Goal: Task Accomplishment & Management: Manage account settings

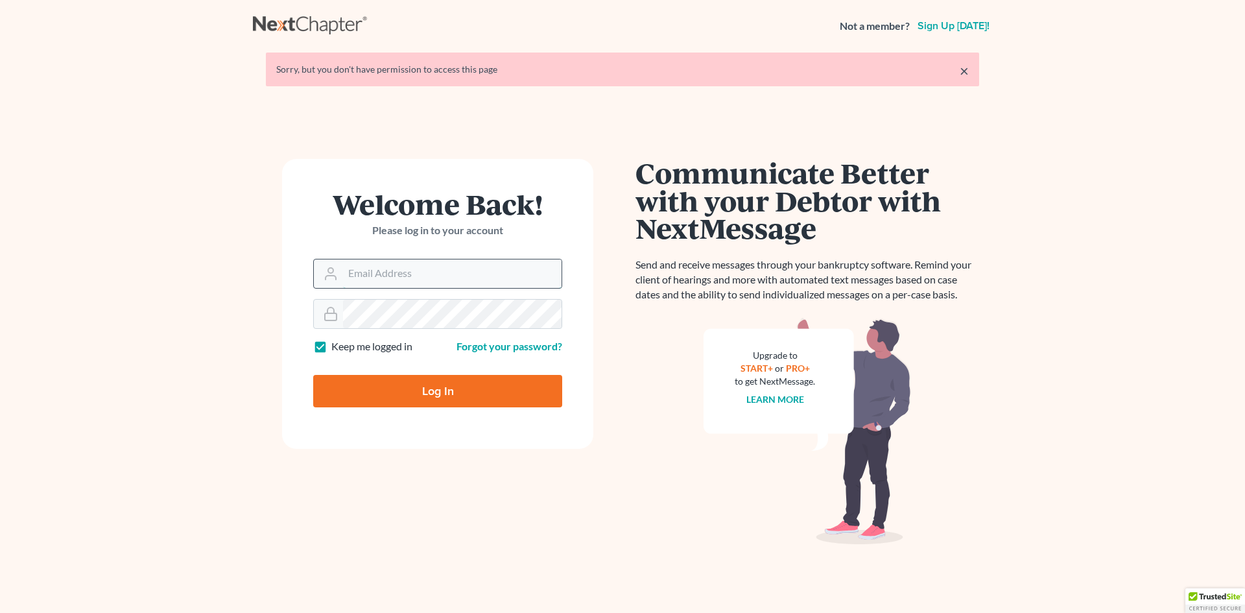
click at [359, 269] on input "Email Address" at bounding box center [452, 273] width 219 height 29
type input "[EMAIL_ADDRESS][DOMAIN_NAME]"
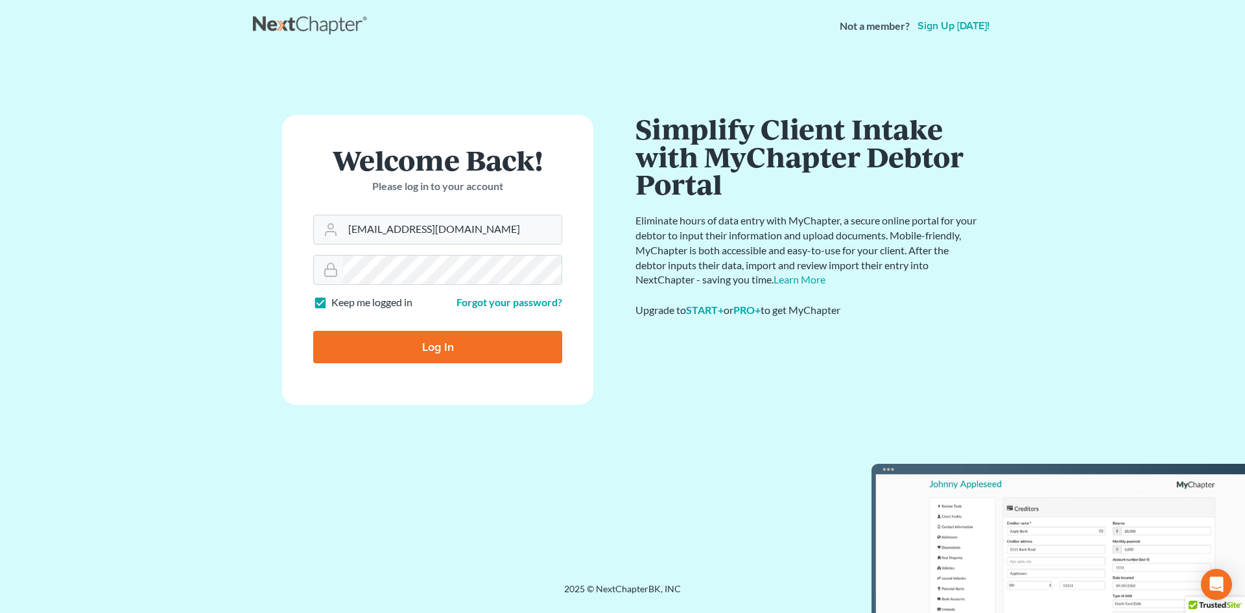
click at [442, 344] on input "Log In" at bounding box center [437, 347] width 249 height 32
type input "Thinking..."
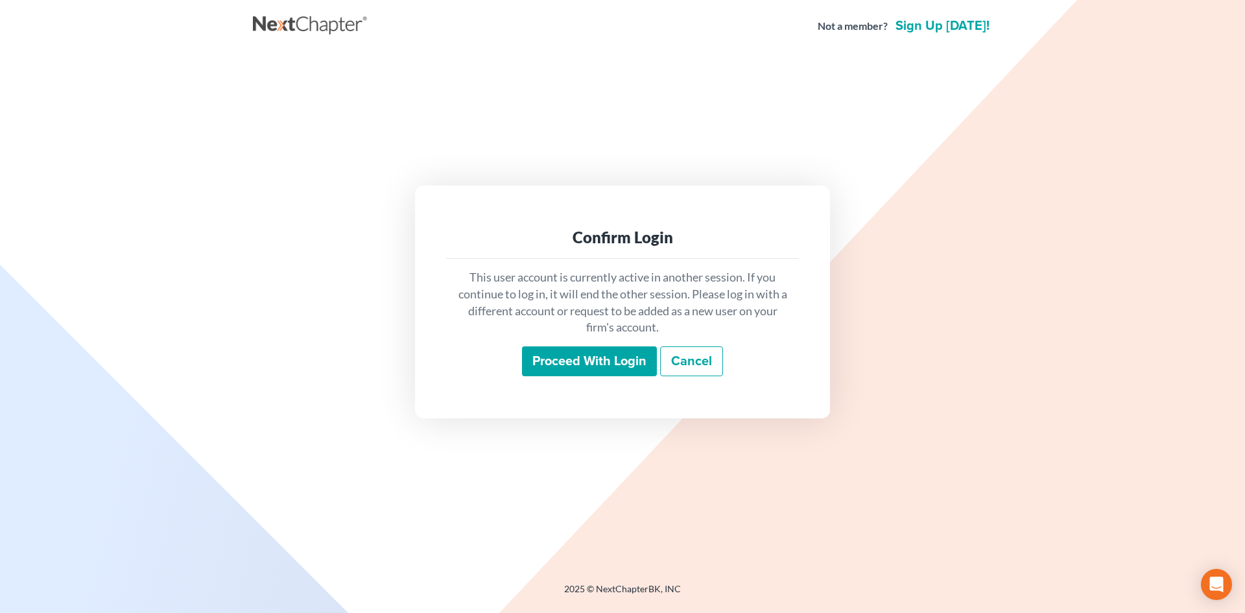
click at [615, 361] on input "Proceed with login" at bounding box center [589, 361] width 135 height 30
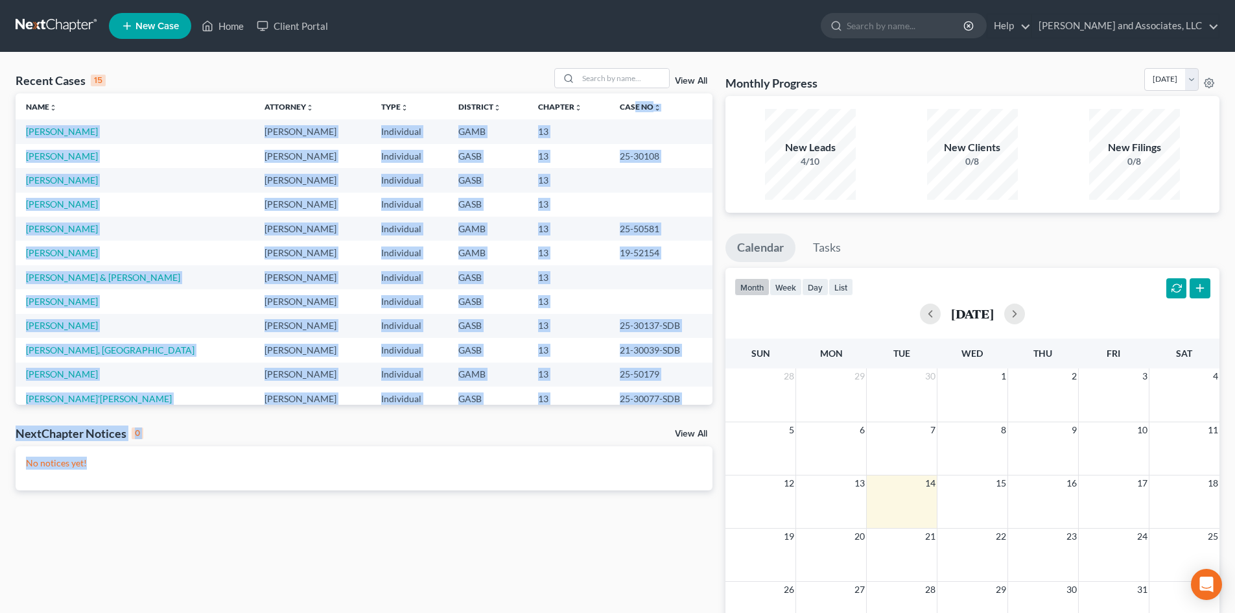
click at [1235, 612] on html "Home New Case Client Portal Arthur L. Walker and Associates, LLC rdanzy@arthurl…" at bounding box center [617, 374] width 1235 height 749
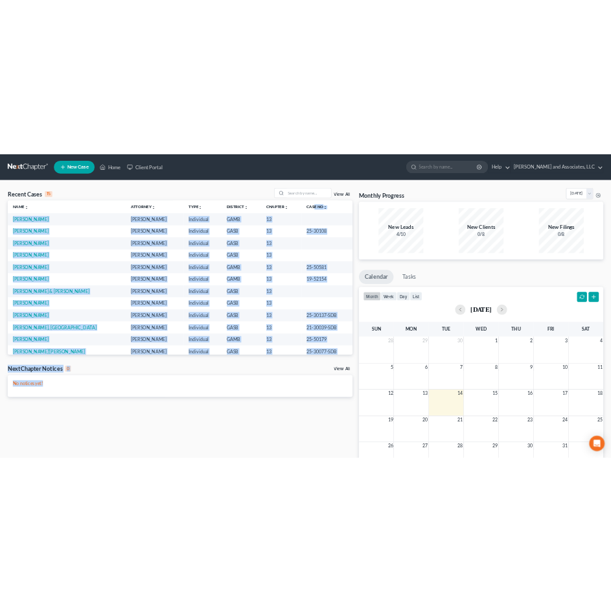
scroll to position [136, 0]
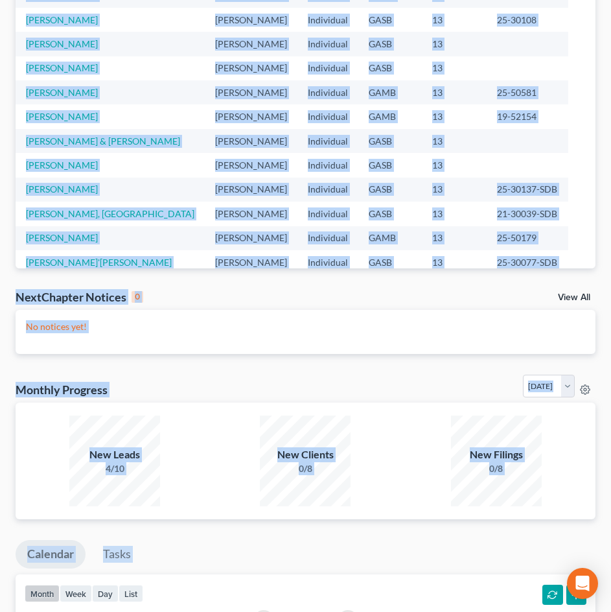
click at [574, 71] on table "Name unfold_more expand_more expand_less Attorney unfold_more expand_more expan…" at bounding box center [306, 152] width 580 height 390
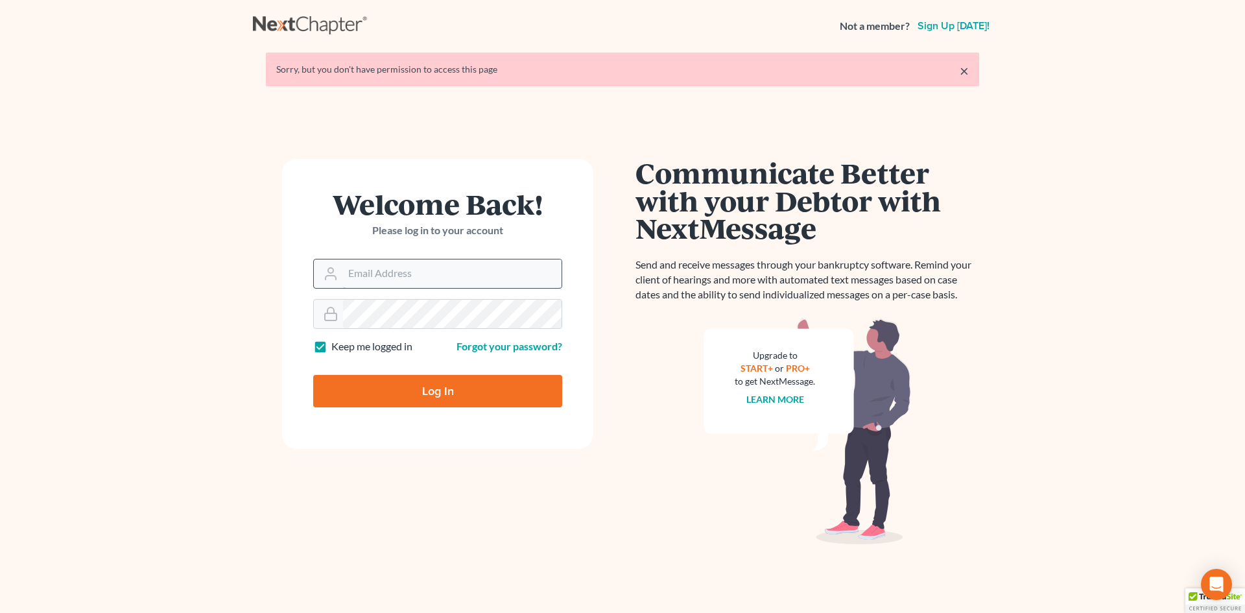
click at [363, 274] on input "Email Address" at bounding box center [452, 273] width 219 height 29
type input "[EMAIL_ADDRESS][DOMAIN_NAME]"
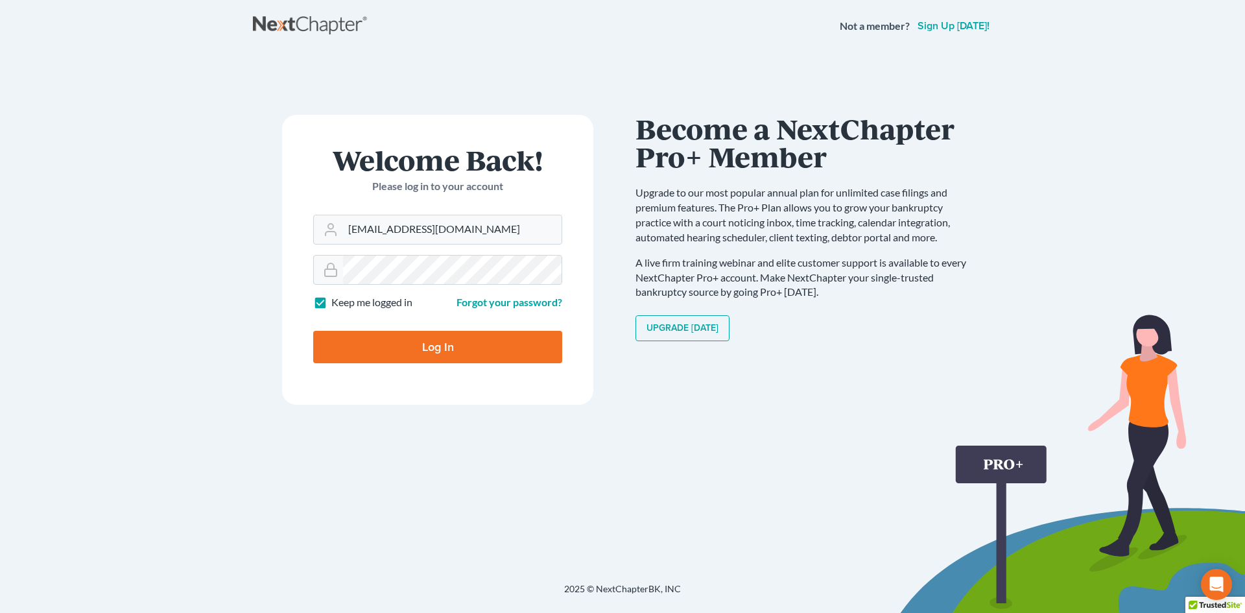
click at [440, 343] on input "Log In" at bounding box center [437, 347] width 249 height 32
type input "Thinking..."
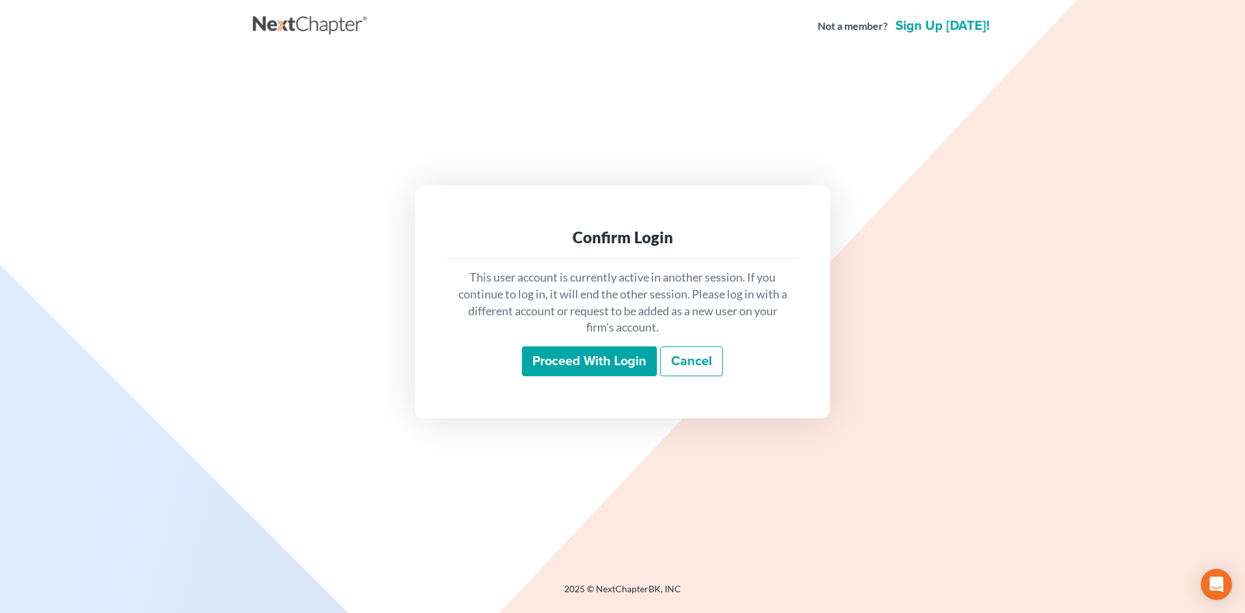
click at [616, 354] on input "Proceed with login" at bounding box center [589, 361] width 135 height 30
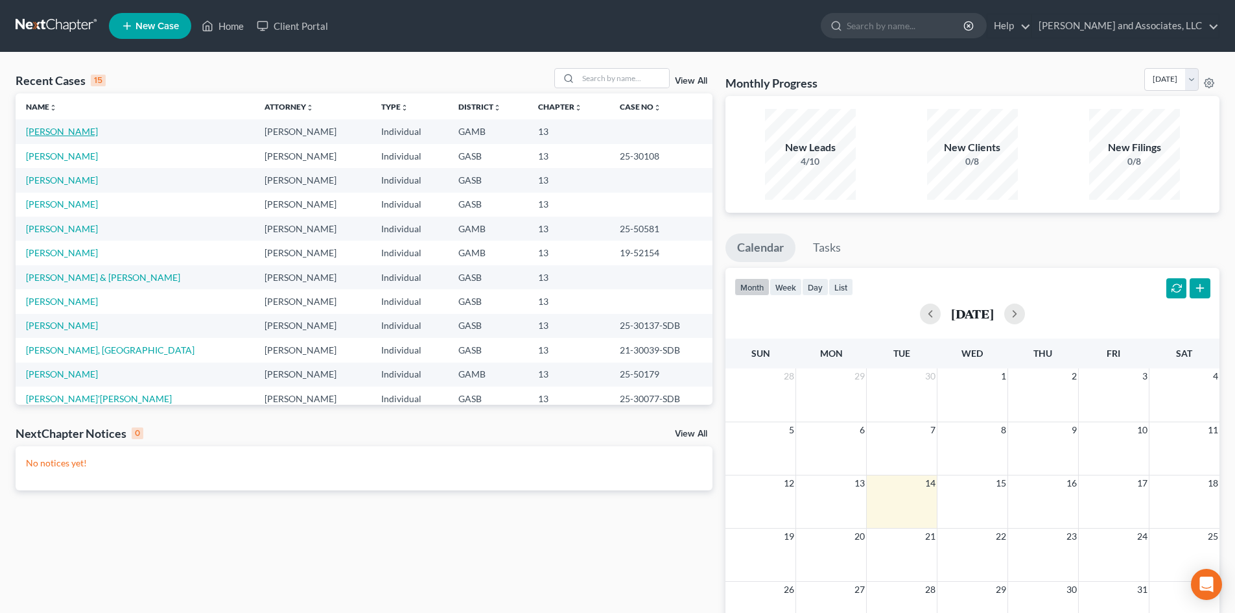
click at [77, 133] on link "Brown, Gregory" at bounding box center [62, 131] width 72 height 11
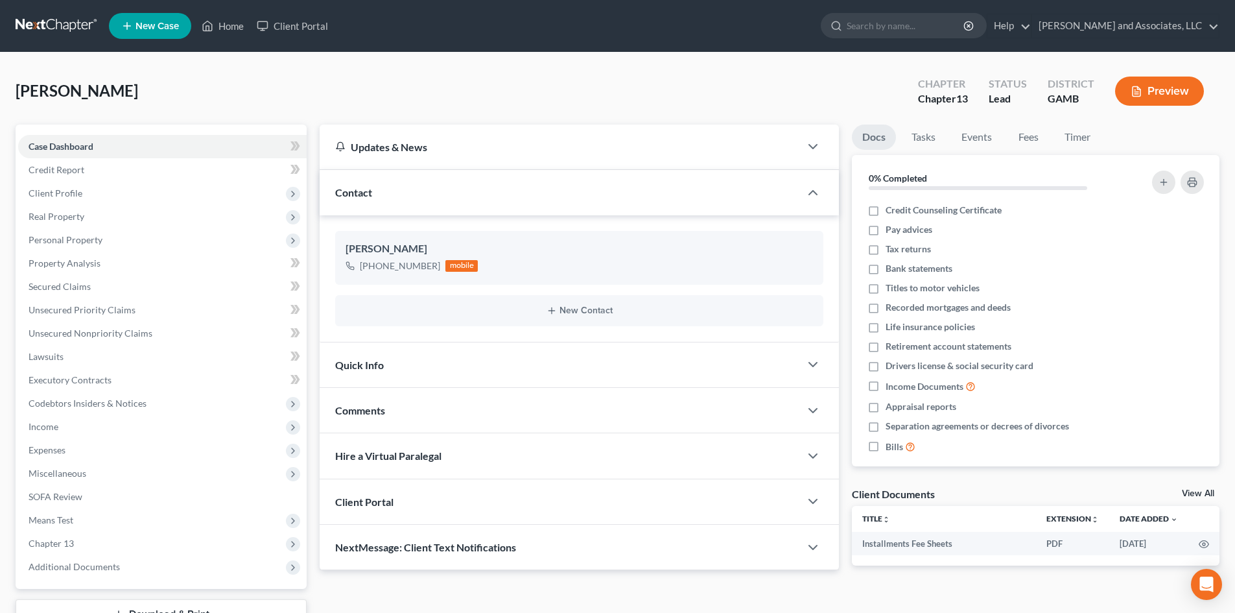
scroll to position [100, 0]
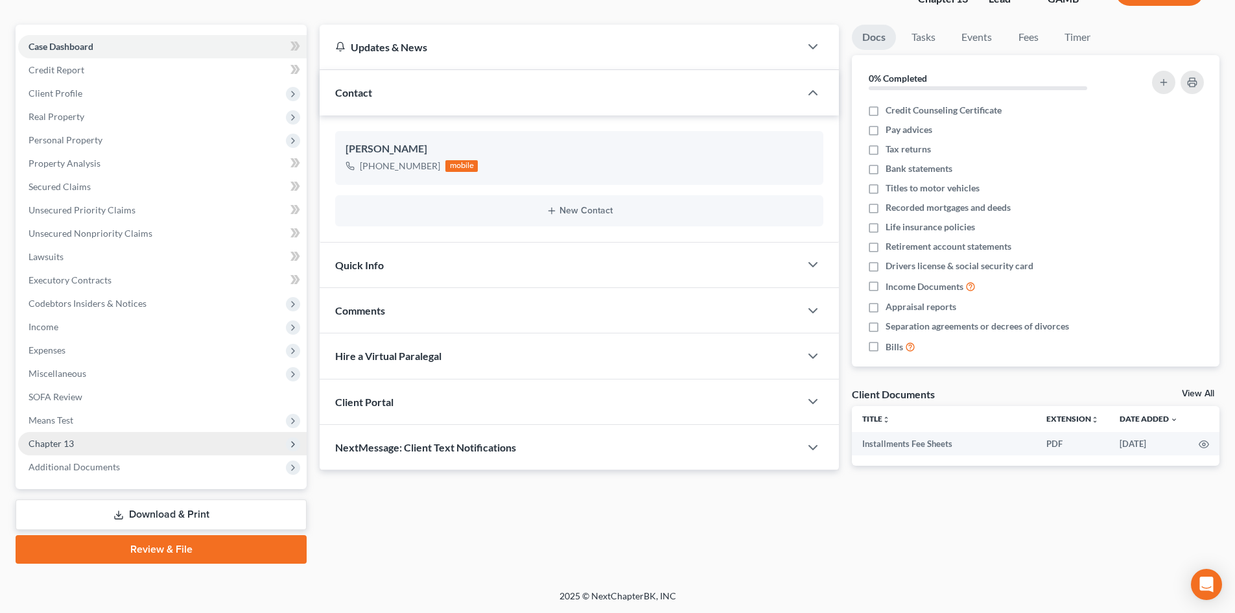
click at [65, 438] on span "Chapter 13" at bounding box center [51, 443] width 45 height 11
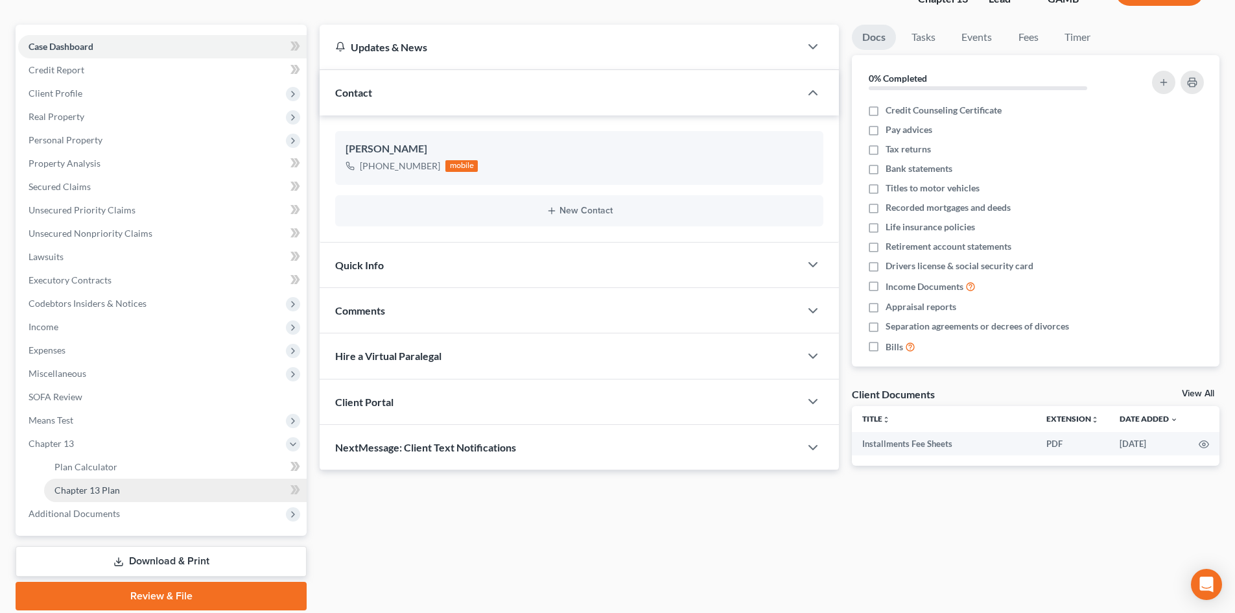
click at [110, 490] on span "Chapter 13 Plan" at bounding box center [86, 489] width 65 height 11
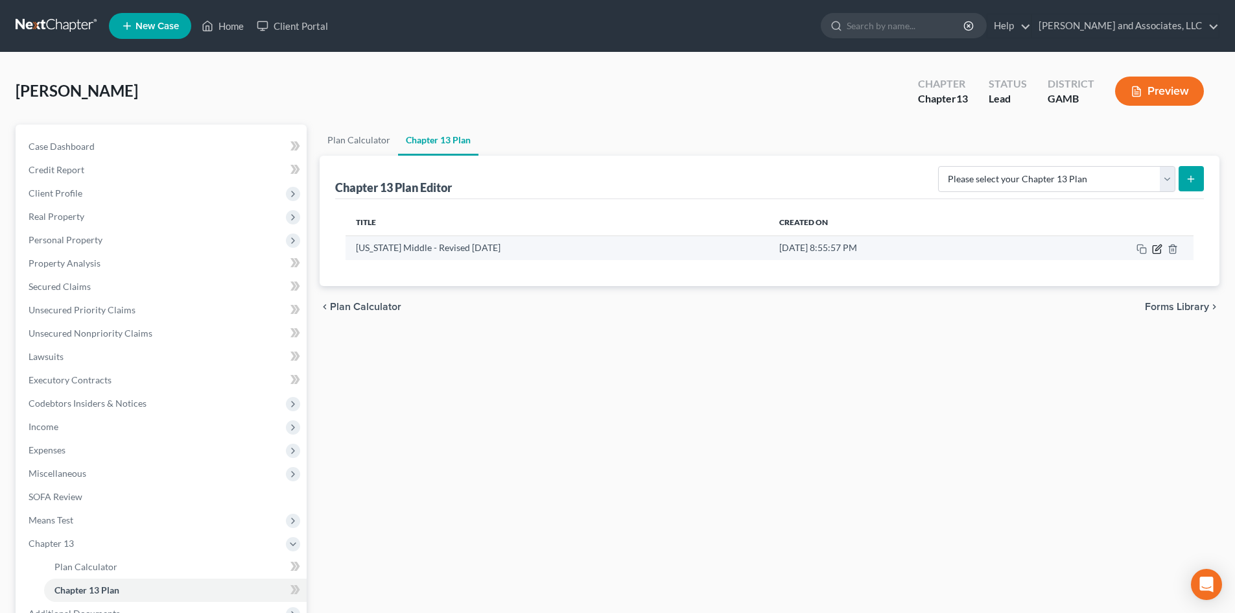
click at [1160, 247] on icon "button" at bounding box center [1158, 247] width 6 height 6
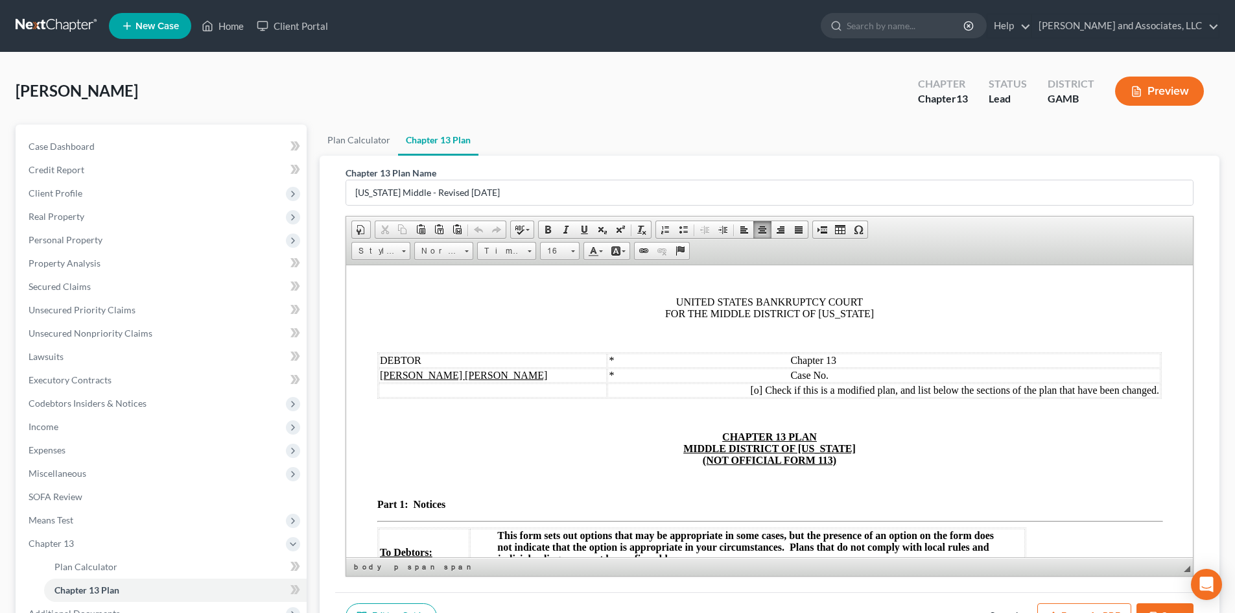
click at [703, 359] on span "* Chapter 13" at bounding box center [723, 359] width 228 height 11
click at [707, 369] on span "* Case No." at bounding box center [719, 374] width 220 height 11
click at [836, 355] on span "* Chapter 13" at bounding box center [723, 359] width 228 height 11
click at [829, 376] on span "* Case No." at bounding box center [719, 374] width 220 height 11
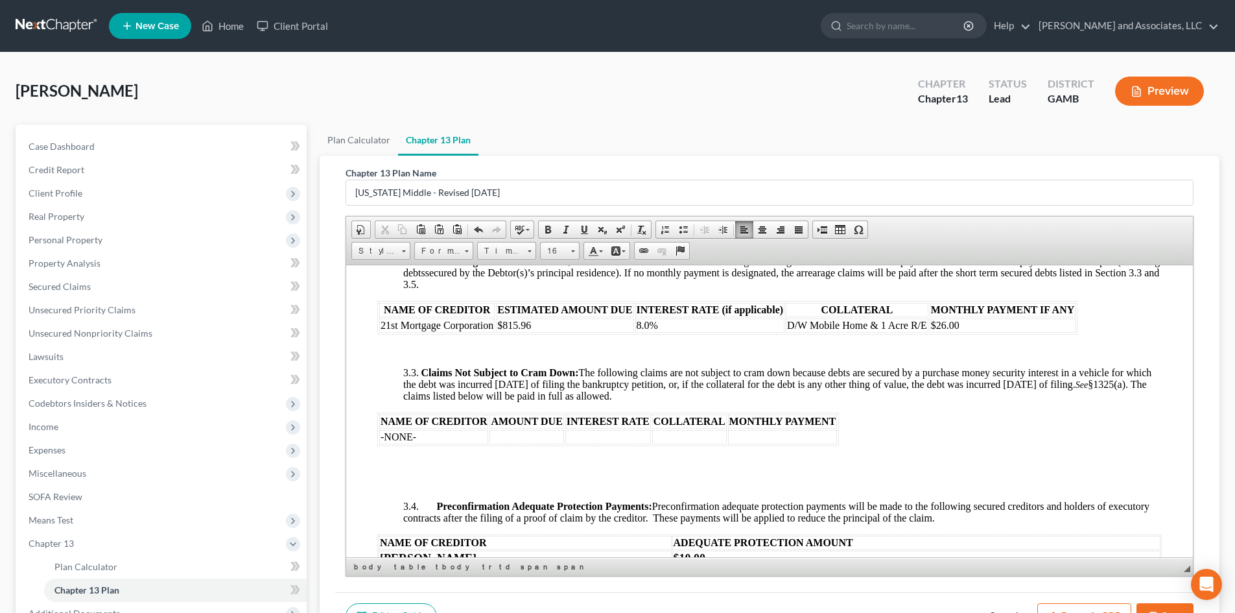
scroll to position [1354, 0]
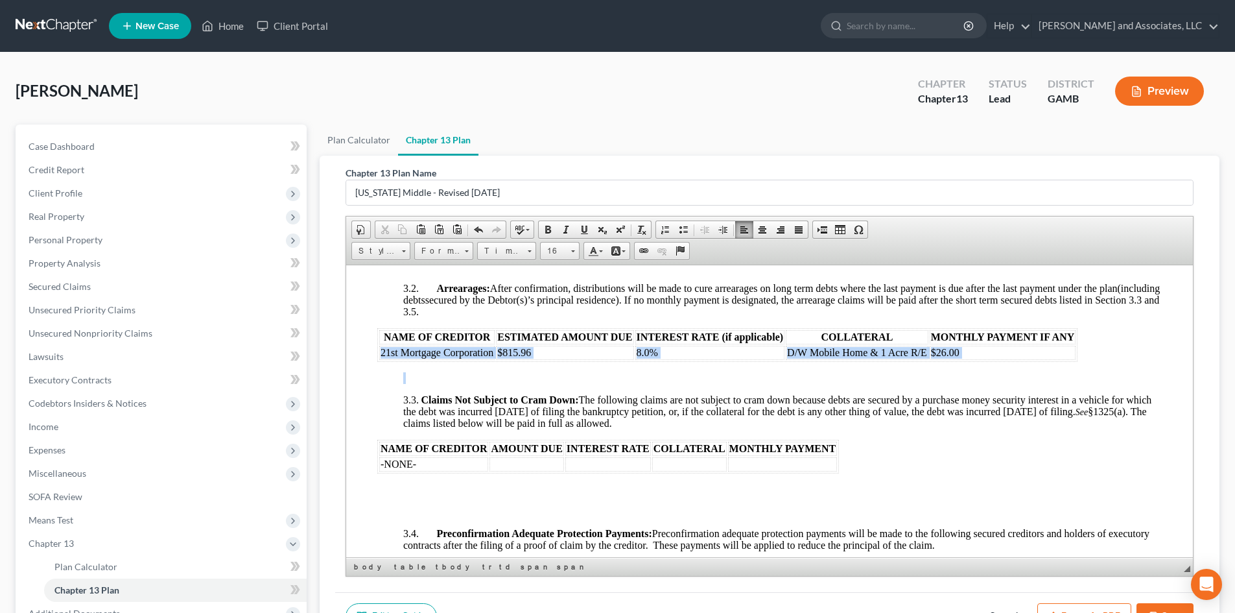
drag, startPoint x: 379, startPoint y: 359, endPoint x: 744, endPoint y: 379, distance: 366.2
click at [549, 225] on span at bounding box center [548, 229] width 10 height 10
click at [574, 254] on span at bounding box center [572, 249] width 3 height 12
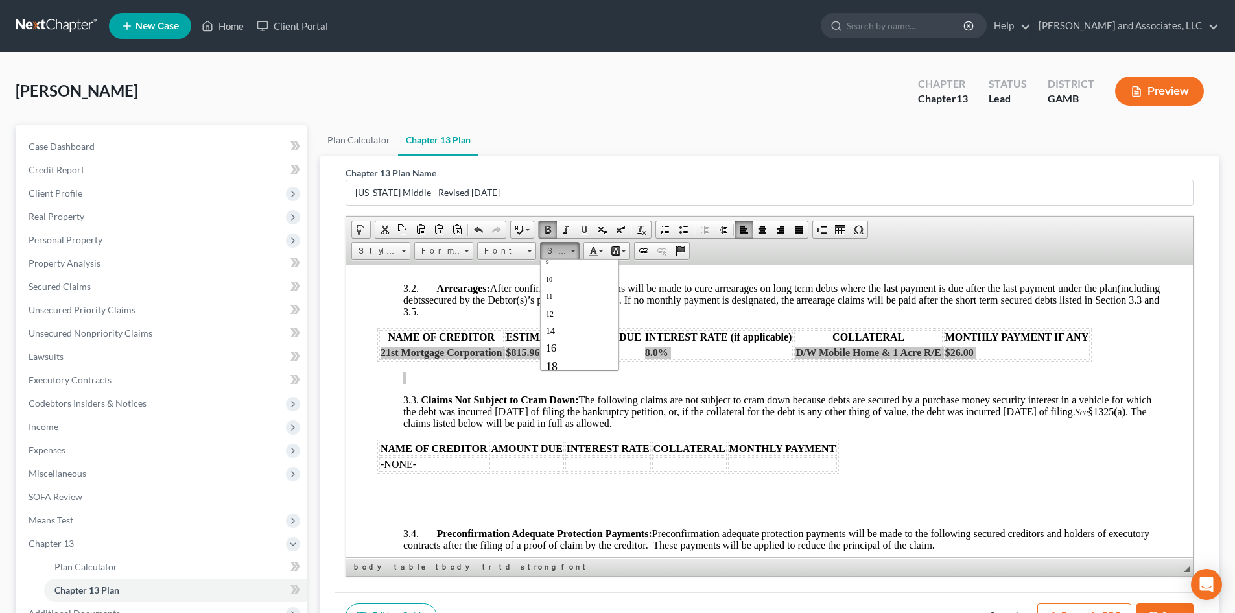
scroll to position [52, 0]
click at [554, 353] on span "18" at bounding box center [552, 354] width 12 height 13
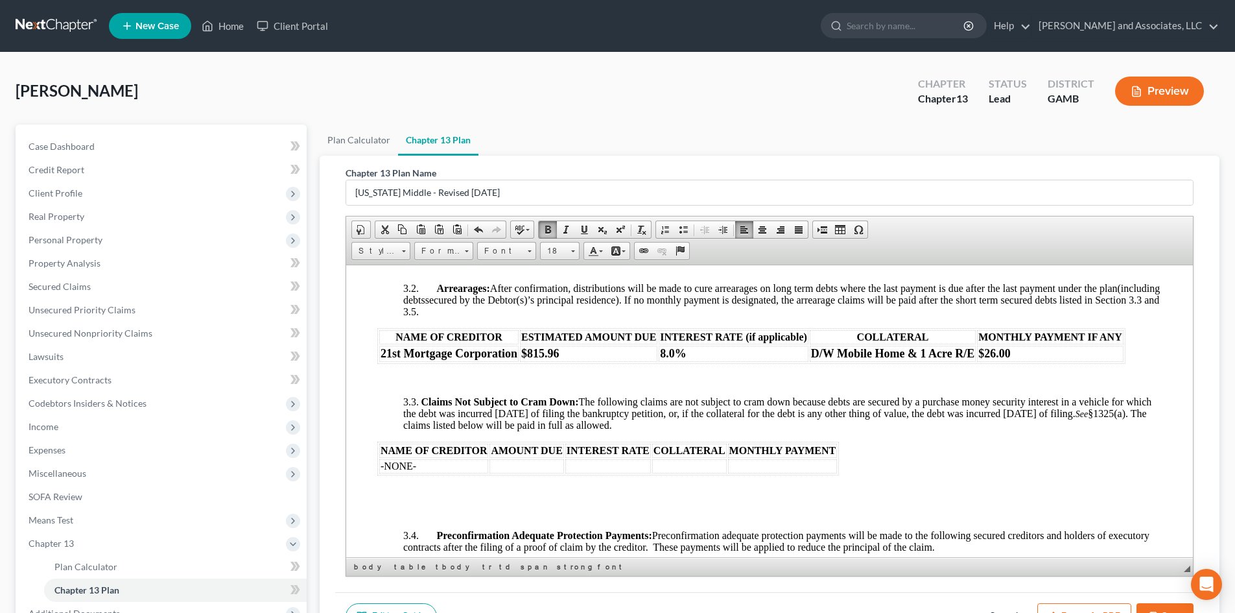
click at [618, 385] on p at bounding box center [782, 379] width 759 height 12
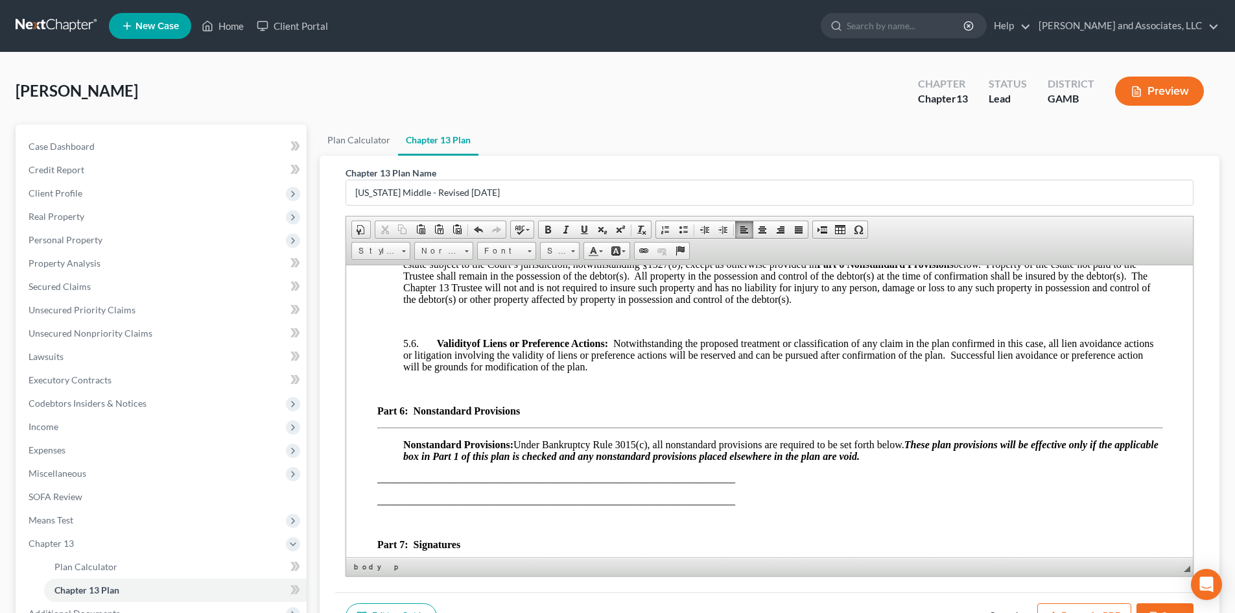
scroll to position [3160, 0]
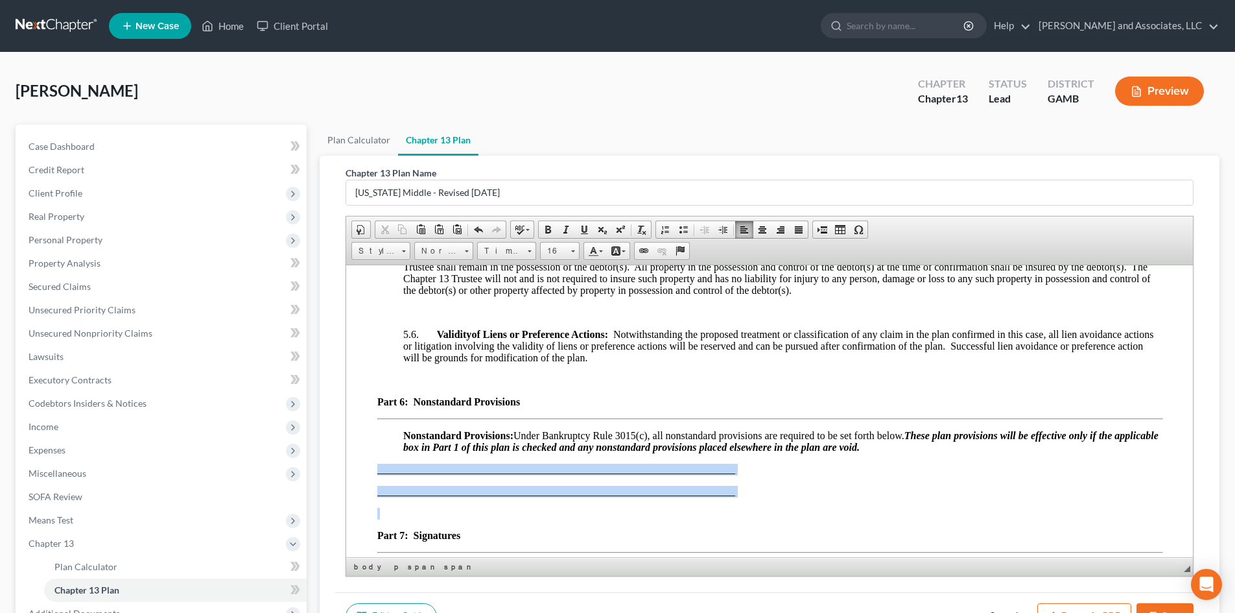
drag, startPoint x: 370, startPoint y: 480, endPoint x: 650, endPoint y: 510, distance: 282.3
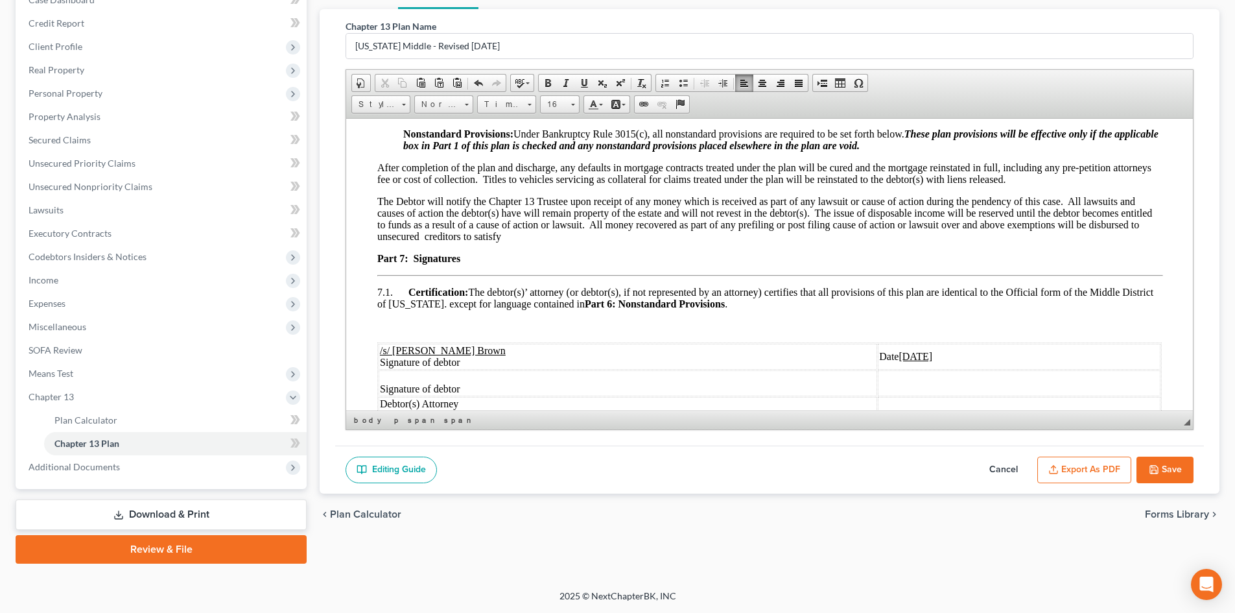
scroll to position [3305, 0]
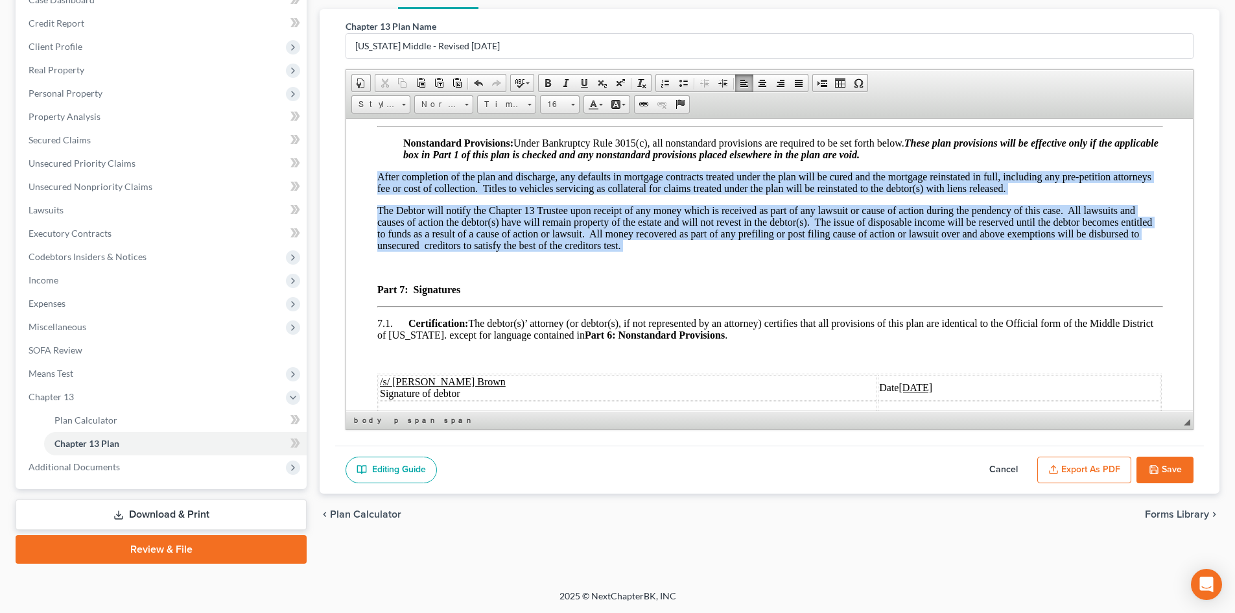
drag, startPoint x: 374, startPoint y: 188, endPoint x: 677, endPoint y: 263, distance: 312.0
click at [567, 84] on span at bounding box center [566, 83] width 10 height 10
click at [550, 84] on span at bounding box center [548, 83] width 10 height 10
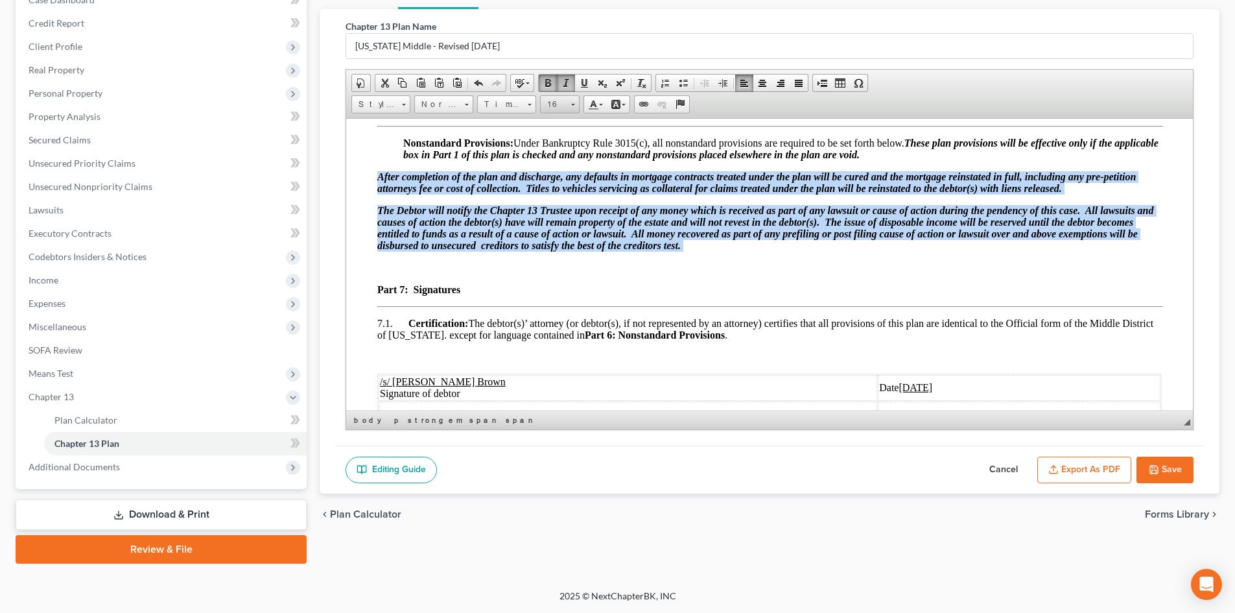
click at [554, 104] on span "16" at bounding box center [554, 104] width 26 height 17
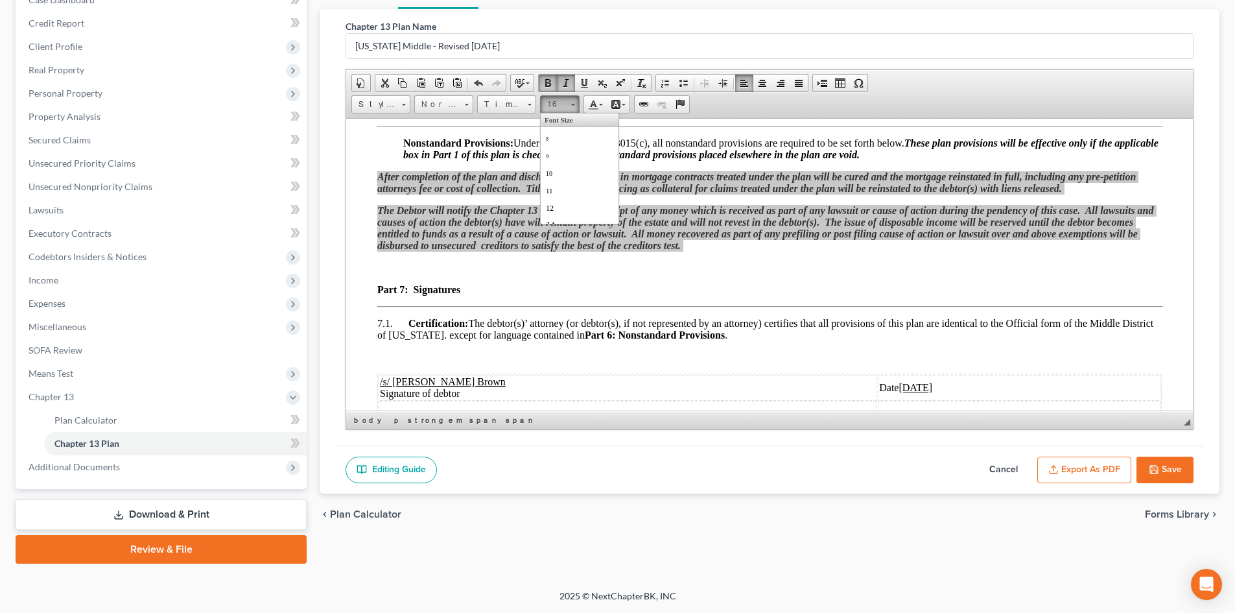
scroll to position [74, 0]
click at [556, 183] on span "18" at bounding box center [552, 186] width 12 height 13
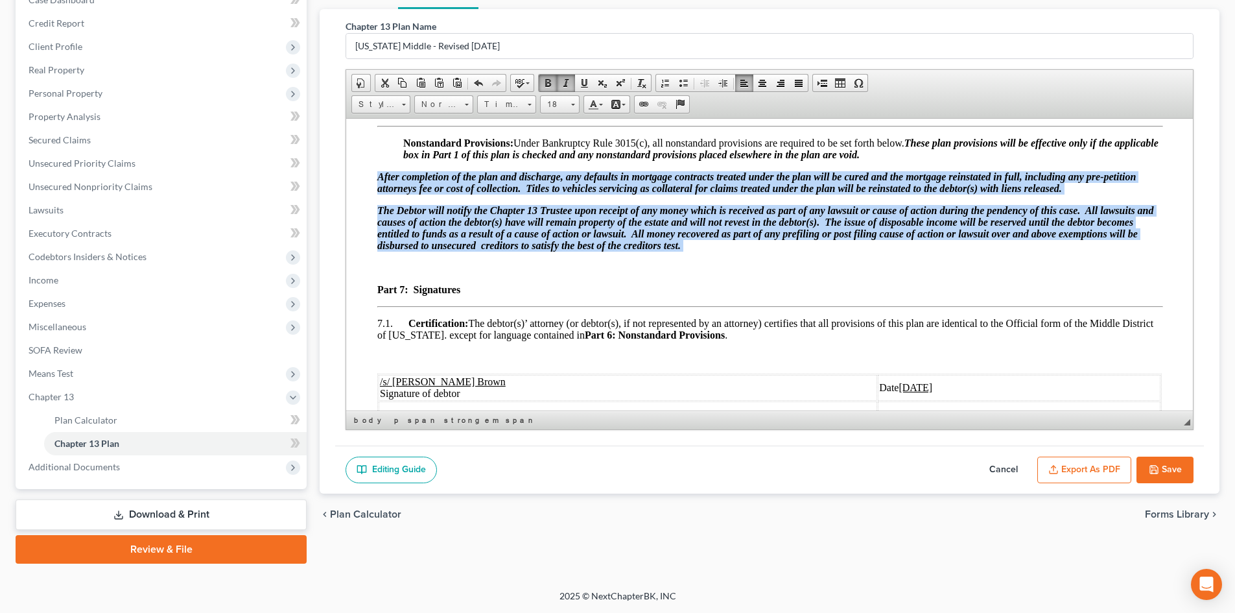
scroll to position [0, 0]
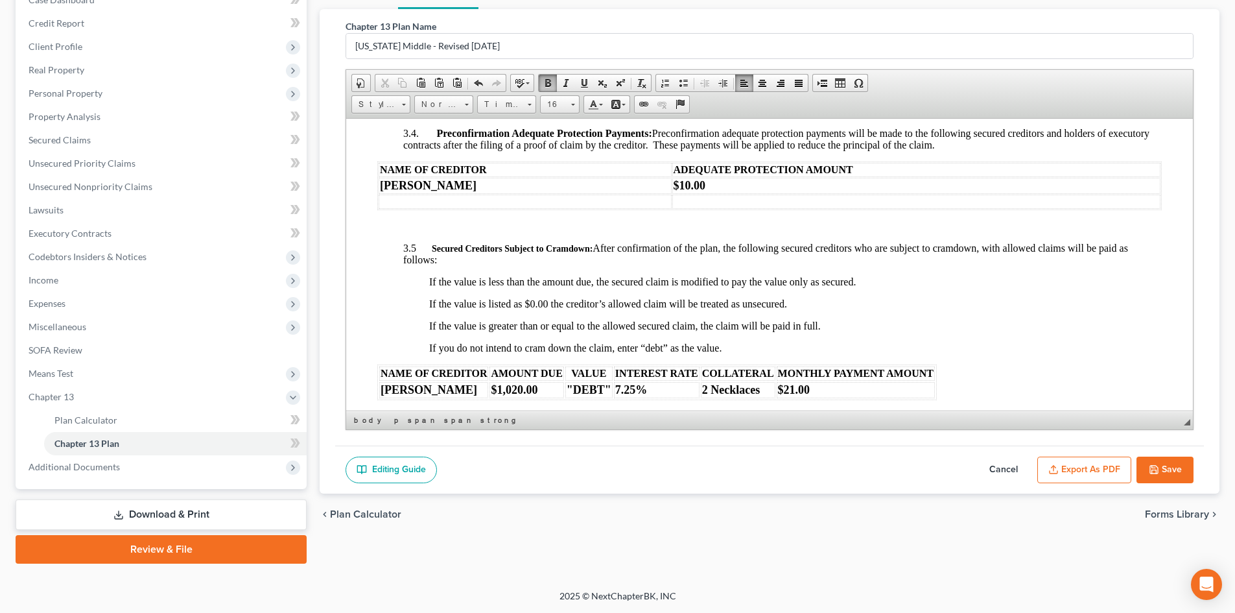
scroll to position [1590, 0]
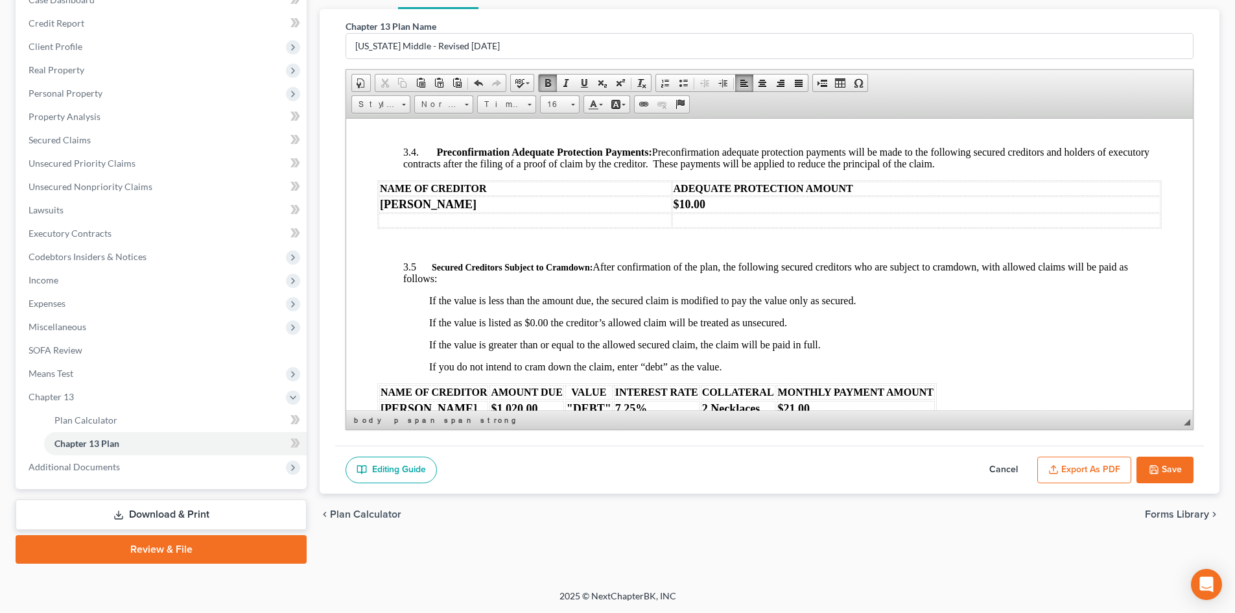
click at [1158, 466] on icon "button" at bounding box center [1154, 469] width 10 height 10
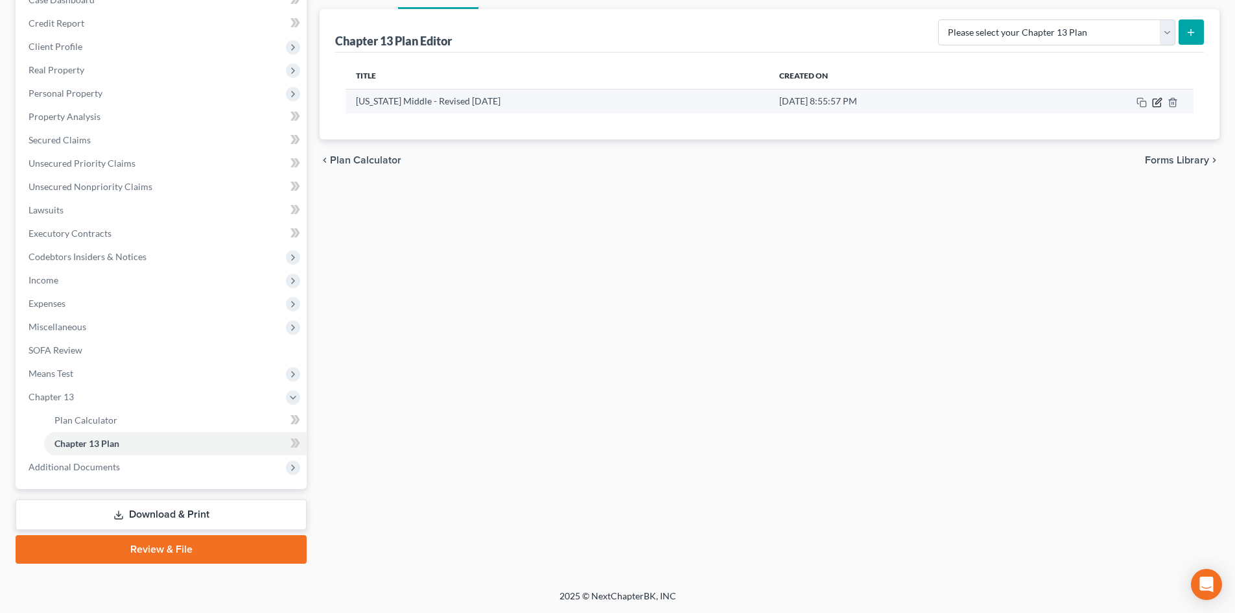
click at [1155, 102] on icon "button" at bounding box center [1157, 102] width 10 height 10
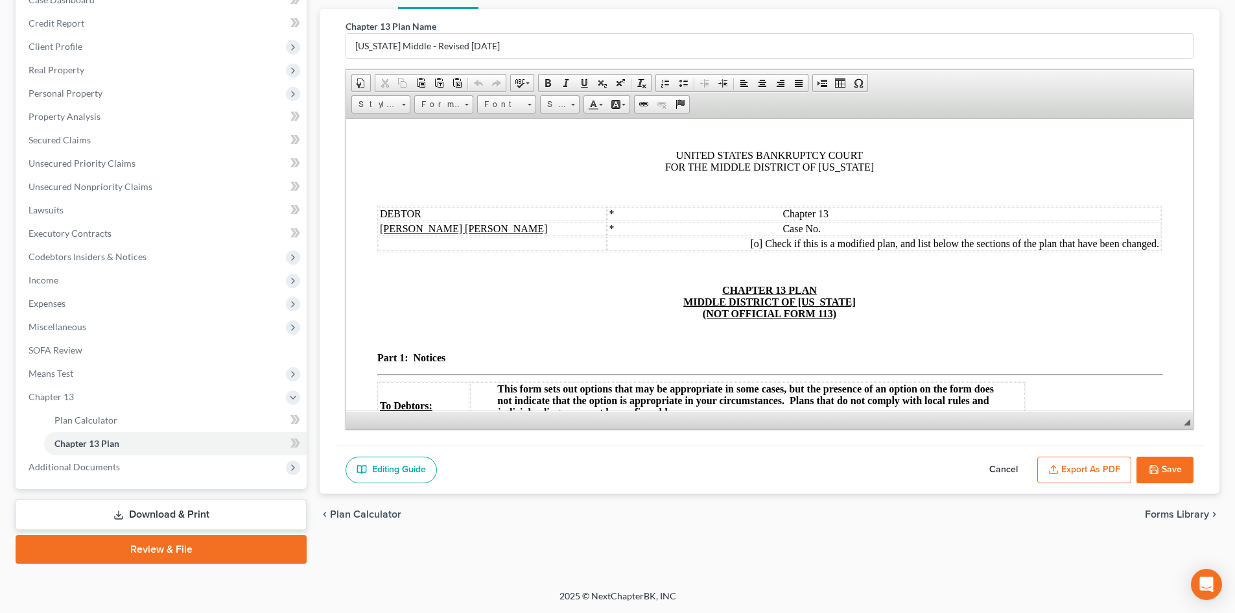
scroll to position [0, 0]
click at [1098, 467] on button "Export as PDF" at bounding box center [1084, 469] width 94 height 27
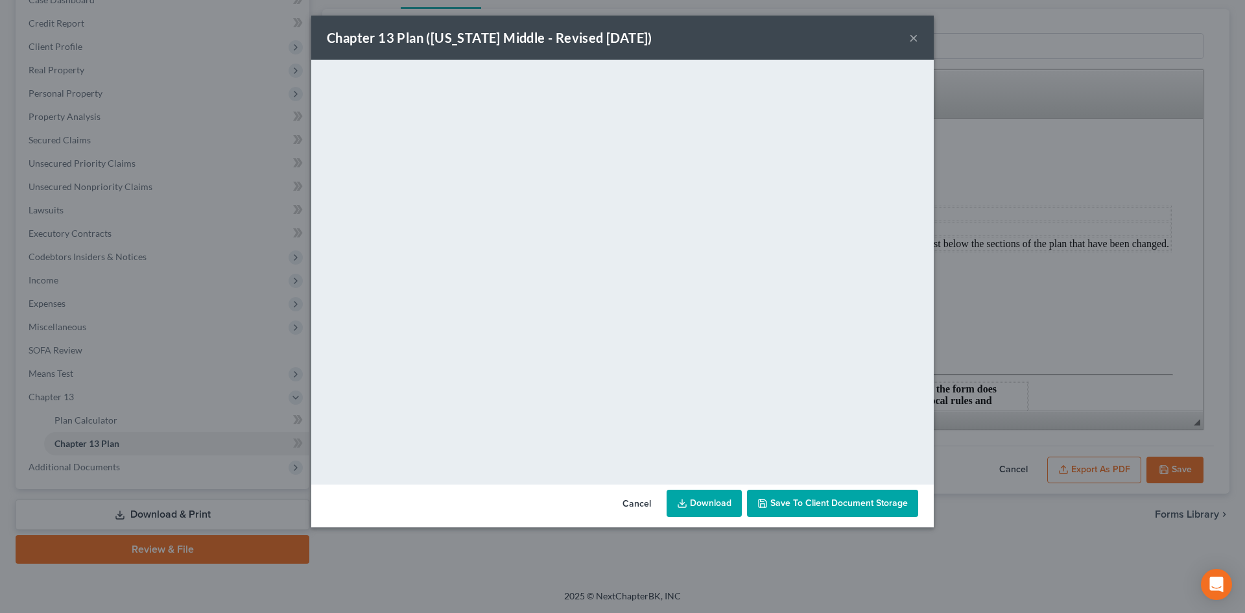
click at [915, 36] on button "×" at bounding box center [913, 38] width 9 height 16
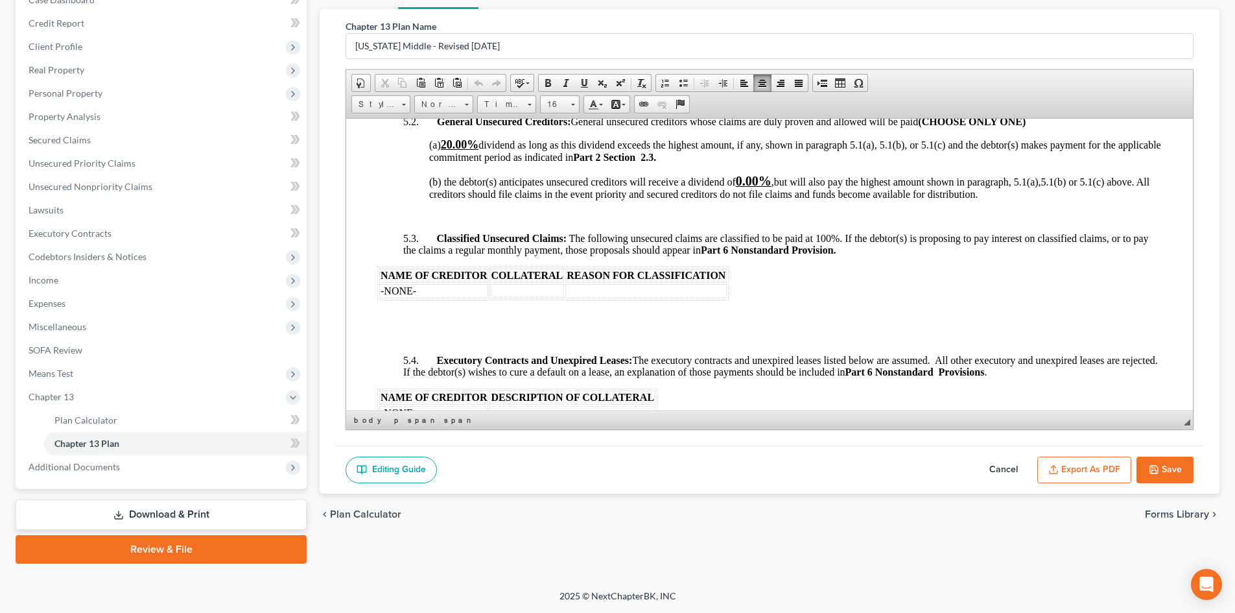
scroll to position [2756, 0]
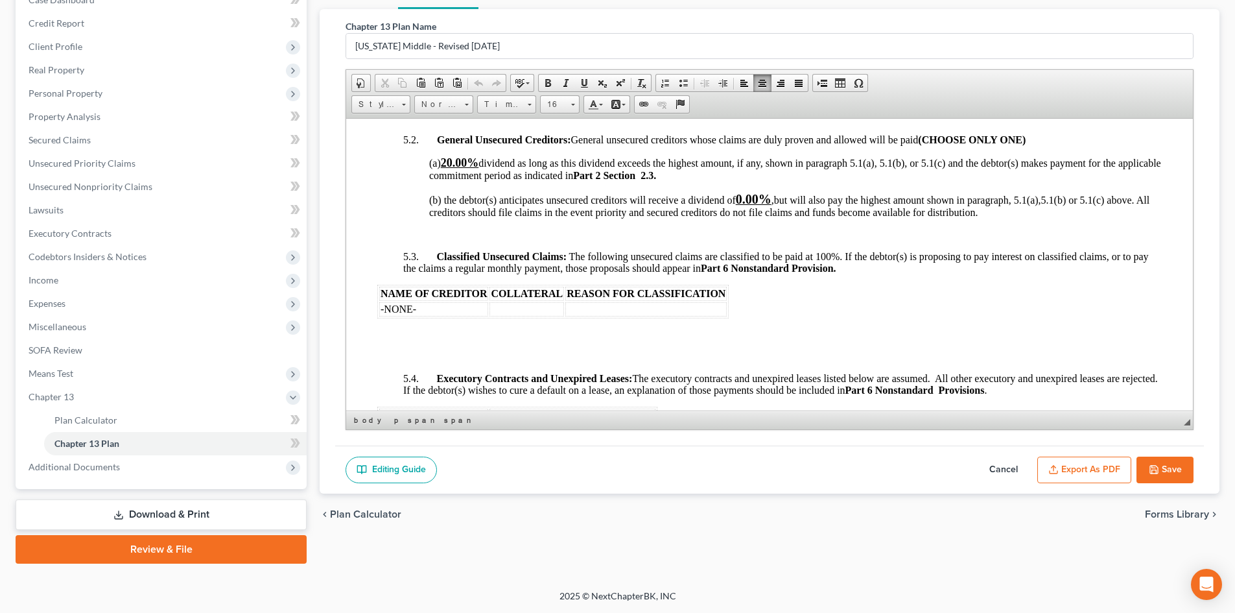
click at [393, 362] on p at bounding box center [769, 356] width 785 height 12
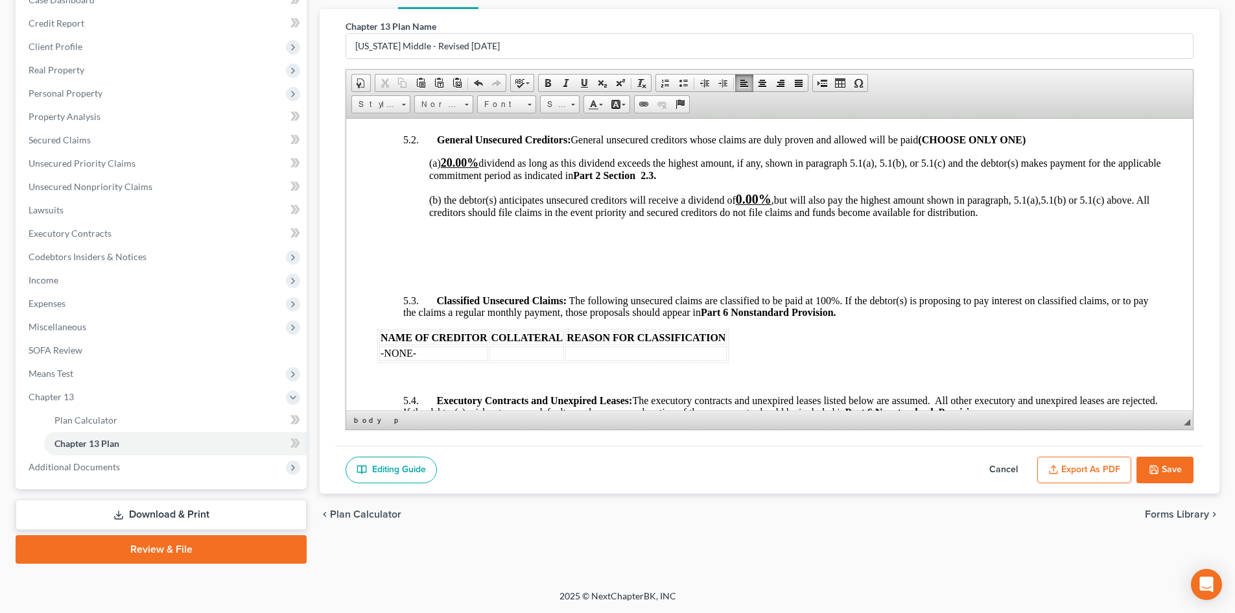
click at [1176, 468] on button "Save" at bounding box center [1165, 469] width 57 height 27
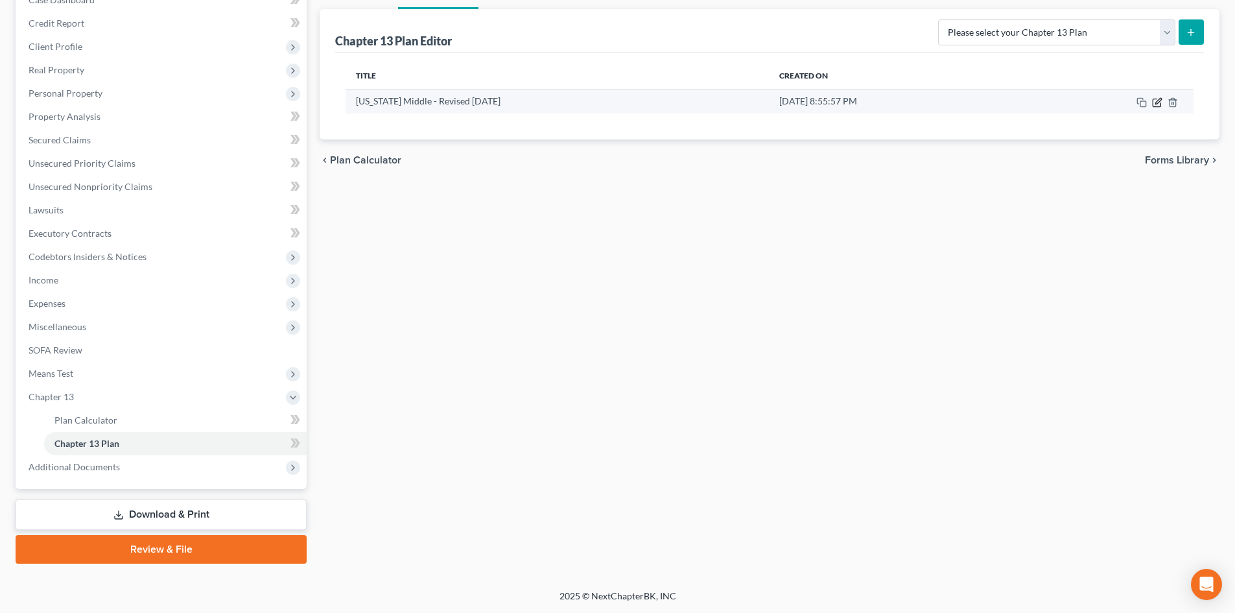
click at [1156, 103] on icon "button" at bounding box center [1158, 101] width 6 height 6
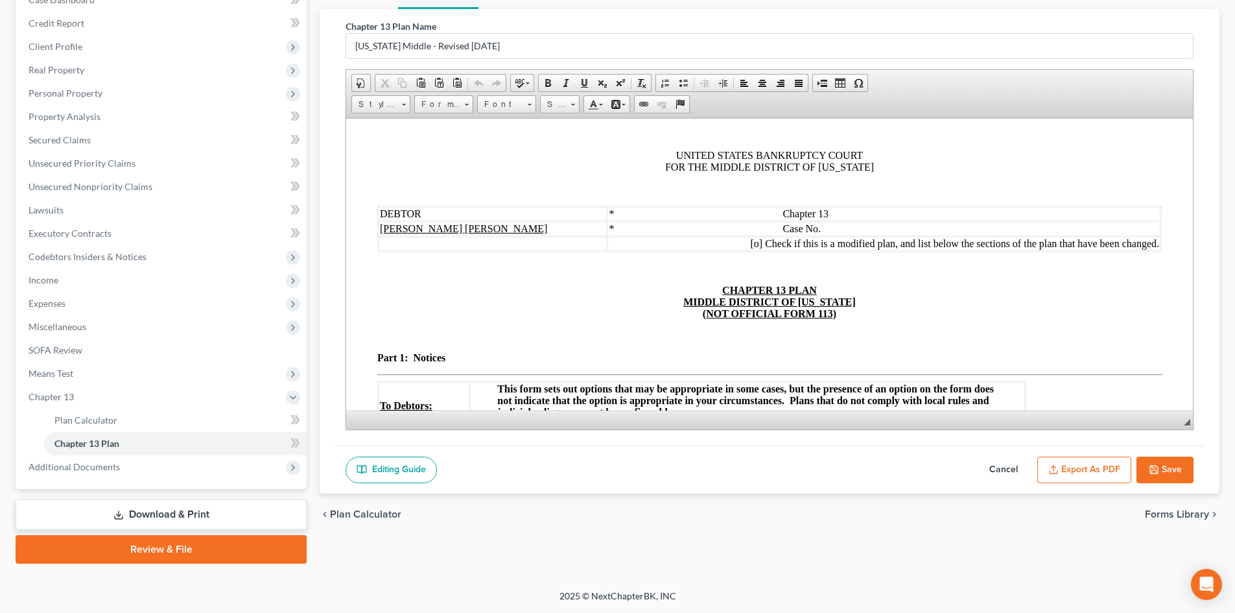
scroll to position [0, 0]
click at [1100, 469] on button "Export as PDF" at bounding box center [1084, 469] width 94 height 27
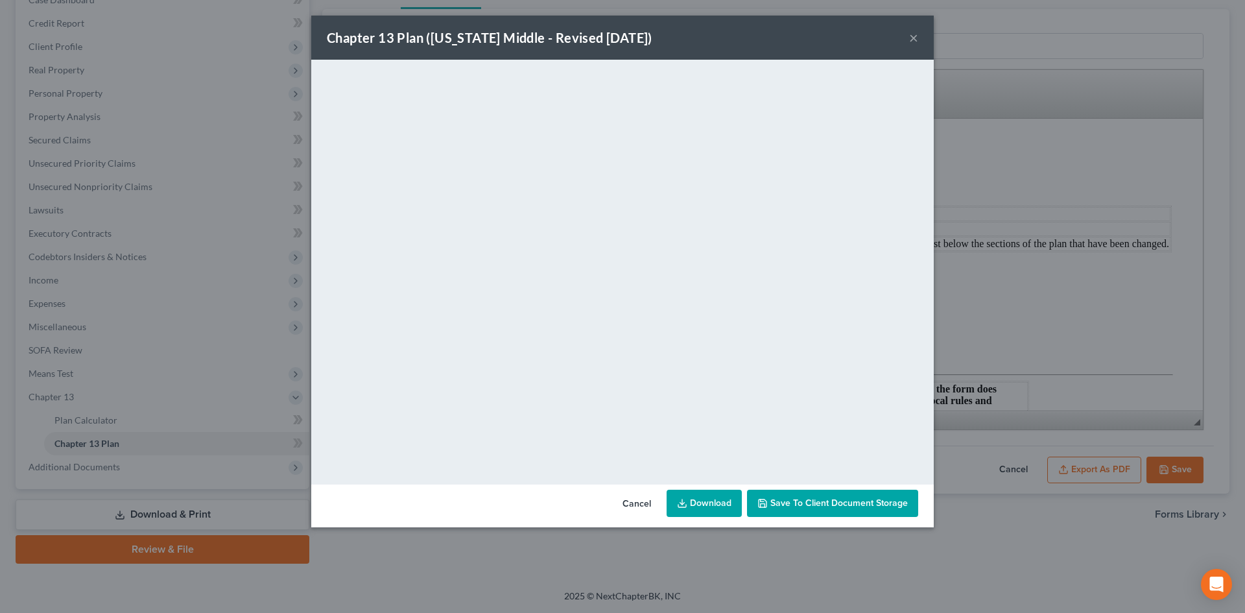
click at [914, 32] on button "×" at bounding box center [913, 38] width 9 height 16
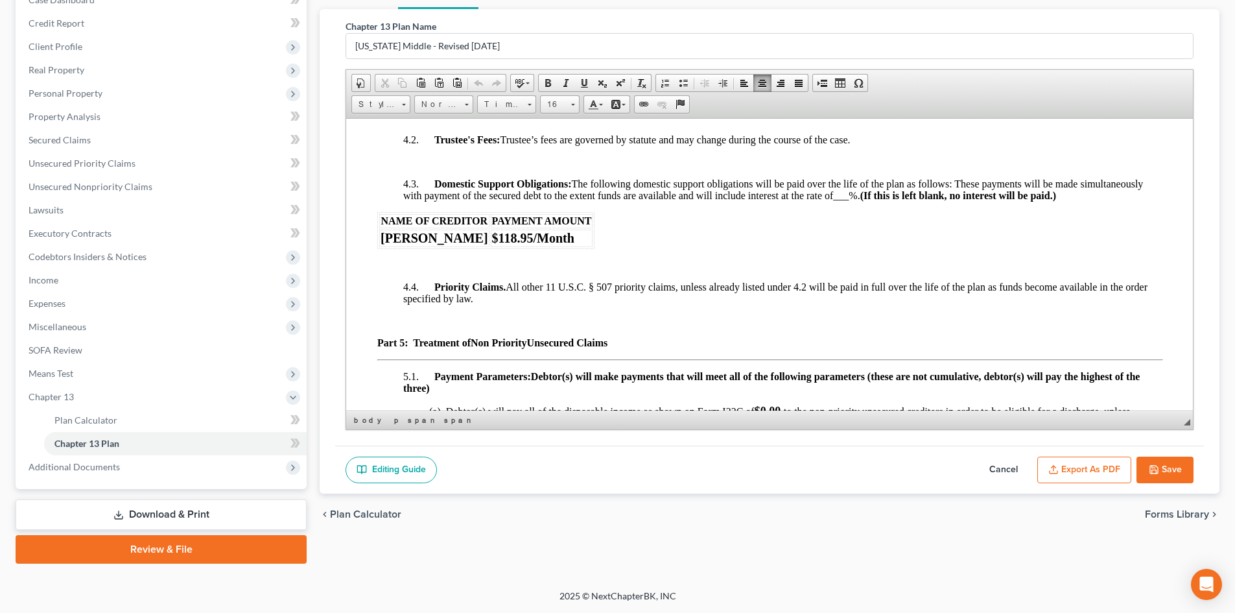
scroll to position [2350, 0]
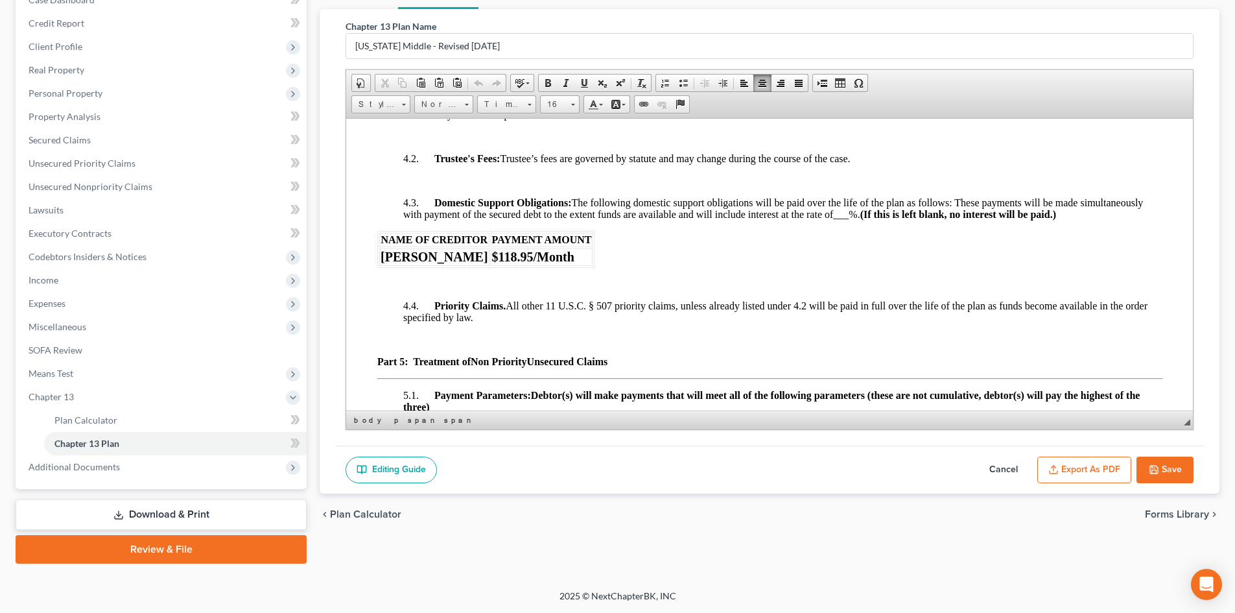
click at [408, 186] on p at bounding box center [782, 180] width 759 height 12
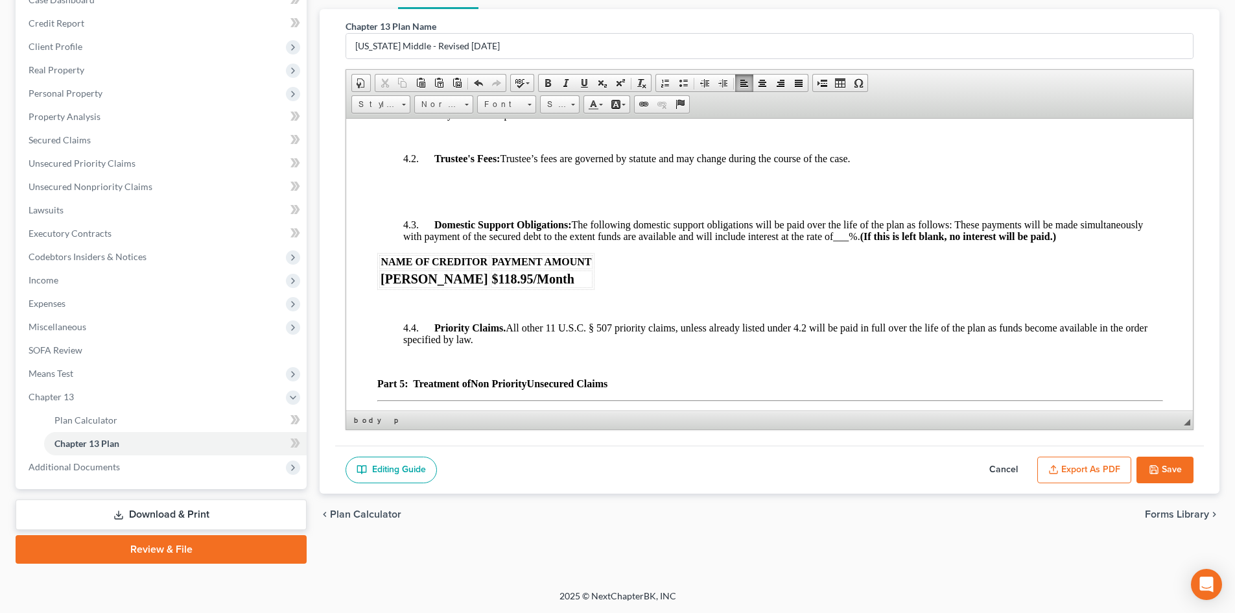
click at [409, 311] on p at bounding box center [769, 306] width 785 height 12
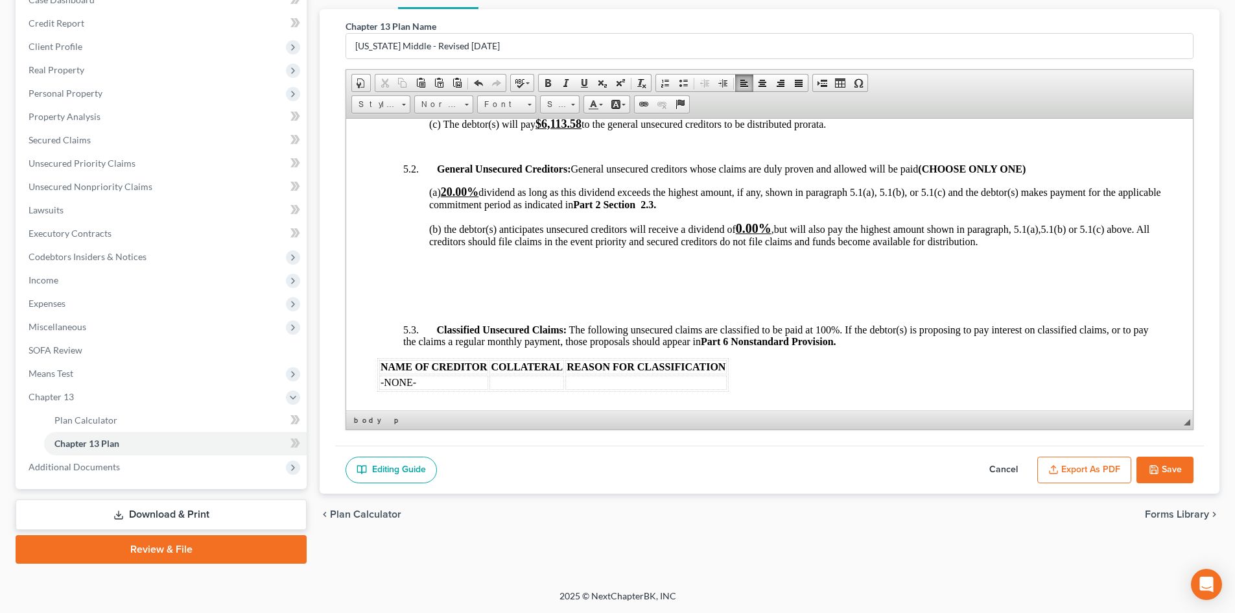
scroll to position [2734, 0]
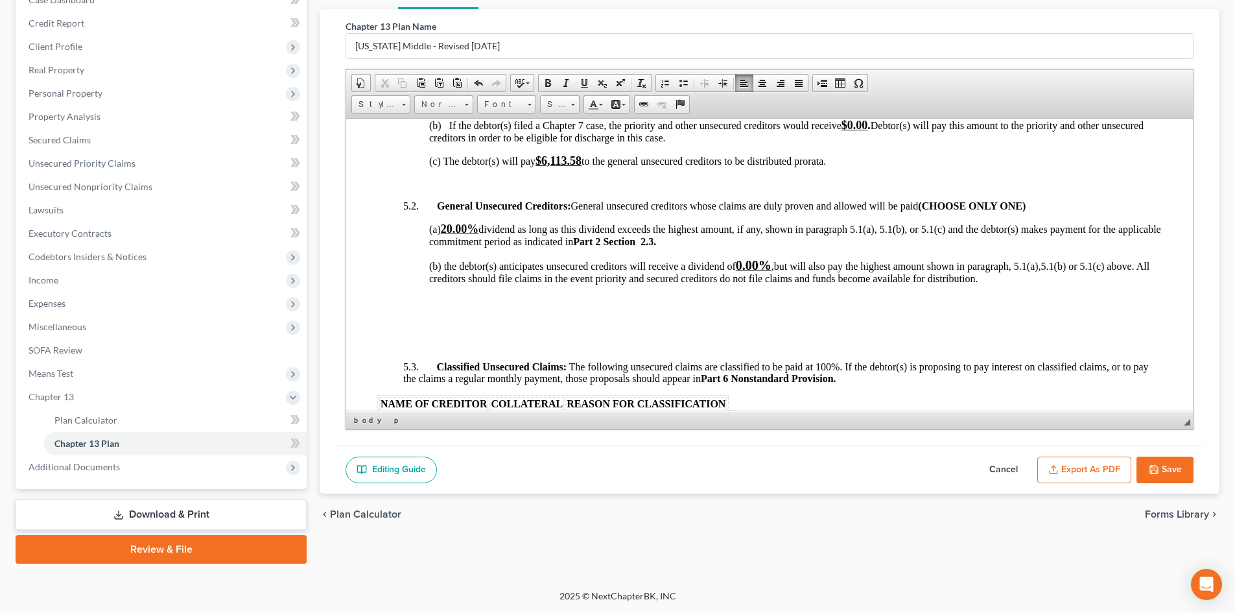
click at [423, 189] on p at bounding box center [782, 184] width 759 height 12
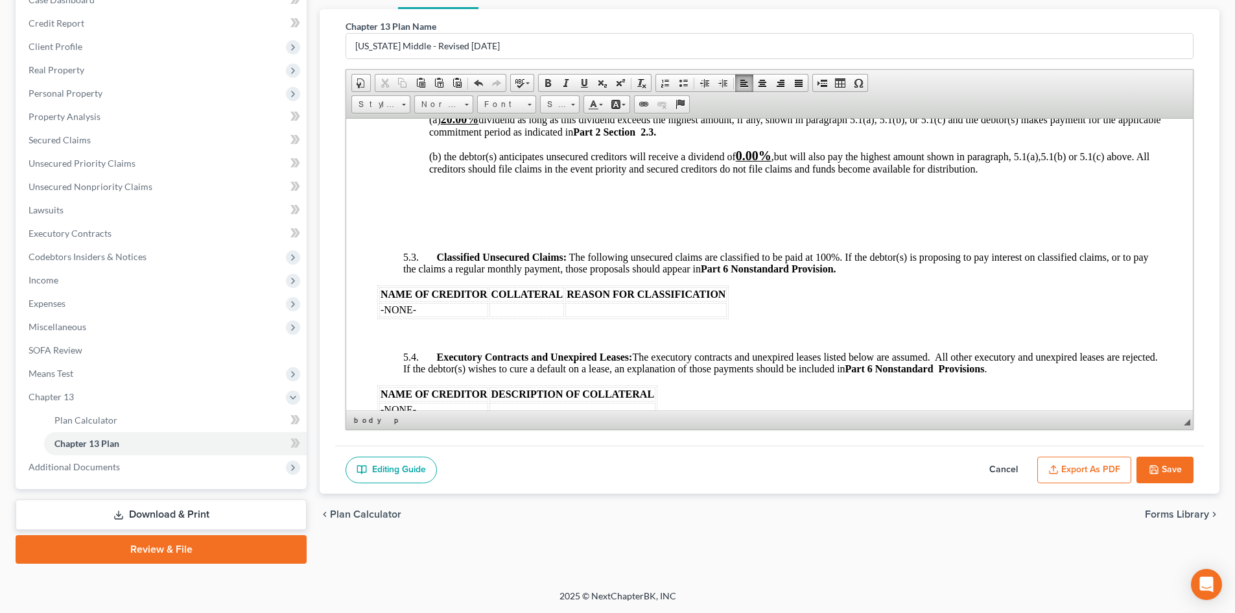
scroll to position [2894, 0]
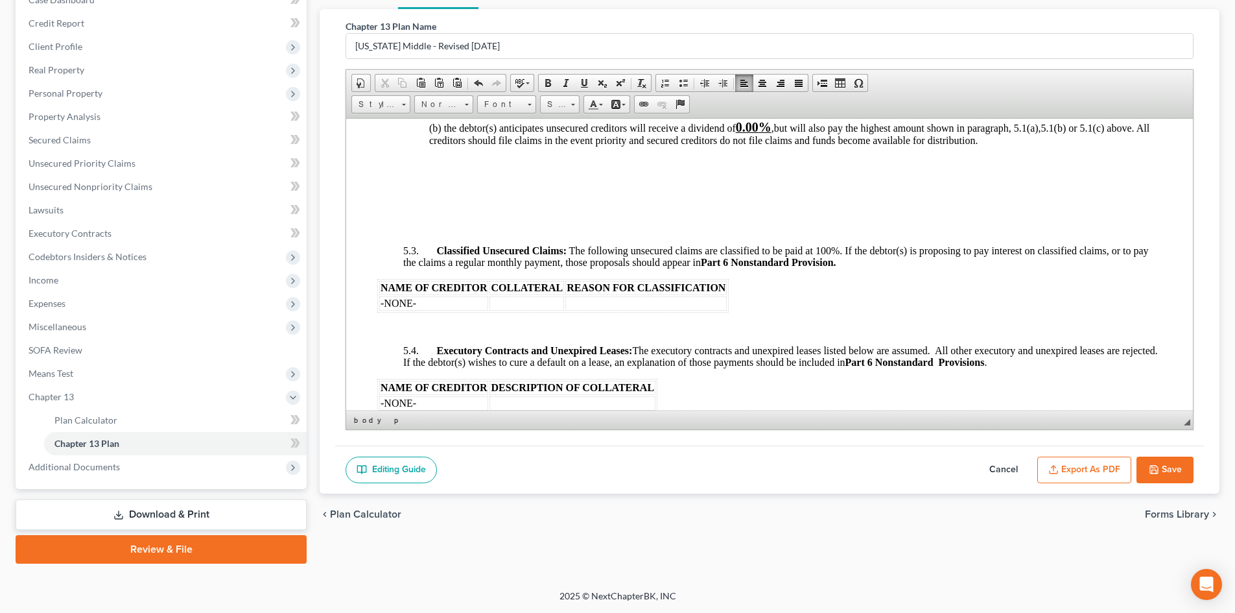
click at [1165, 465] on button "Save" at bounding box center [1165, 469] width 57 height 27
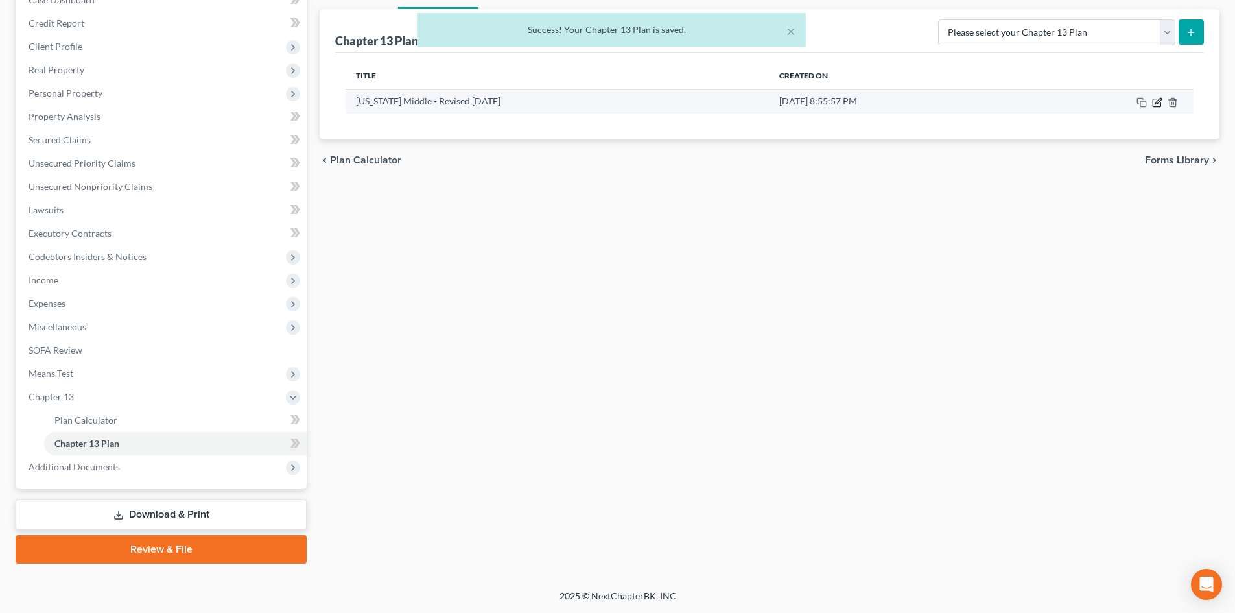
click at [1158, 102] on icon "button" at bounding box center [1158, 101] width 6 height 6
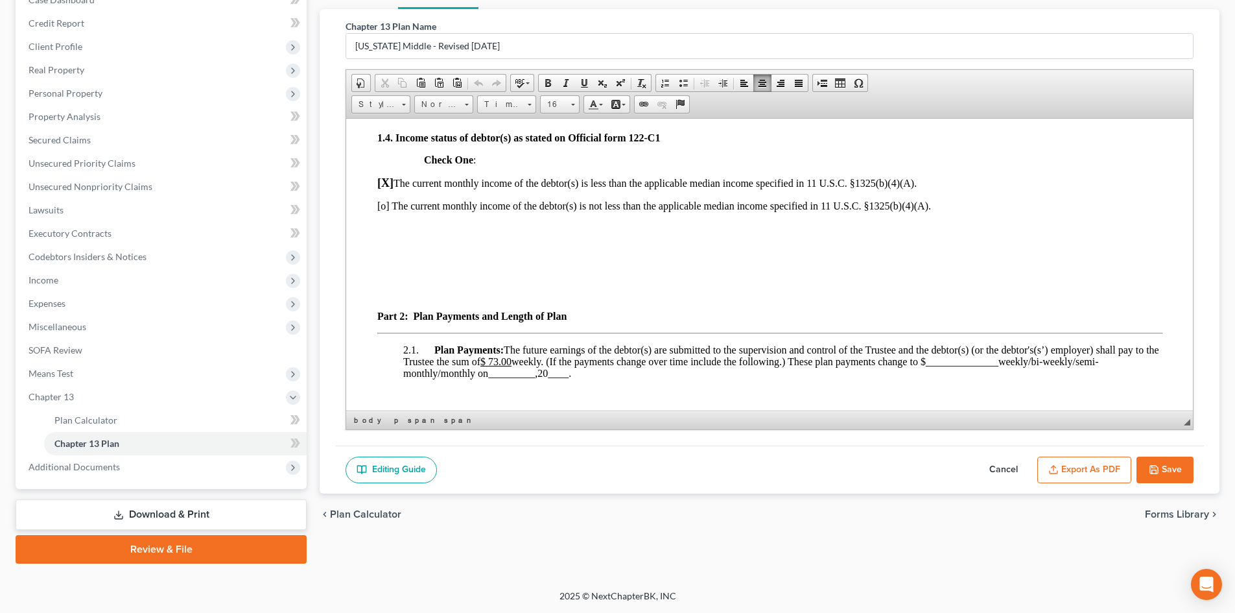
scroll to position [0, 0]
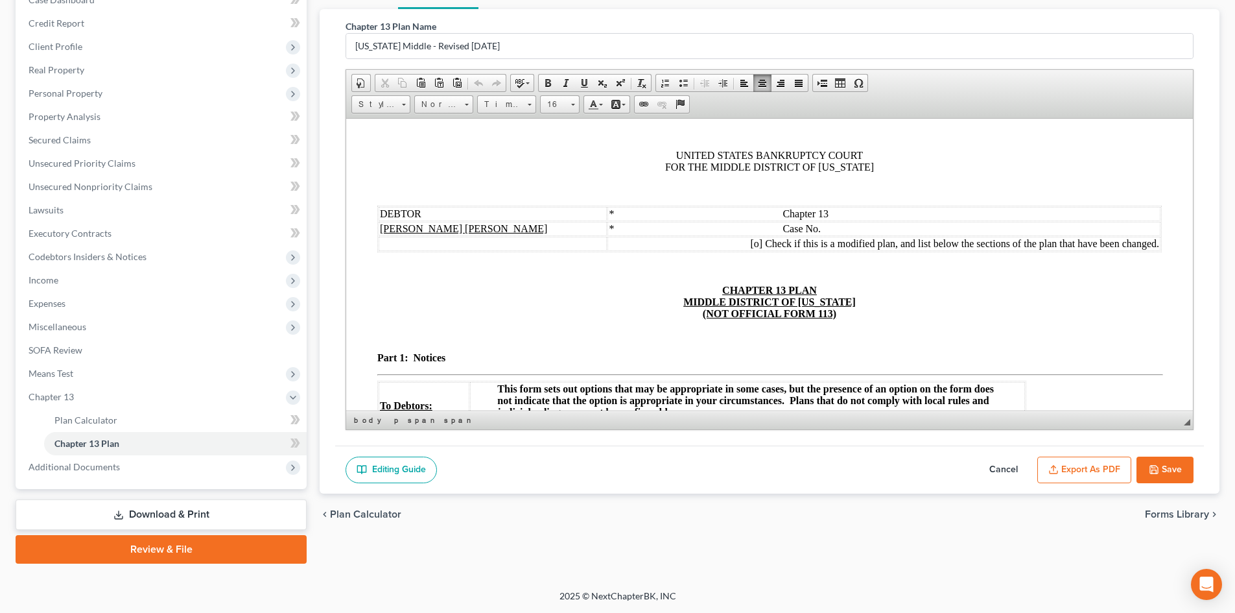
click at [1102, 466] on button "Export as PDF" at bounding box center [1084, 469] width 94 height 27
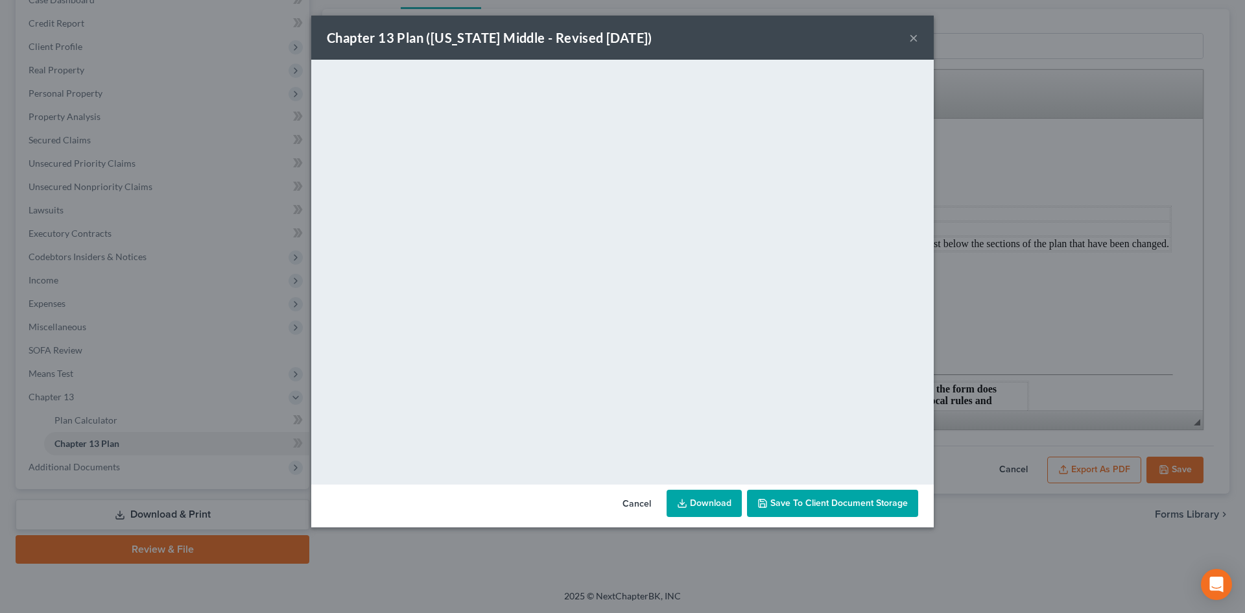
click at [722, 506] on link "Download" at bounding box center [704, 503] width 75 height 27
click at [917, 36] on button "×" at bounding box center [913, 38] width 9 height 16
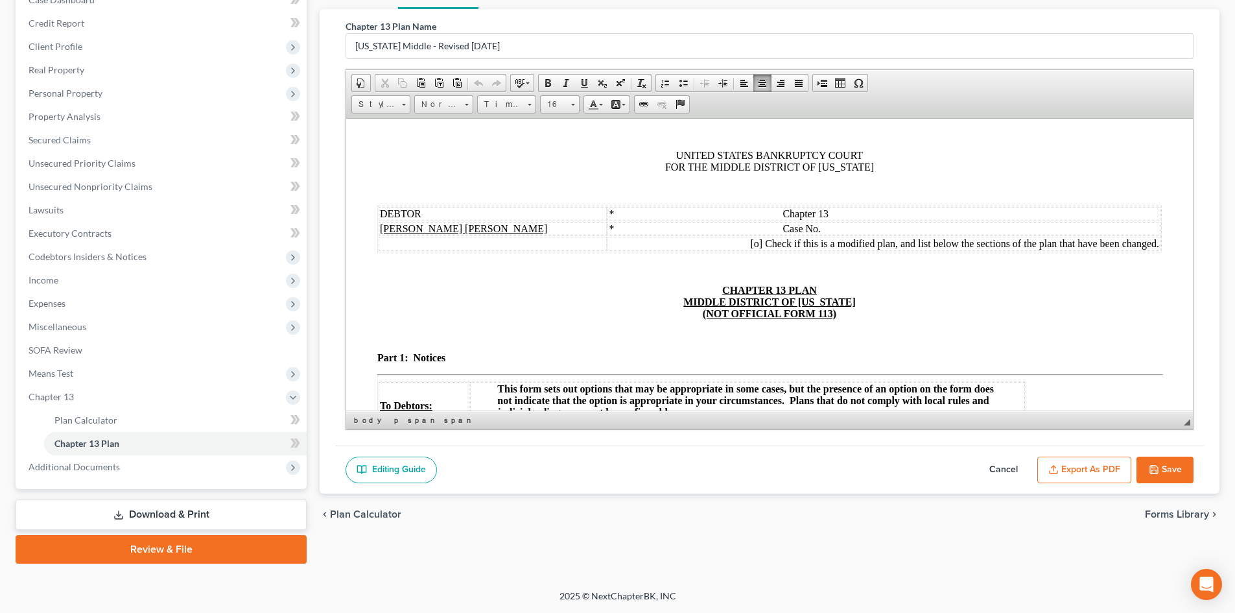
click at [1084, 467] on button "Export as PDF" at bounding box center [1084, 469] width 94 height 27
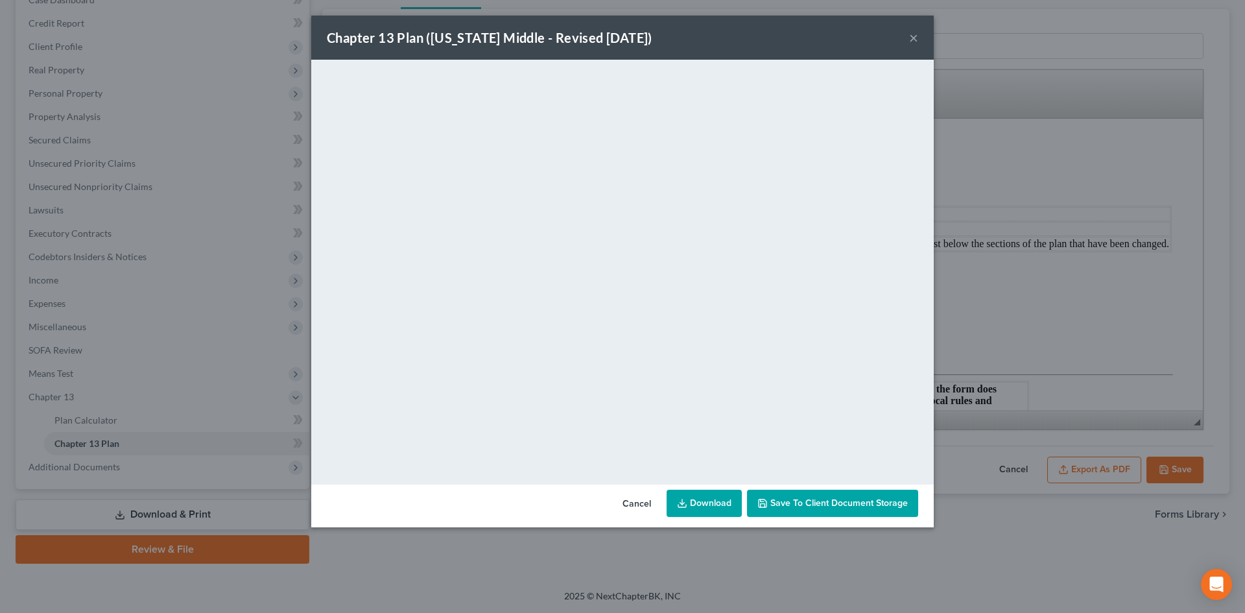
click at [917, 38] on button "×" at bounding box center [913, 38] width 9 height 16
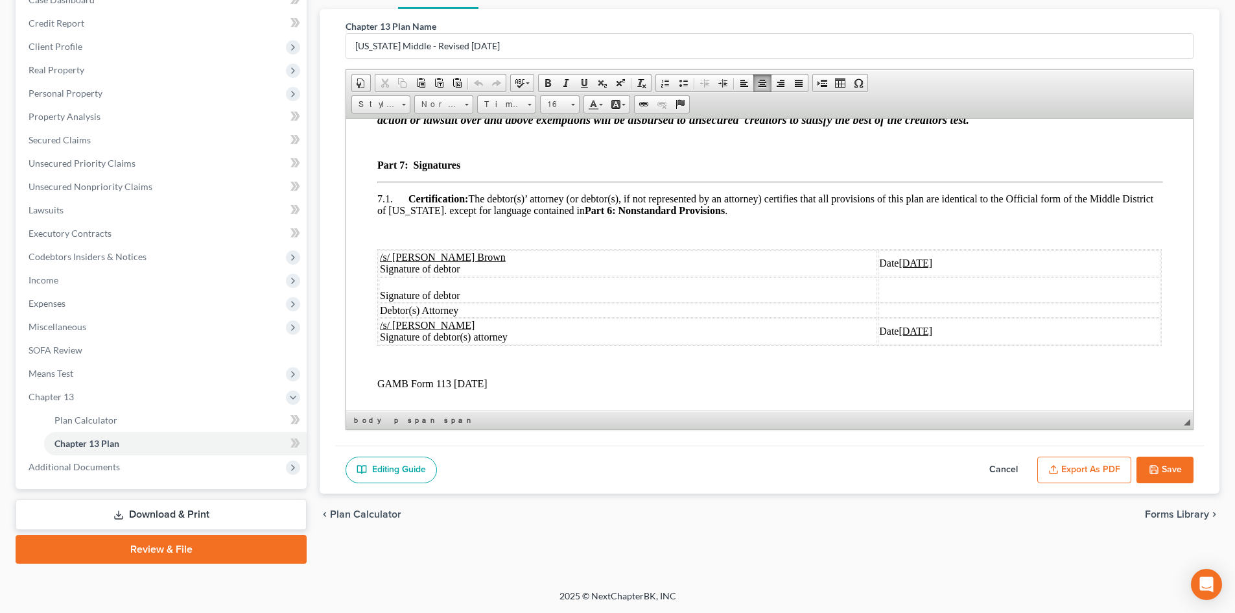
scroll to position [3632, 0]
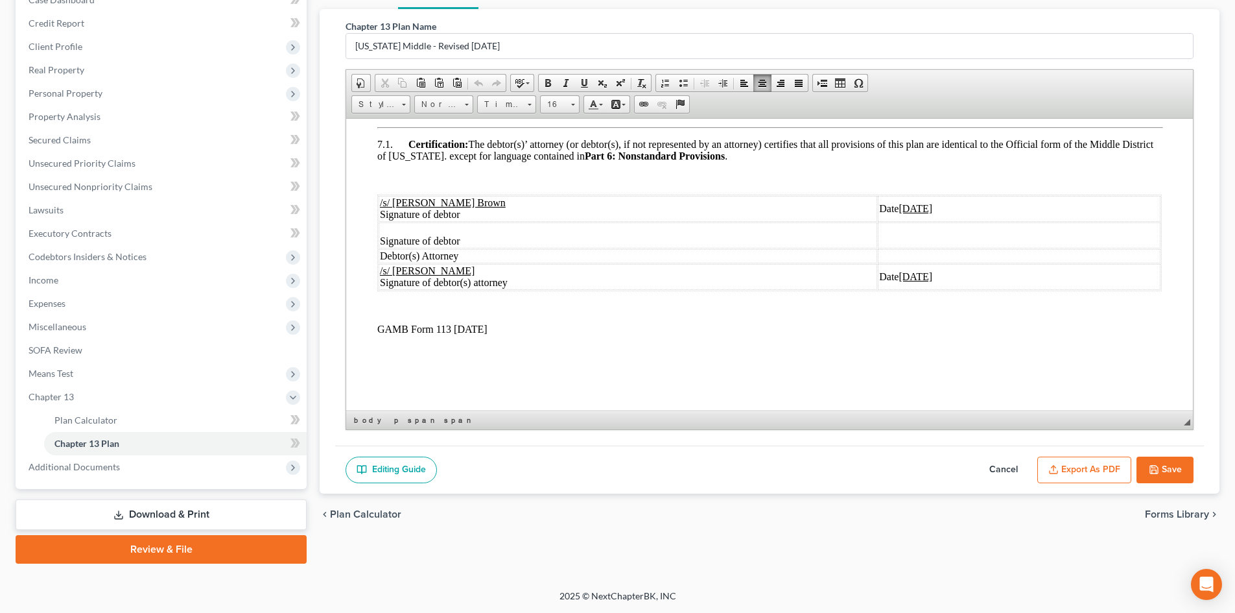
click at [1169, 470] on button "Save" at bounding box center [1165, 469] width 57 height 27
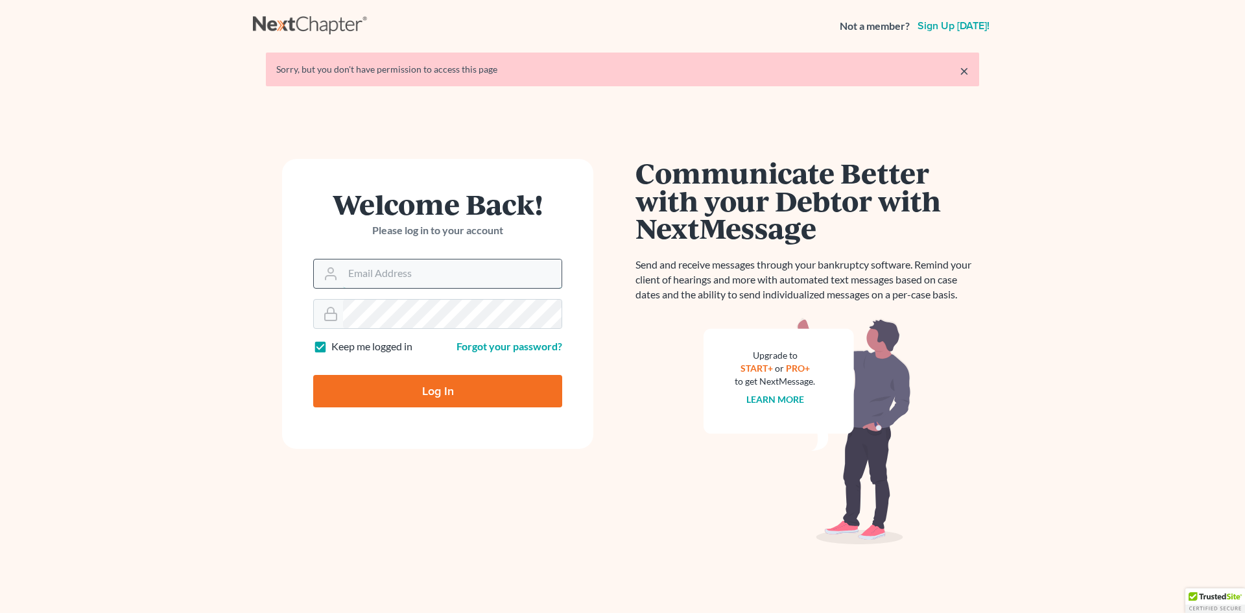
click at [371, 275] on input "Email Address" at bounding box center [452, 273] width 219 height 29
type input "[EMAIL_ADDRESS][DOMAIN_NAME]"
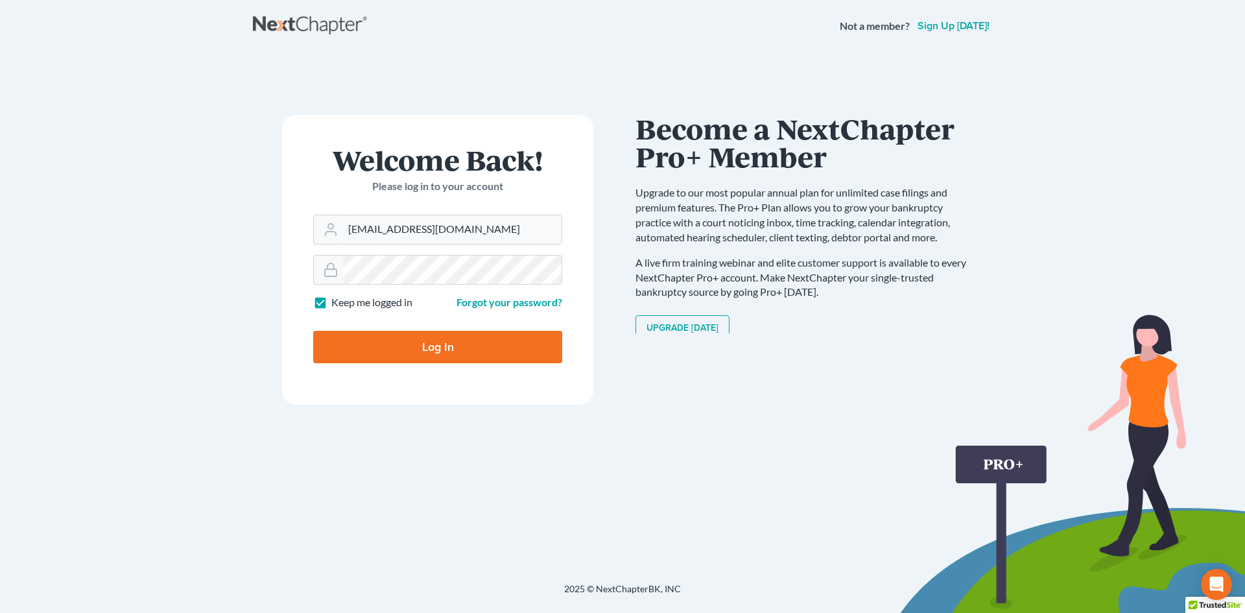
click at [450, 351] on input "Log In" at bounding box center [437, 347] width 249 height 32
type input "Thinking..."
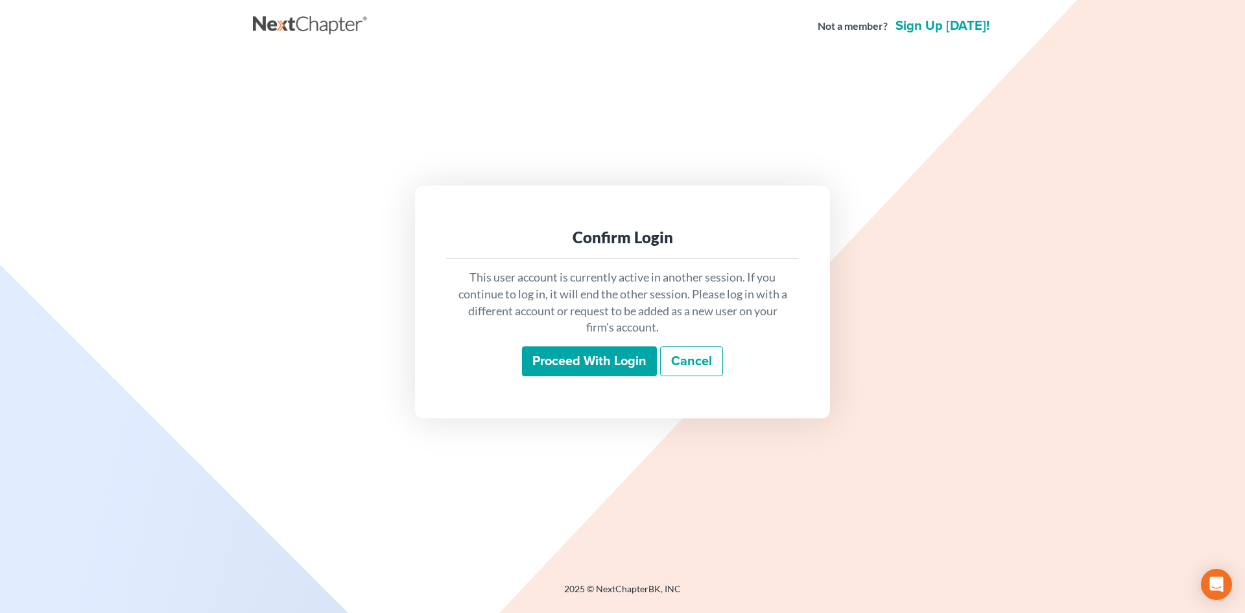
click at [602, 360] on input "Proceed with login" at bounding box center [589, 361] width 135 height 30
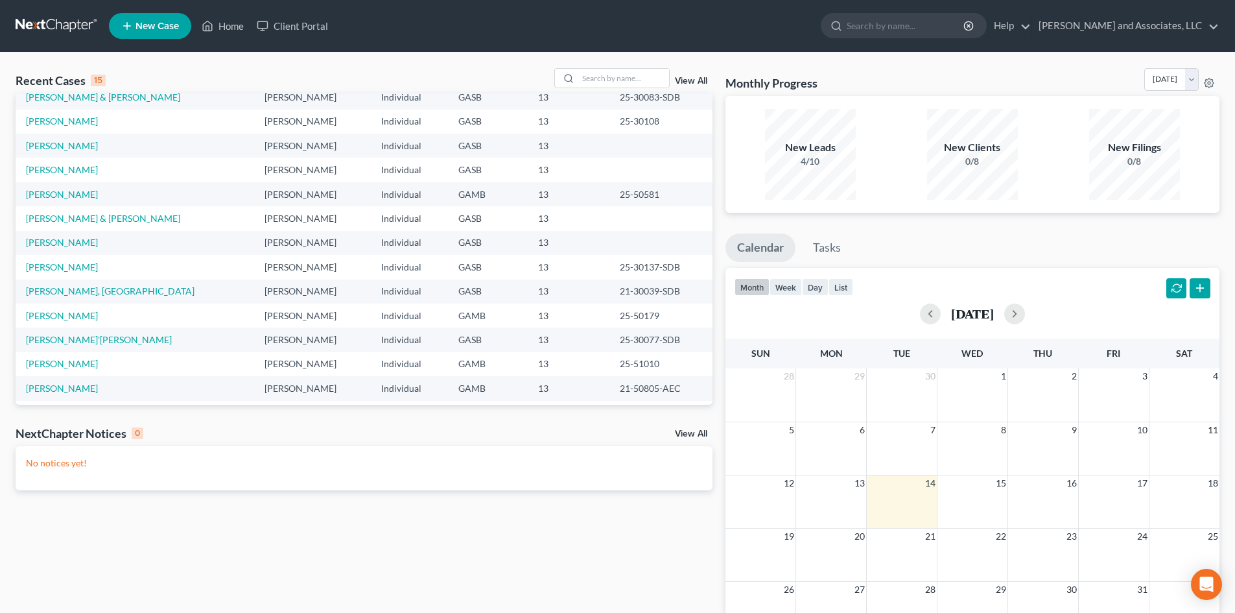
scroll to position [89, 0]
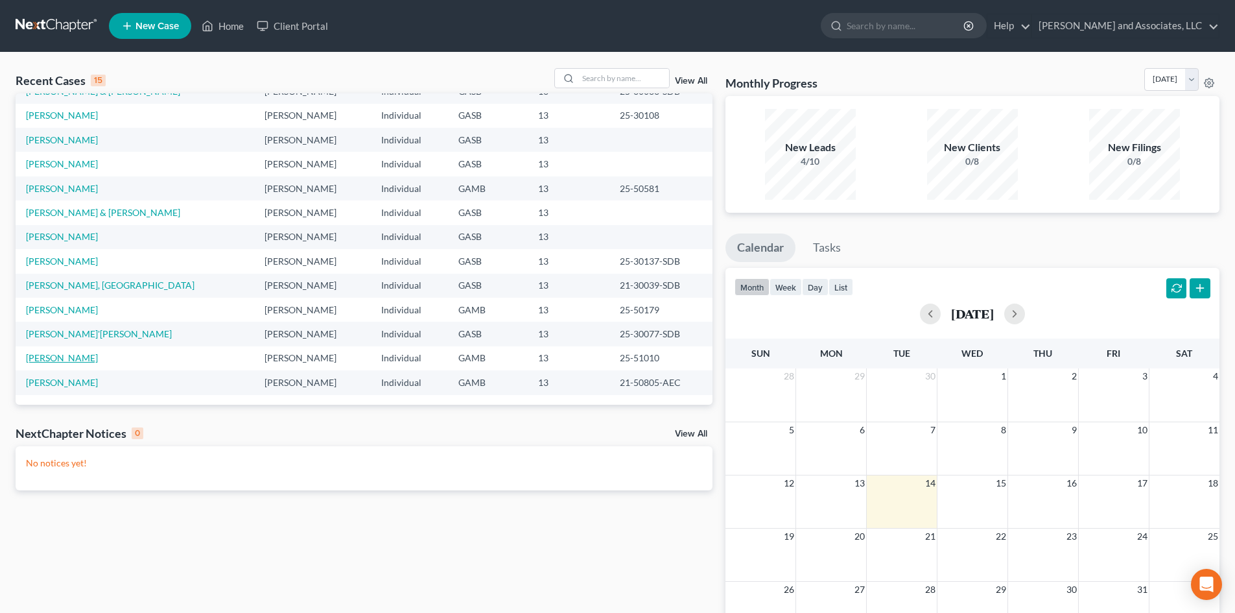
click at [76, 358] on link "Devero, Felisha" at bounding box center [62, 357] width 72 height 11
click at [75, 359] on link "Devero, Felisha" at bounding box center [62, 357] width 72 height 11
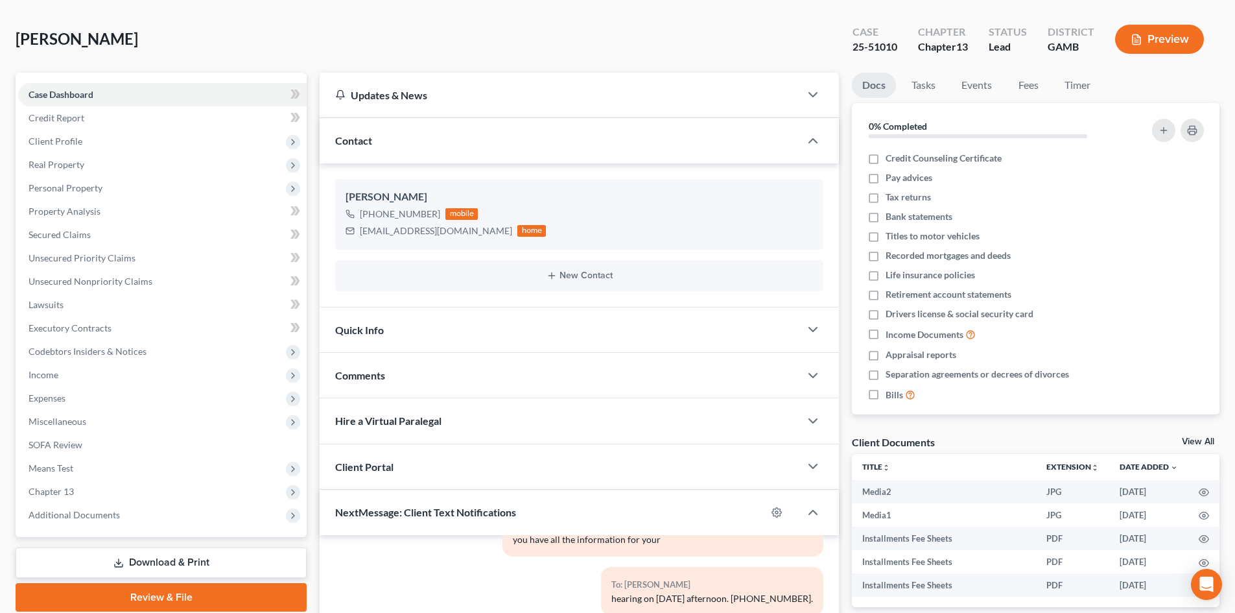
scroll to position [47, 0]
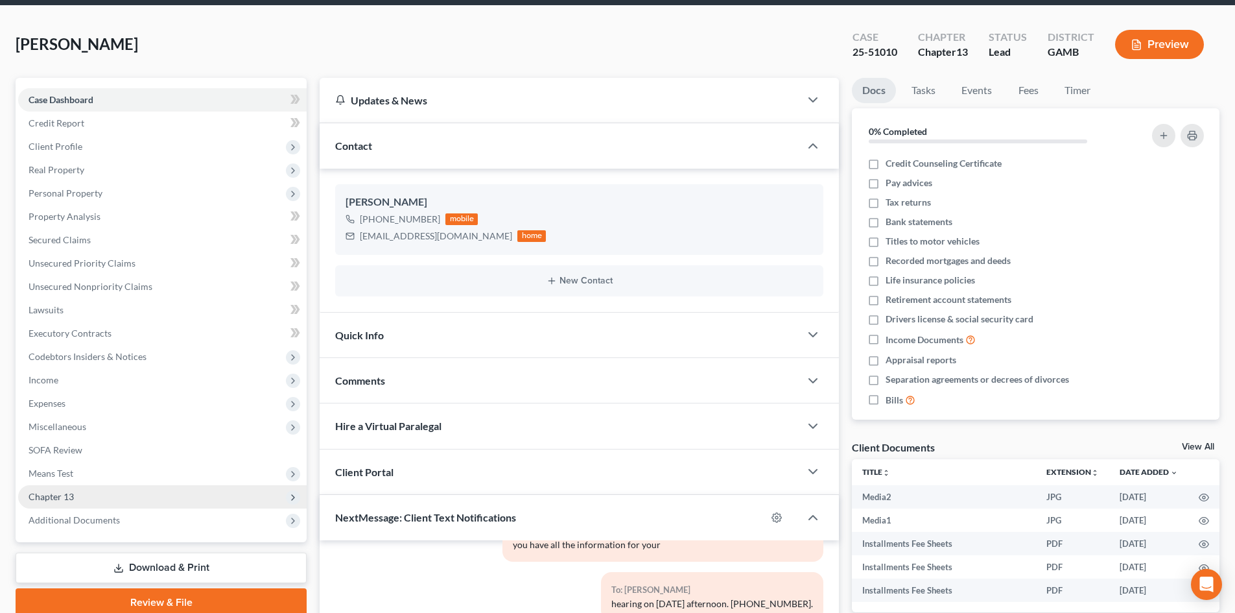
click at [63, 495] on span "Chapter 13" at bounding box center [51, 496] width 45 height 11
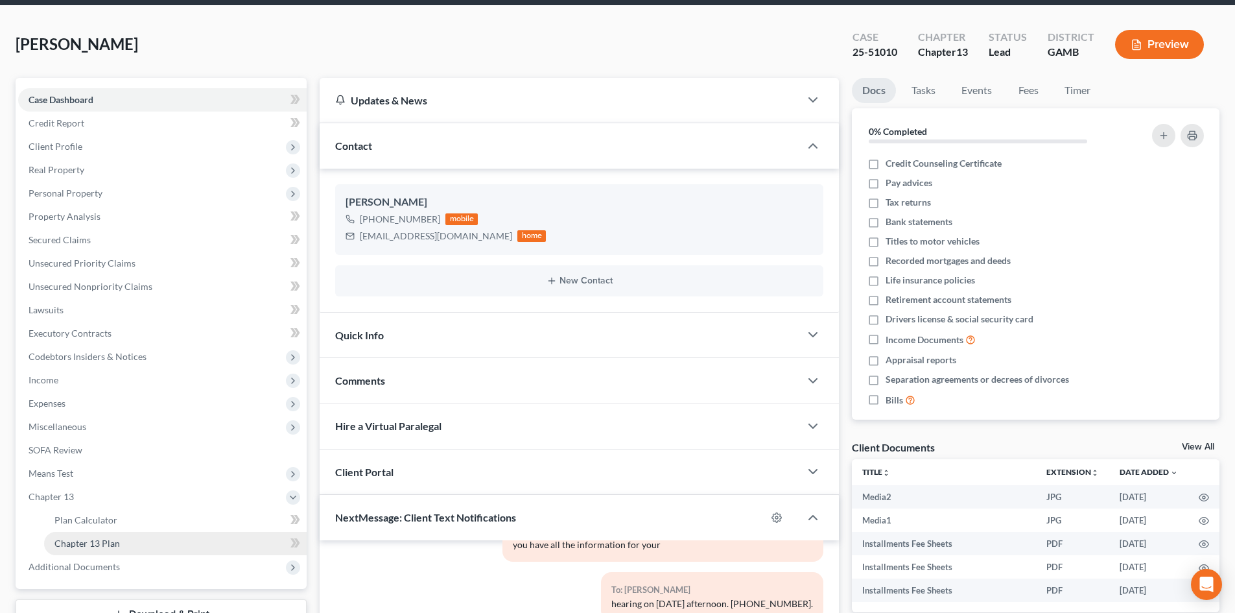
click at [109, 545] on span "Chapter 13 Plan" at bounding box center [86, 543] width 65 height 11
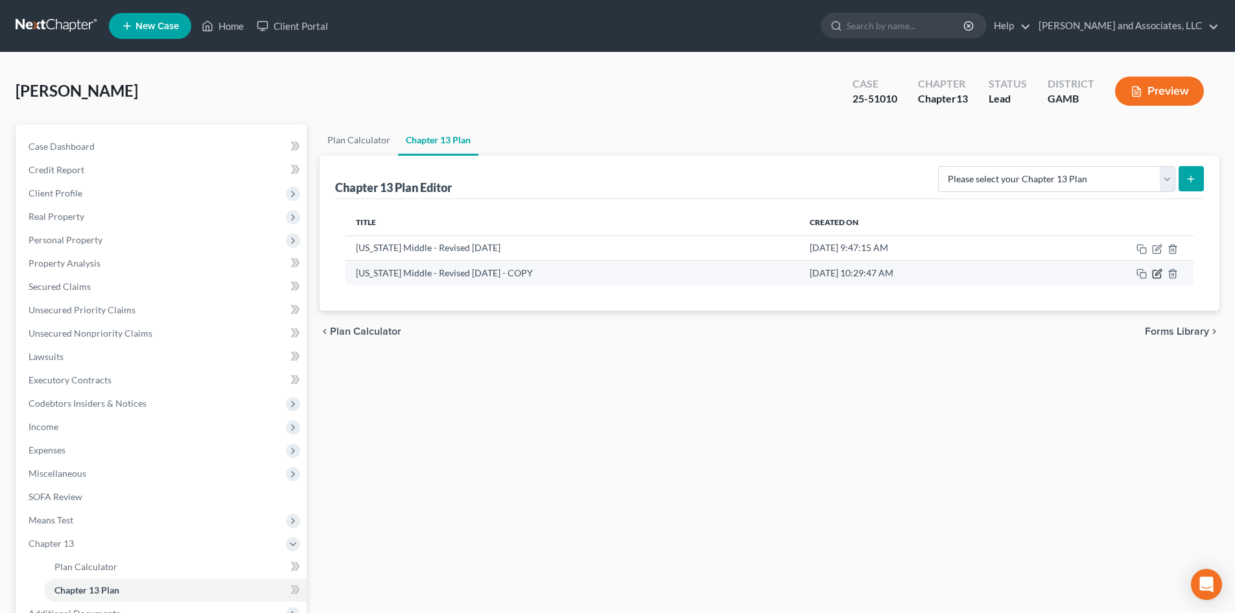
click at [1157, 275] on icon "button" at bounding box center [1158, 272] width 6 height 6
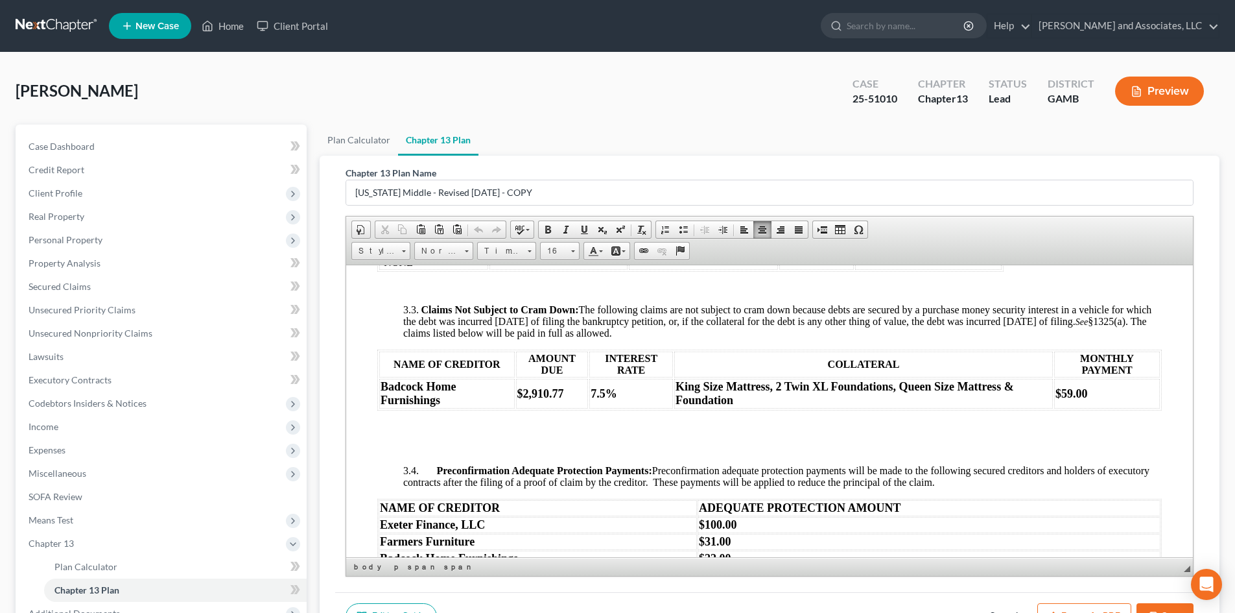
scroll to position [1611, 0]
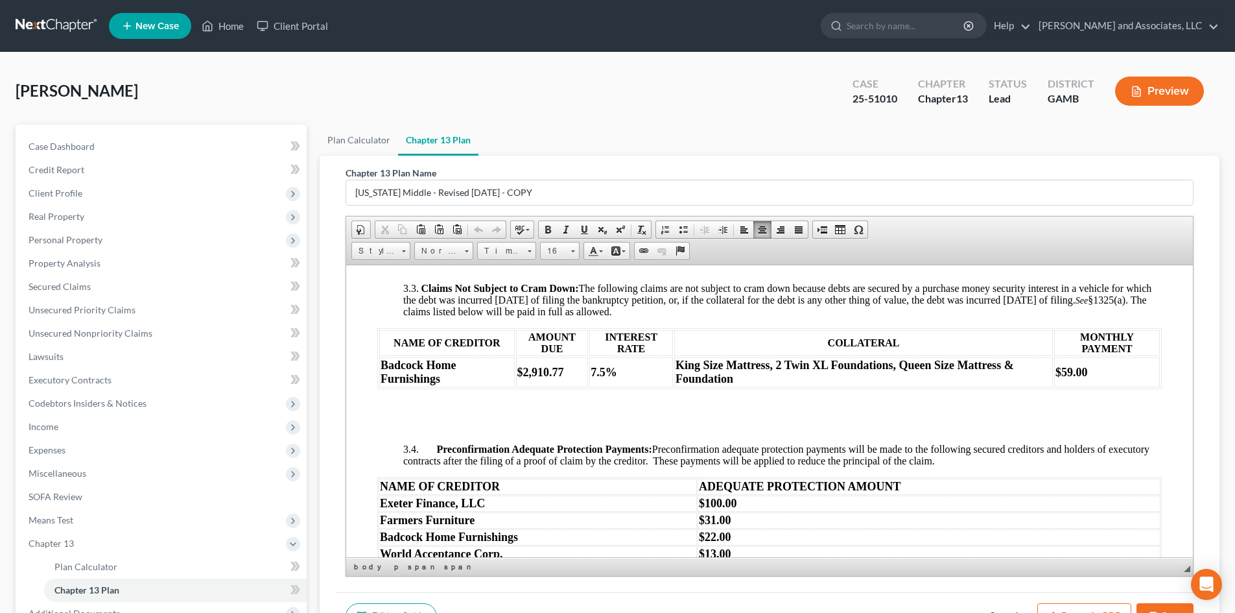
click at [999, 384] on strong "King Size Mattress, 2 Twin XL Foundations, Queen Size Mattress & Foundation" at bounding box center [845, 371] width 338 height 27
click at [730, 386] on td "King Size Mattress, 2 Twin XL Foundations, Queen Size Mattress, Queen Foundation" at bounding box center [861, 372] width 387 height 30
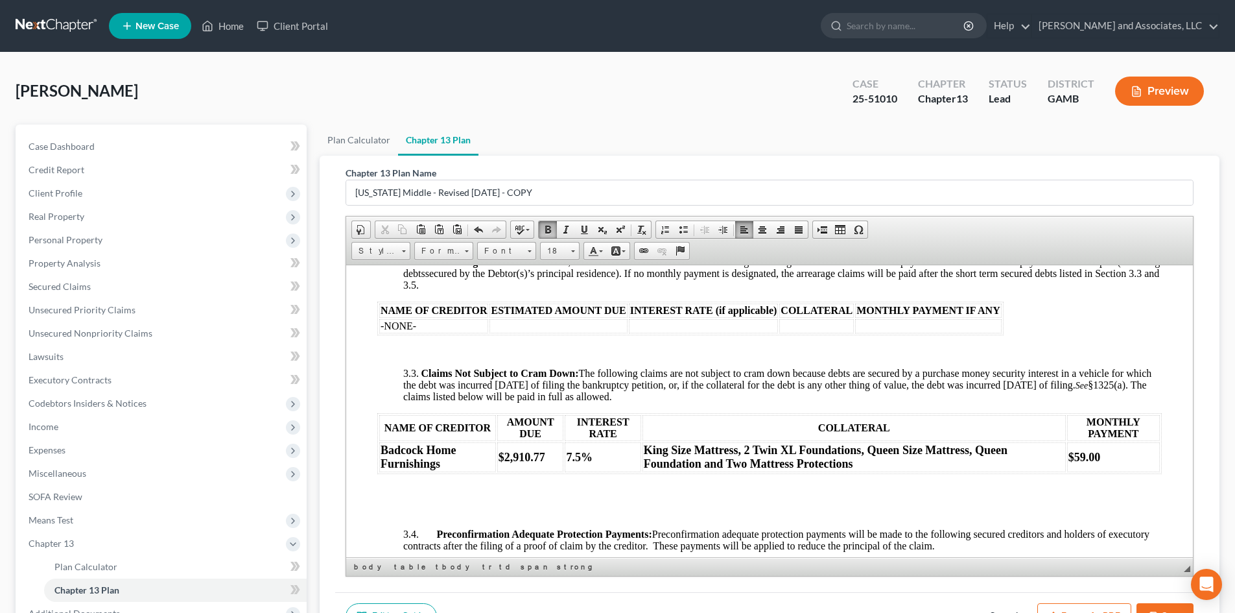
scroll to position [1568, 0]
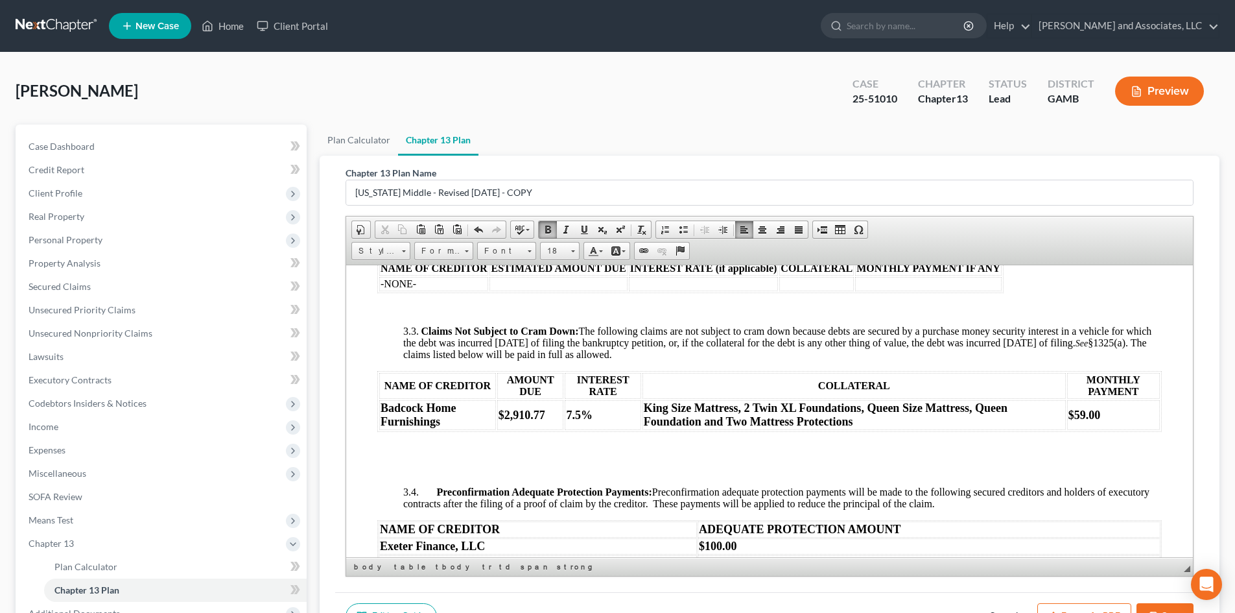
click at [442, 429] on td "Badcock Home Furnishings" at bounding box center [437, 414] width 117 height 30
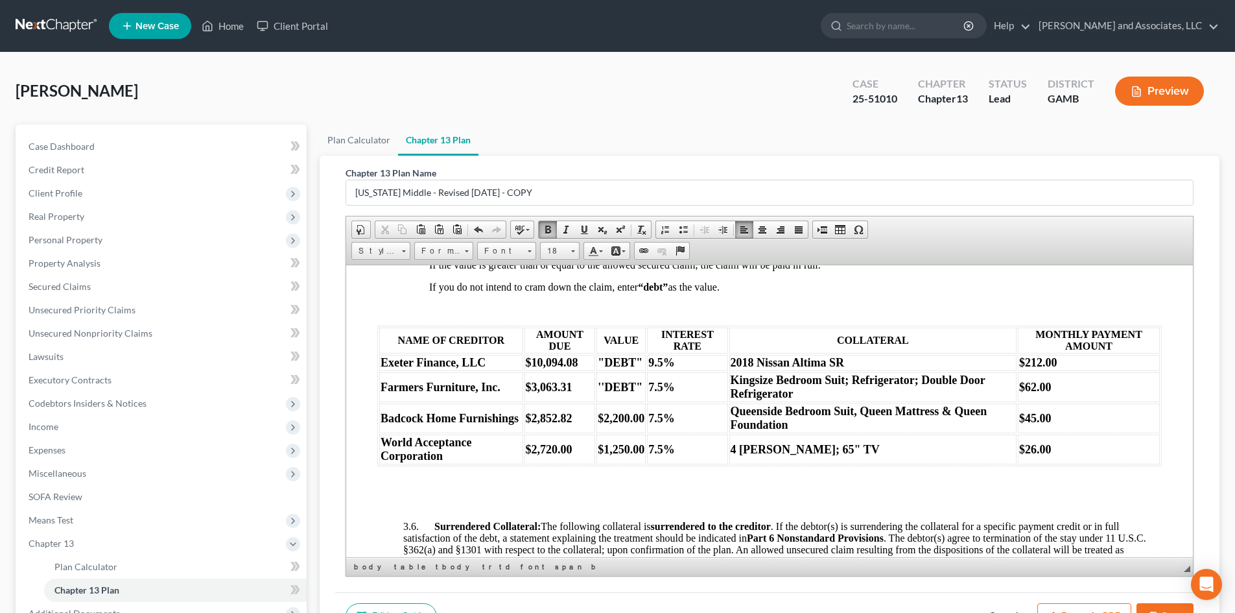
scroll to position [2141, 0]
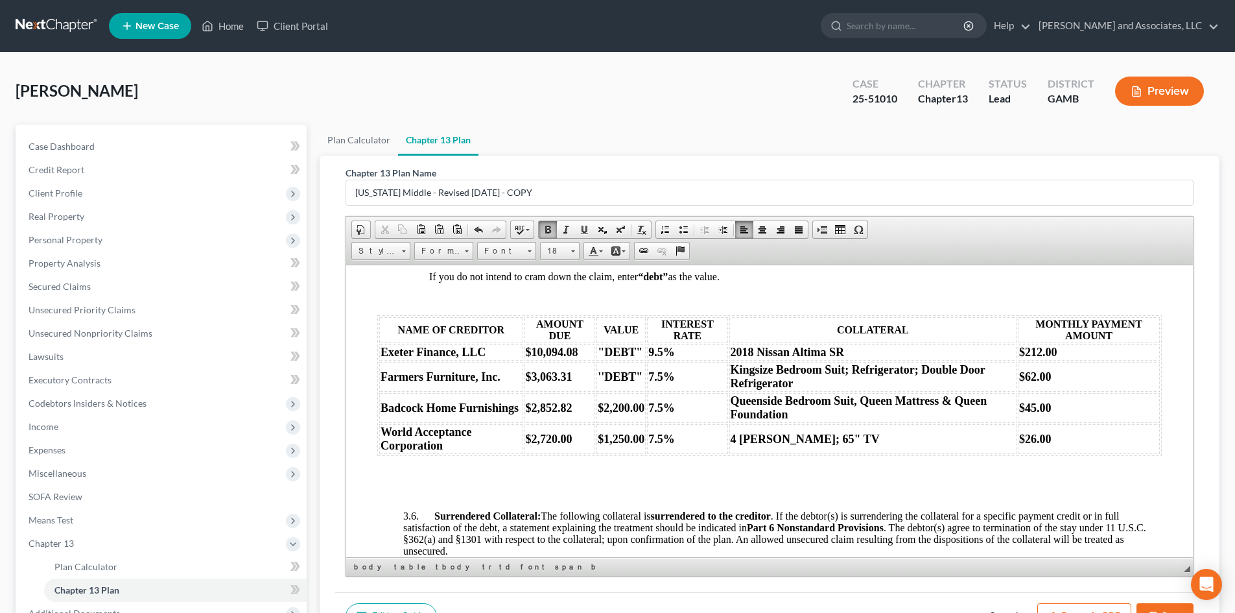
drag, startPoint x: 1190, startPoint y: 379, endPoint x: 1541, endPoint y: 679, distance: 461.7
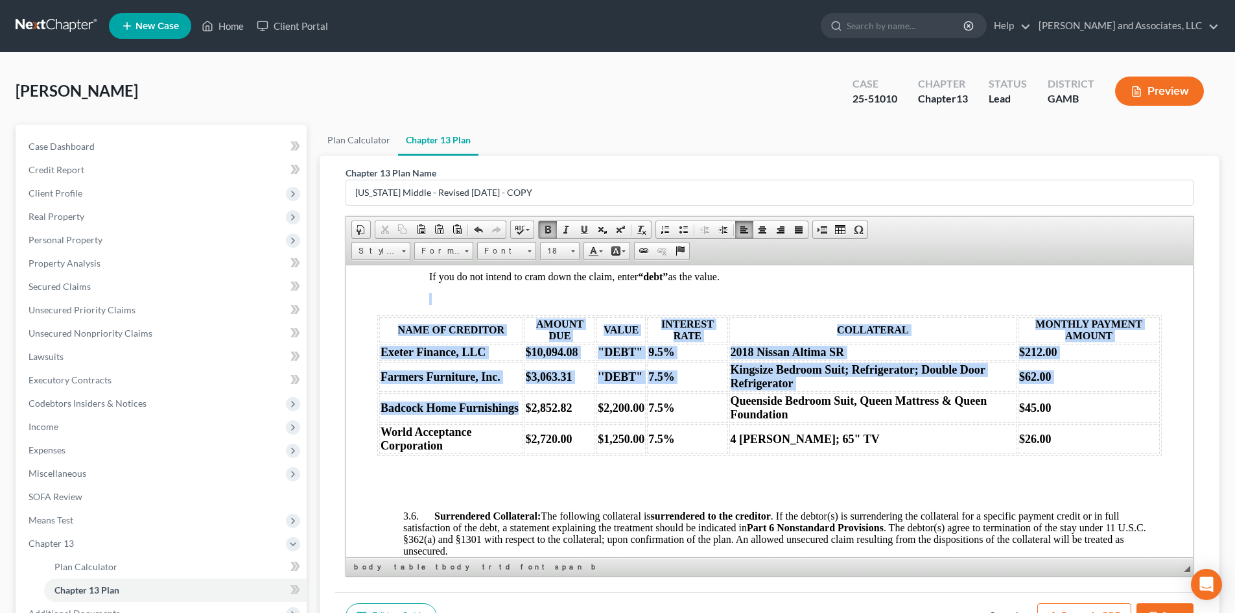
drag, startPoint x: 517, startPoint y: 429, endPoint x: 375, endPoint y: 420, distance: 142.2
click at [375, 420] on html "UNITED STATES BANKRUPTCY COURT FOR THE MIDDLE DISTRICT OF GEORGIA DEBTOR * Chap…" at bounding box center [769, 309] width 847 height 4370
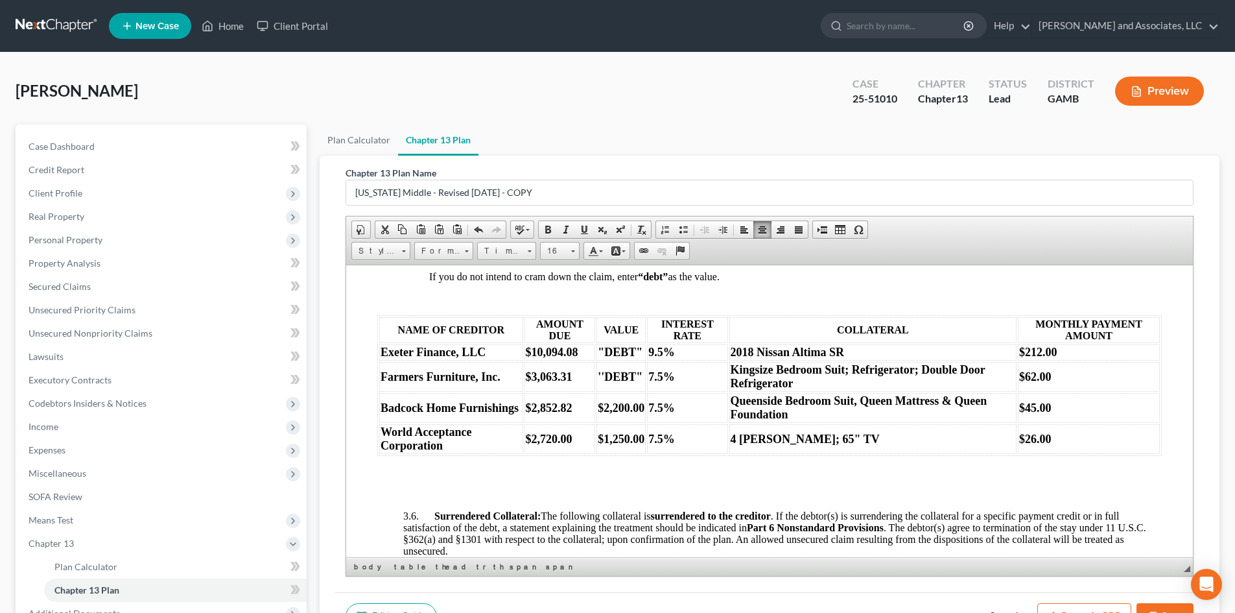
click at [495, 499] on p at bounding box center [782, 494] width 759 height 12
drag, startPoint x: 517, startPoint y: 432, endPoint x: 377, endPoint y: 435, distance: 140.1
click at [377, 435] on table "NAME OF CREDITOR AMOUNT DUE VALUE INTEREST RATE COLLATERAL MONTHLY PAYMENT AMOU…" at bounding box center [769, 384] width 785 height 141
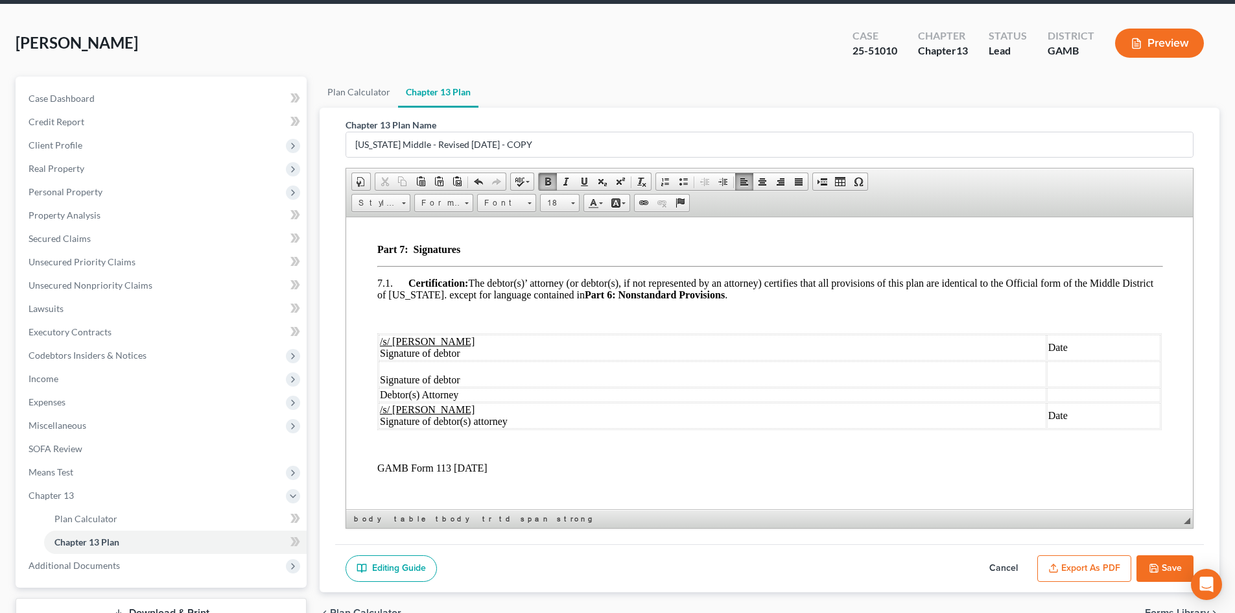
scroll to position [4102, 0]
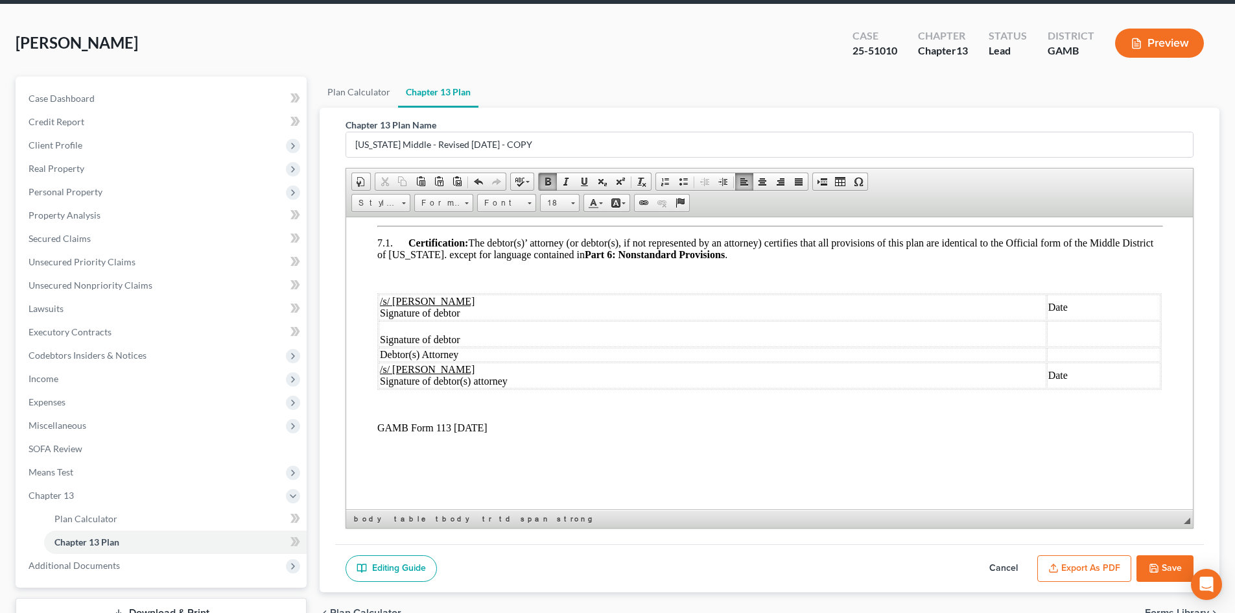
click at [1157, 565] on icon "button" at bounding box center [1154, 568] width 8 height 8
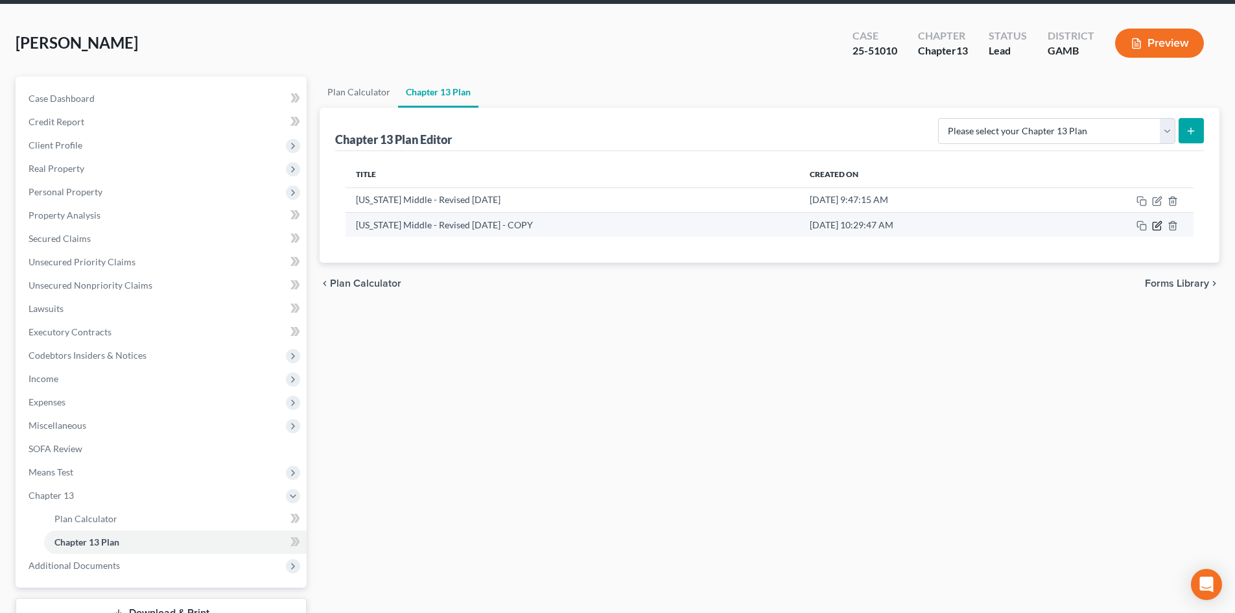
click at [1157, 227] on icon "button" at bounding box center [1158, 224] width 6 height 6
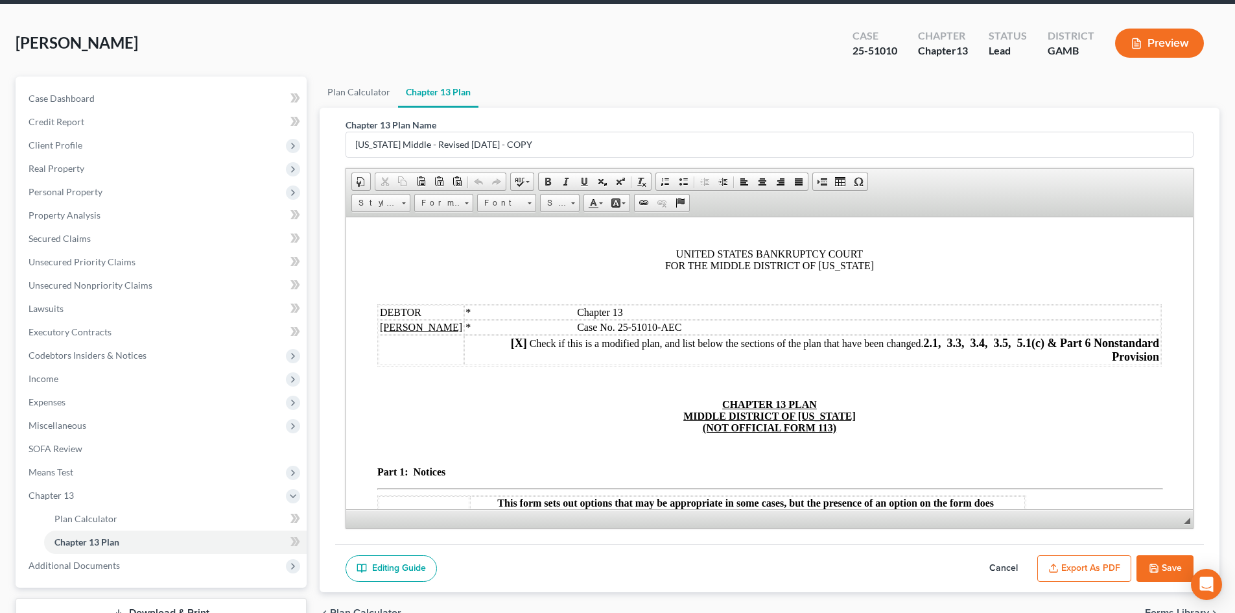
scroll to position [0, 0]
click at [1171, 566] on button "Save" at bounding box center [1165, 568] width 57 height 27
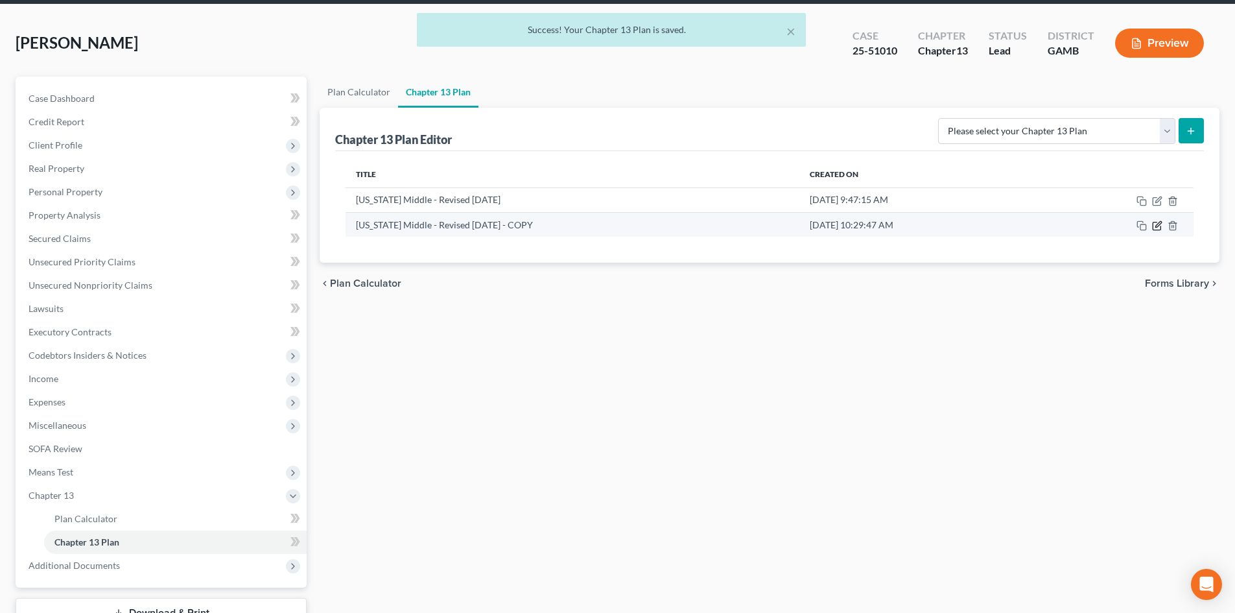
click at [1158, 226] on icon "button" at bounding box center [1157, 225] width 10 height 10
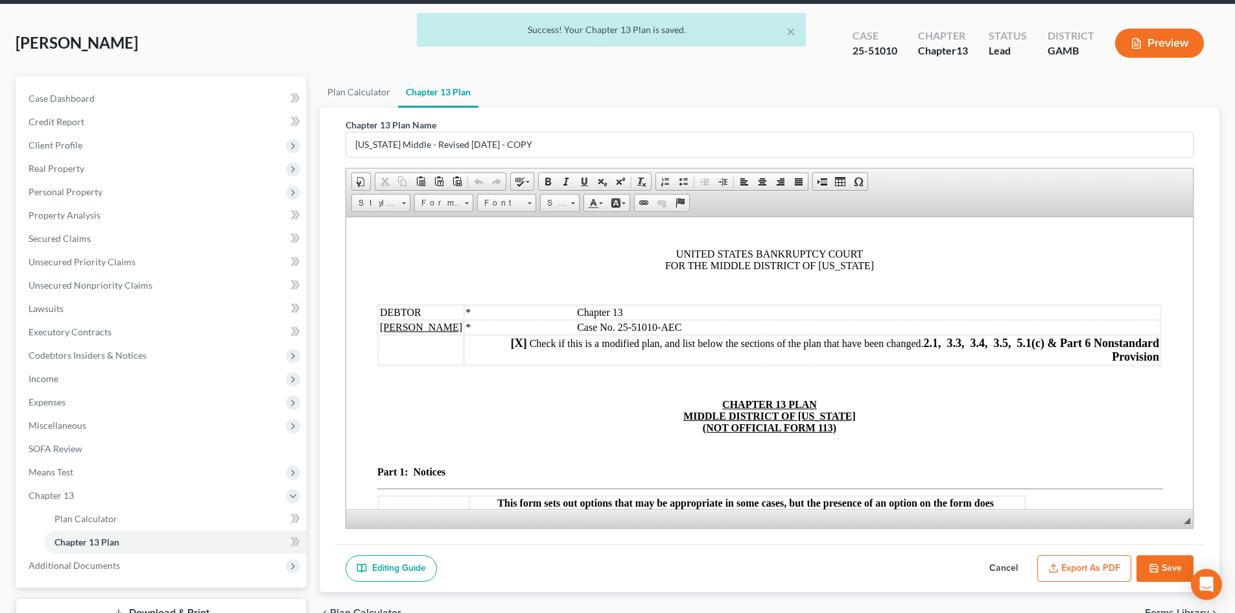
click at [1083, 564] on button "Export as PDF" at bounding box center [1084, 568] width 94 height 27
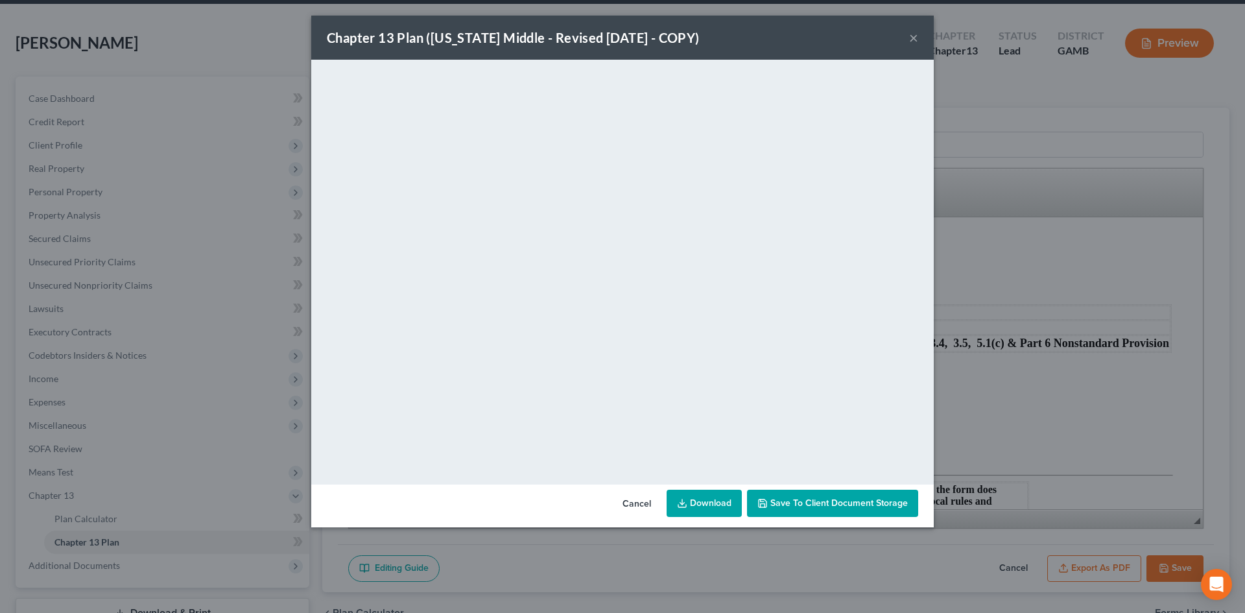
click at [914, 30] on button "×" at bounding box center [913, 38] width 9 height 16
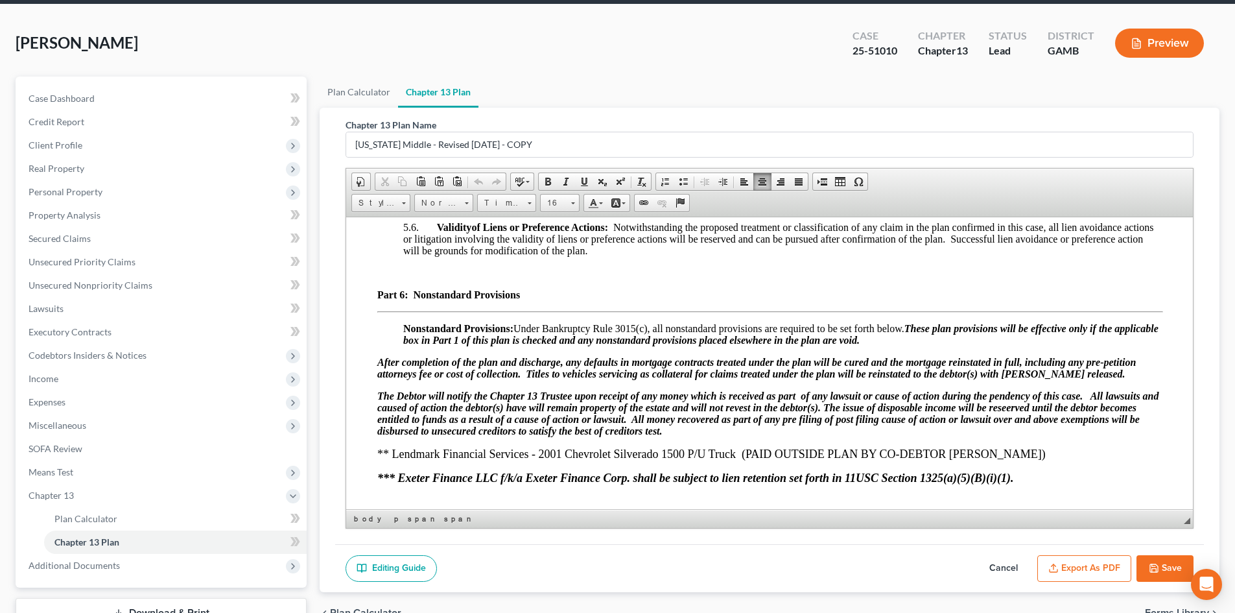
scroll to position [3741, 0]
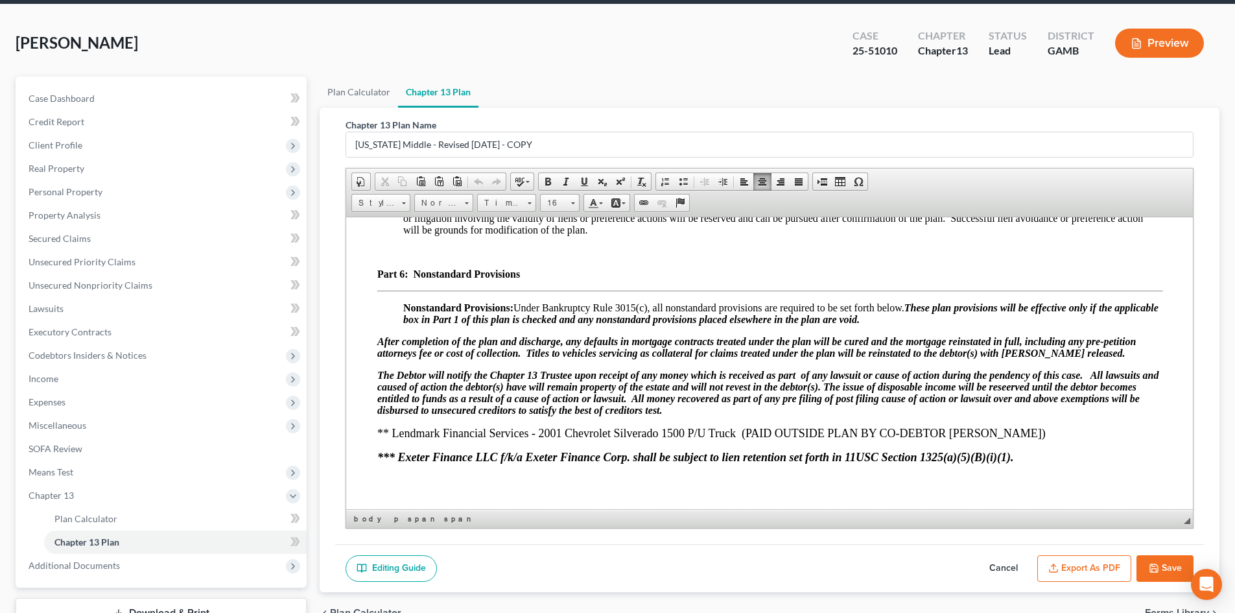
click at [392, 257] on p at bounding box center [769, 252] width 785 height 12
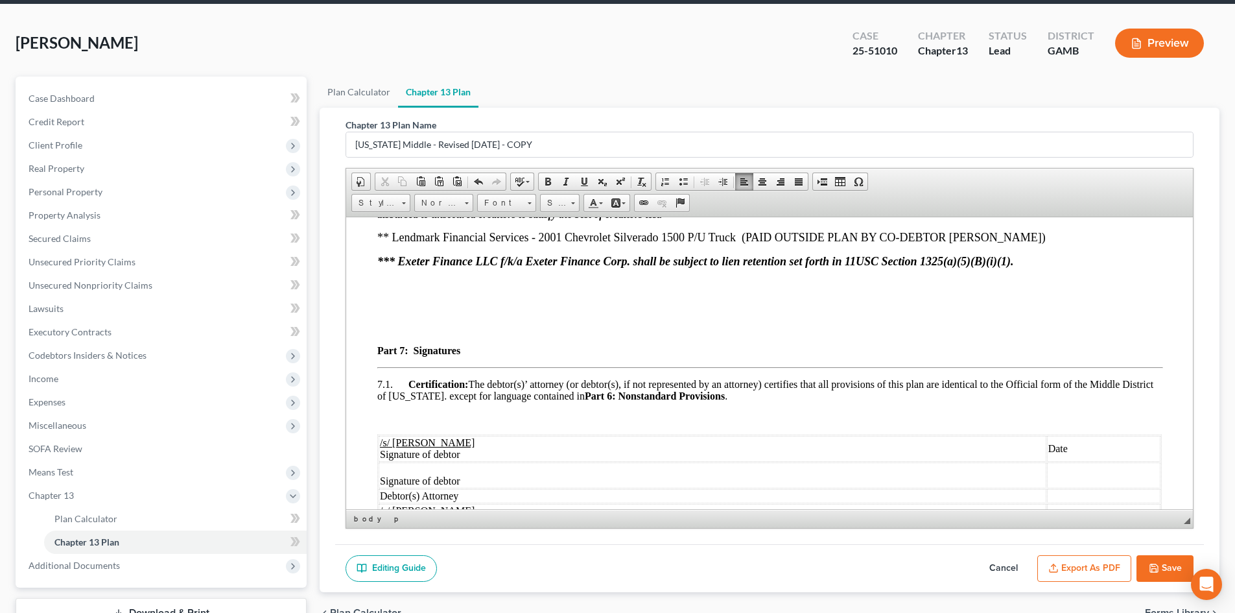
scroll to position [4080, 0]
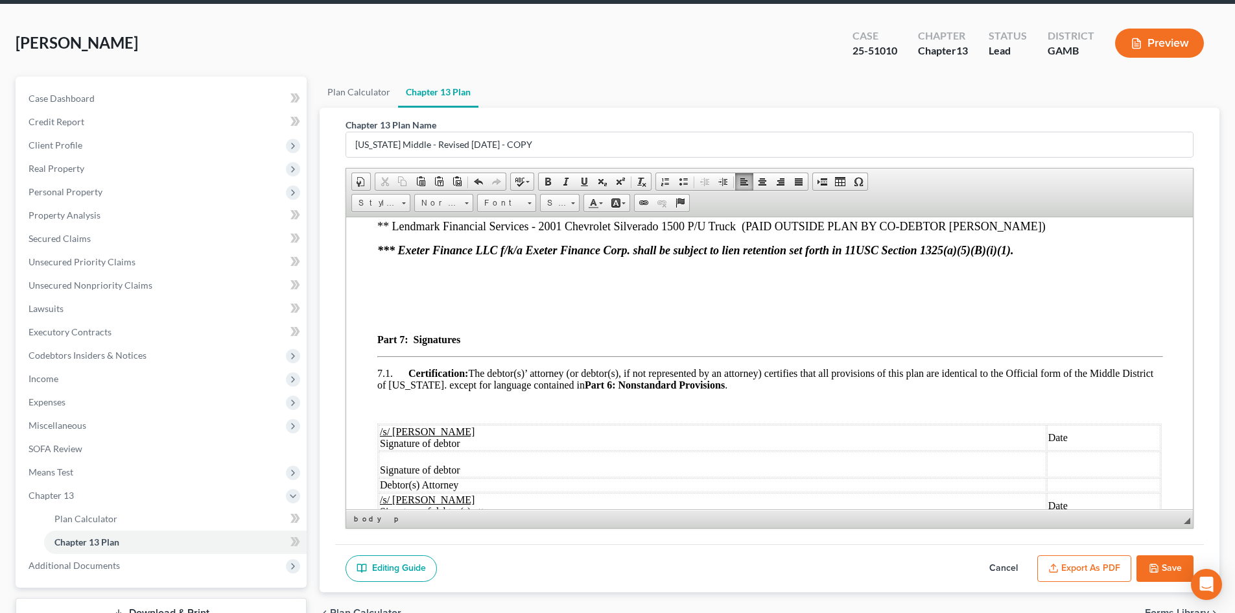
click at [392, 323] on p at bounding box center [769, 317] width 785 height 12
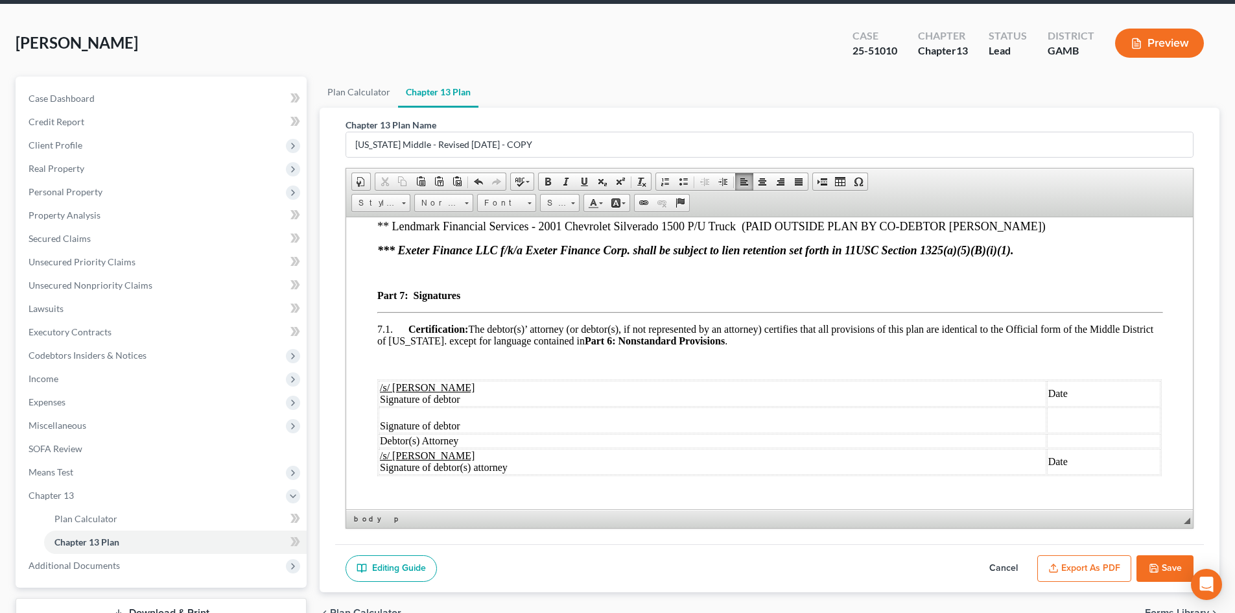
click at [1164, 565] on button "Save" at bounding box center [1165, 568] width 57 height 27
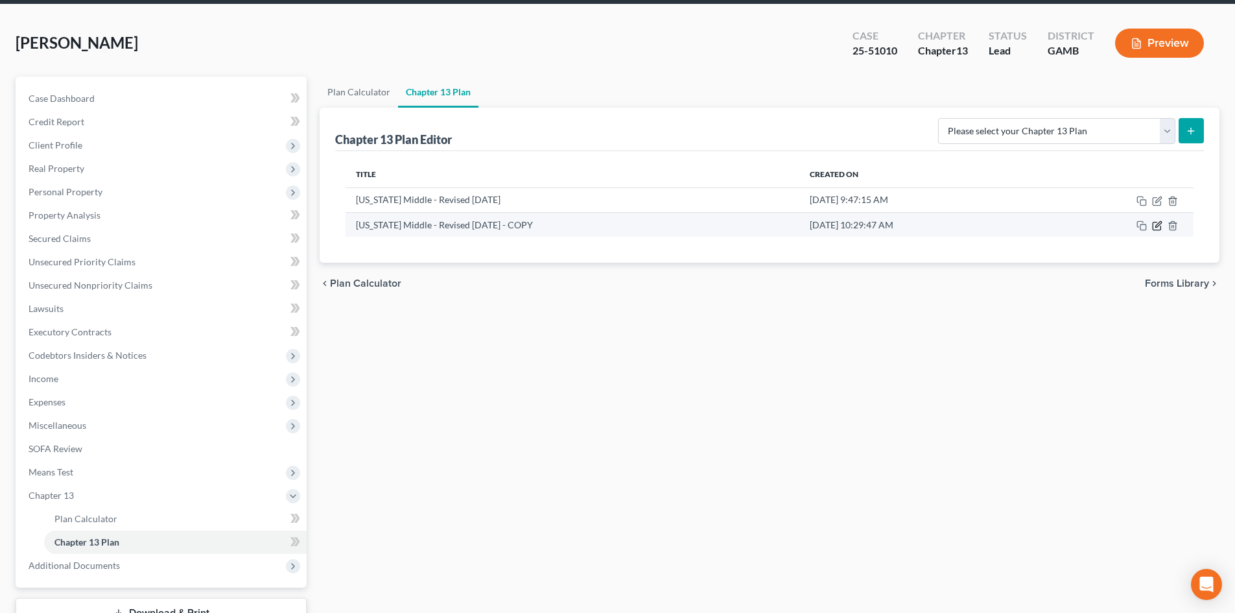
click at [1157, 225] on icon "button" at bounding box center [1158, 224] width 6 height 6
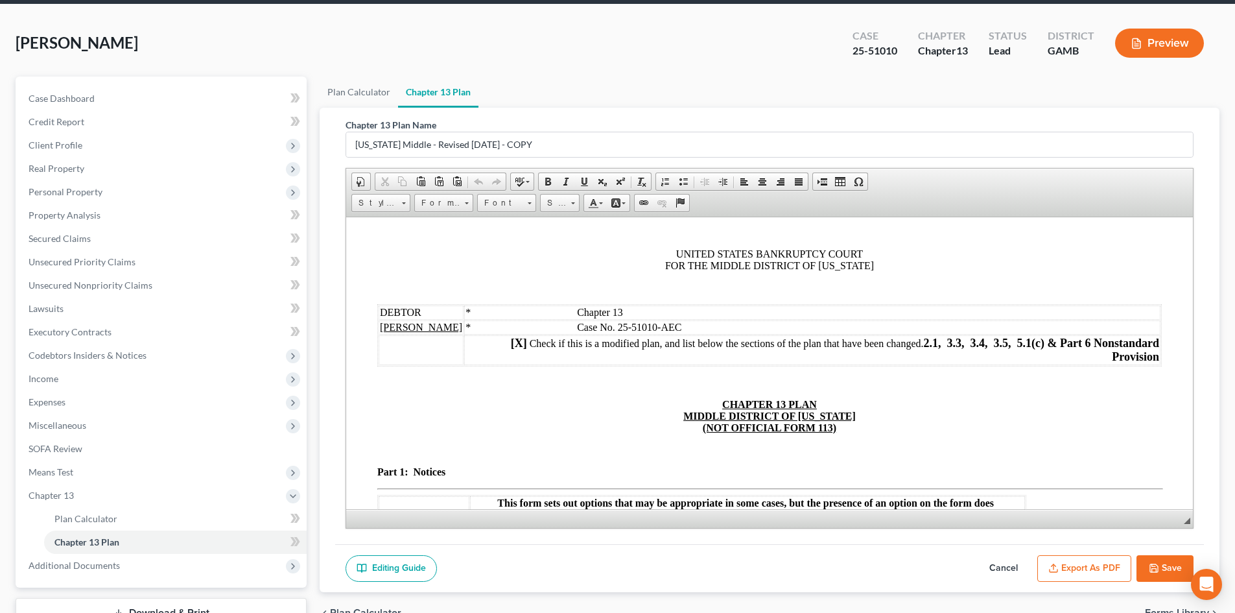
scroll to position [0, 0]
click at [1097, 567] on button "Export as PDF" at bounding box center [1084, 568] width 94 height 27
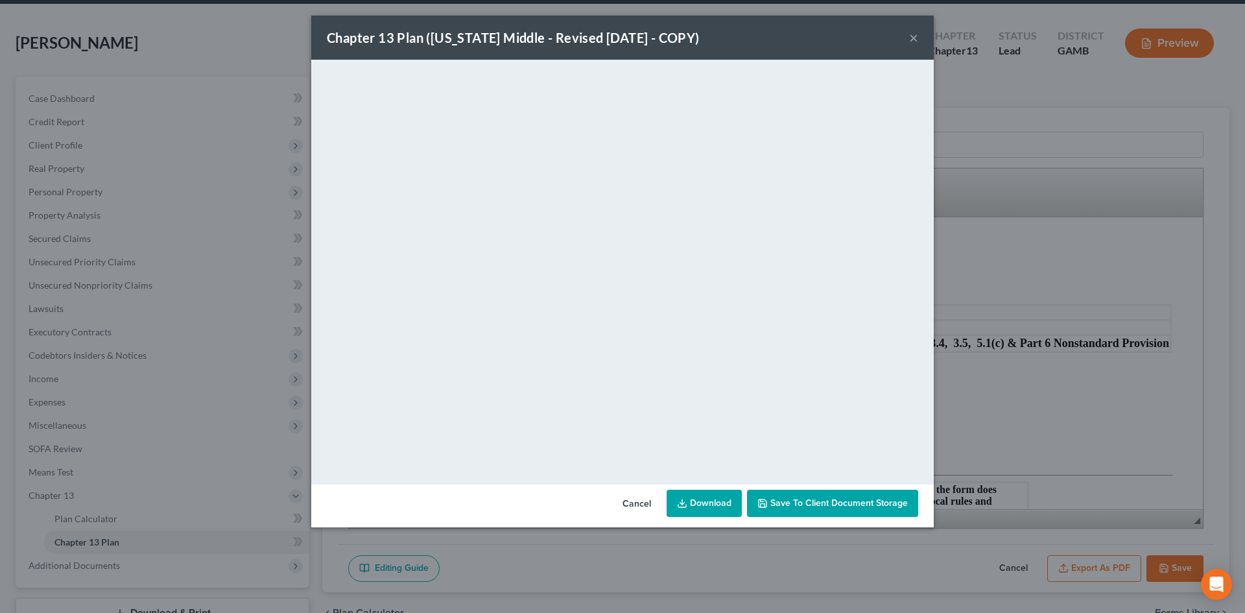
click at [917, 34] on button "×" at bounding box center [913, 38] width 9 height 16
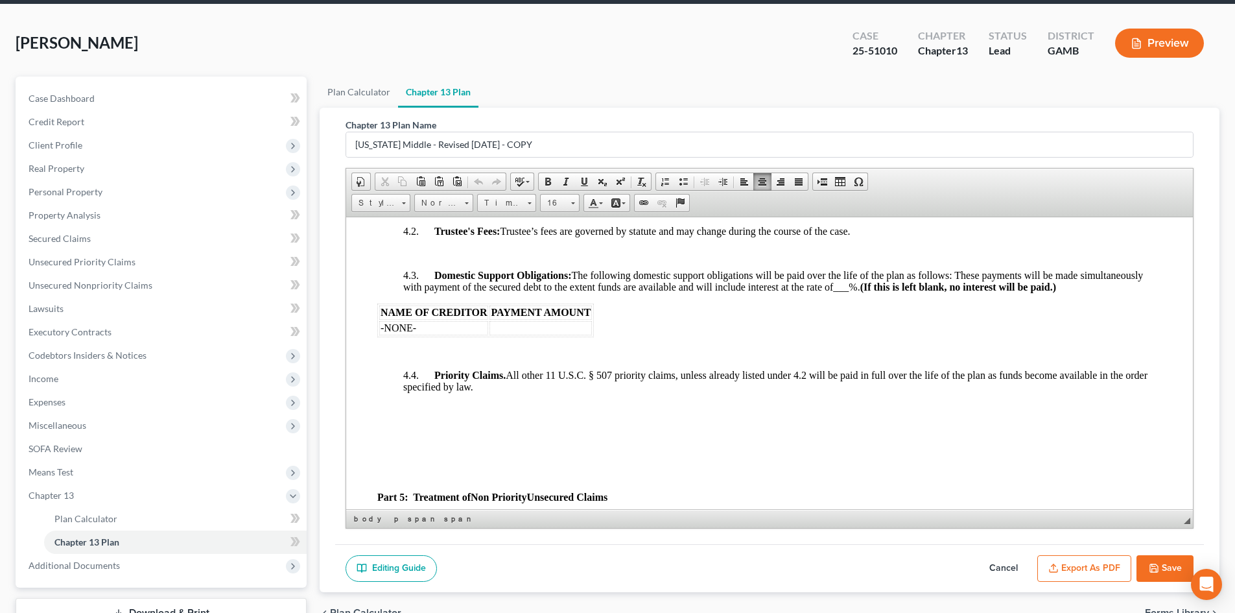
scroll to position [2826, 0]
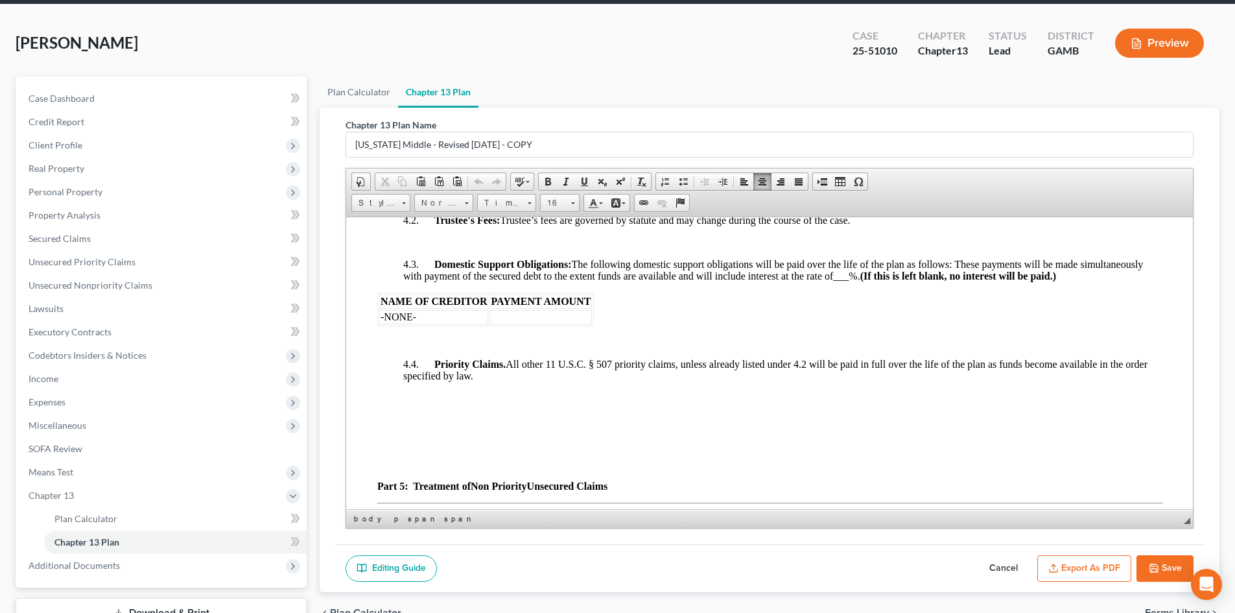
click at [419, 469] on p at bounding box center [769, 464] width 785 height 12
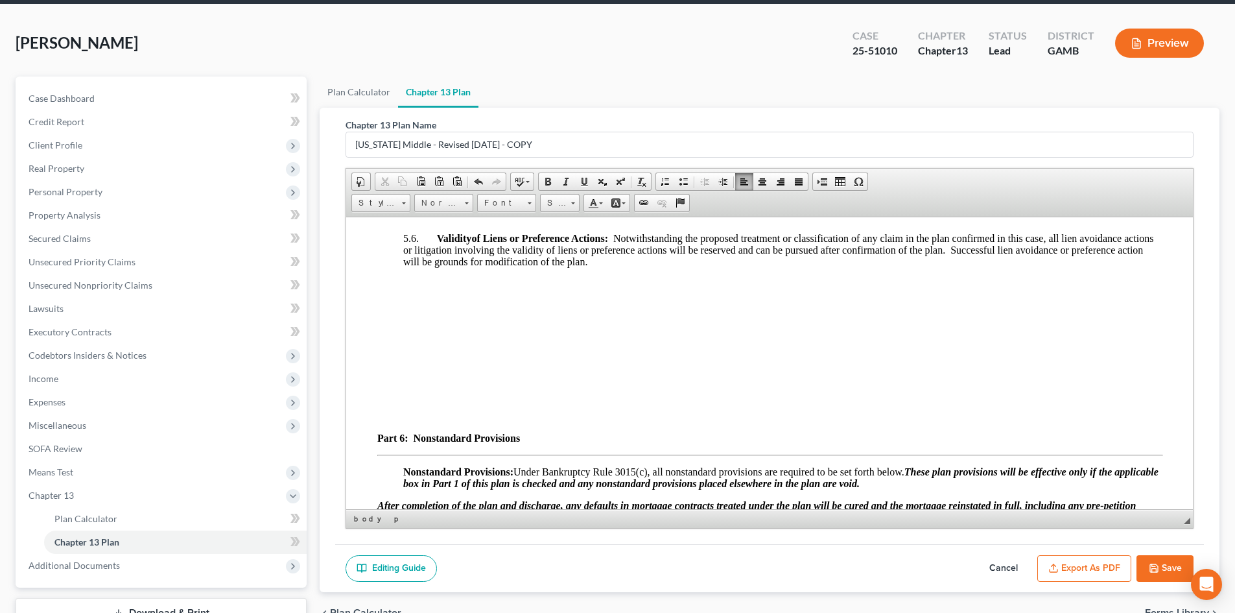
scroll to position [3709, 0]
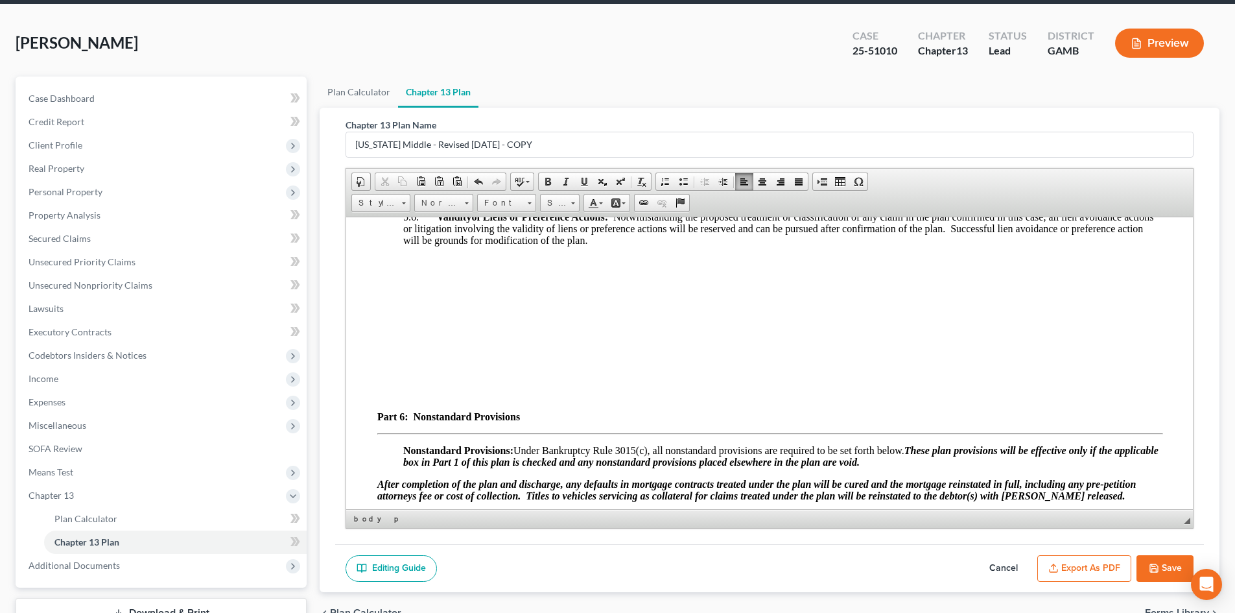
click at [1166, 567] on button "Save" at bounding box center [1165, 568] width 57 height 27
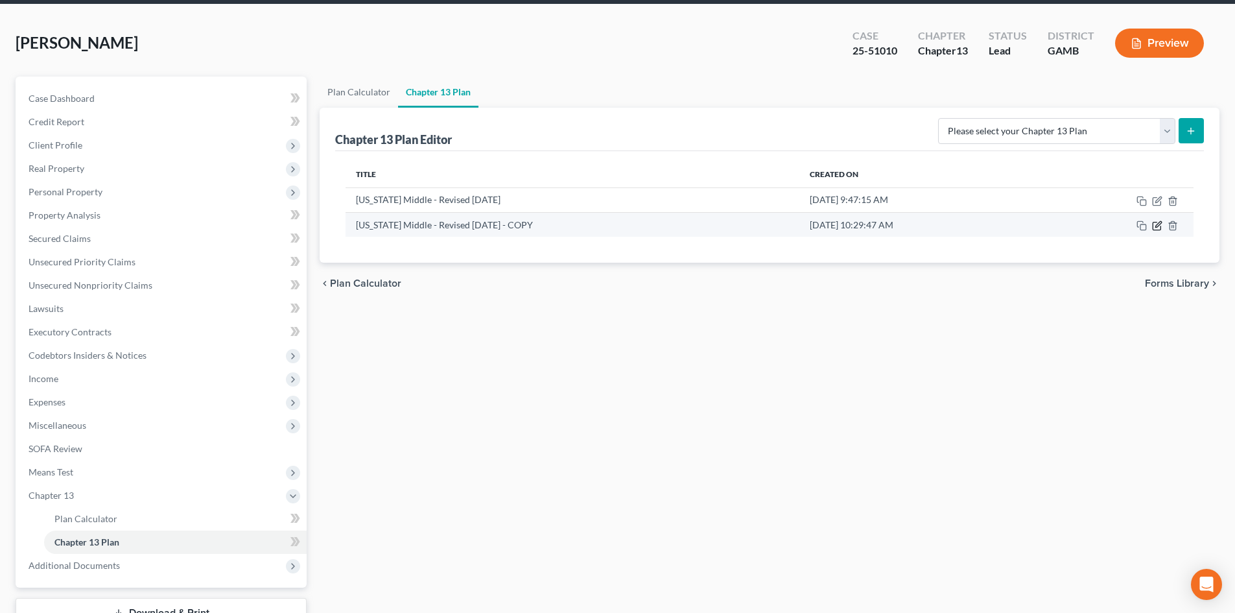
click at [1157, 228] on icon "button" at bounding box center [1157, 225] width 10 height 10
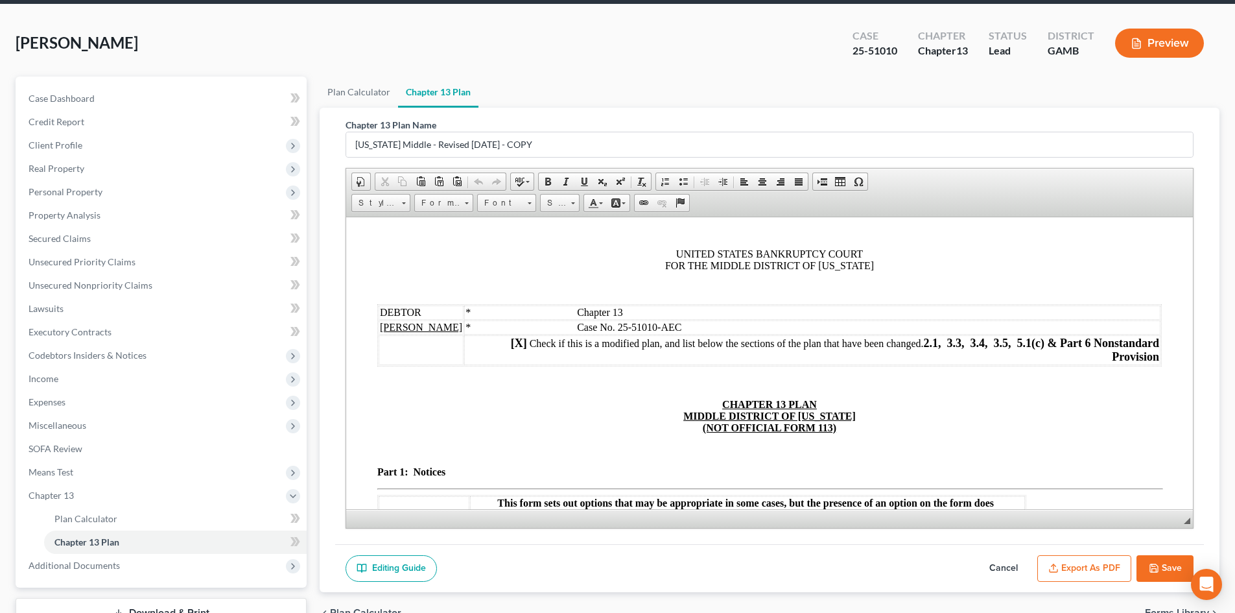
scroll to position [0, 0]
click at [1092, 569] on button "Export as PDF" at bounding box center [1084, 568] width 94 height 27
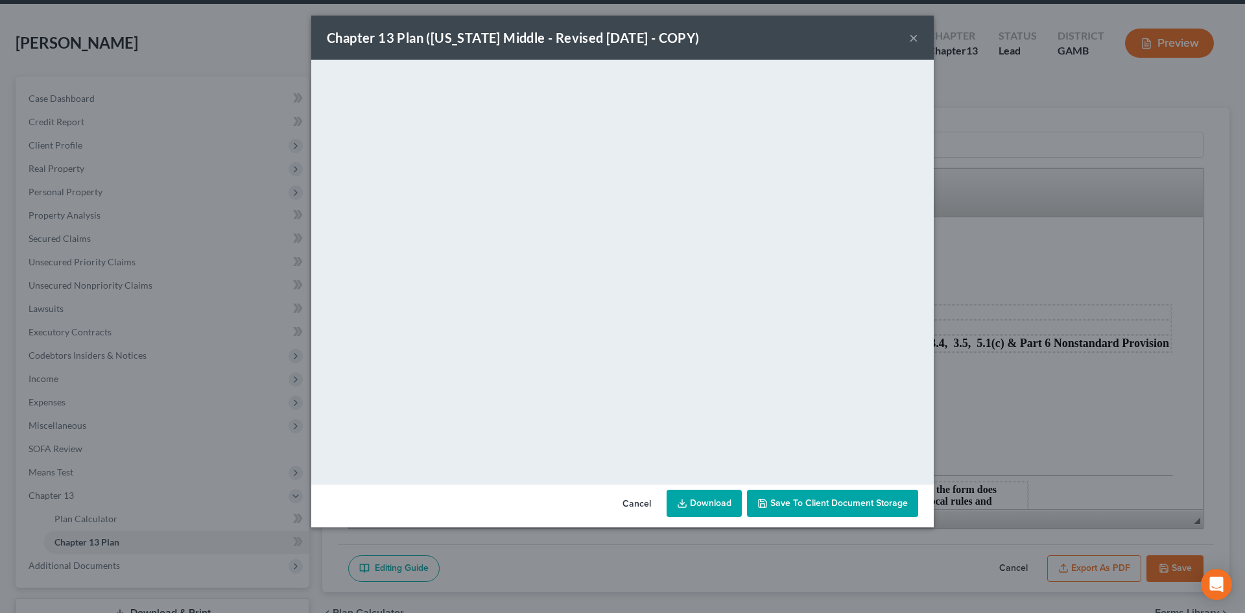
click at [912, 36] on button "×" at bounding box center [913, 38] width 9 height 16
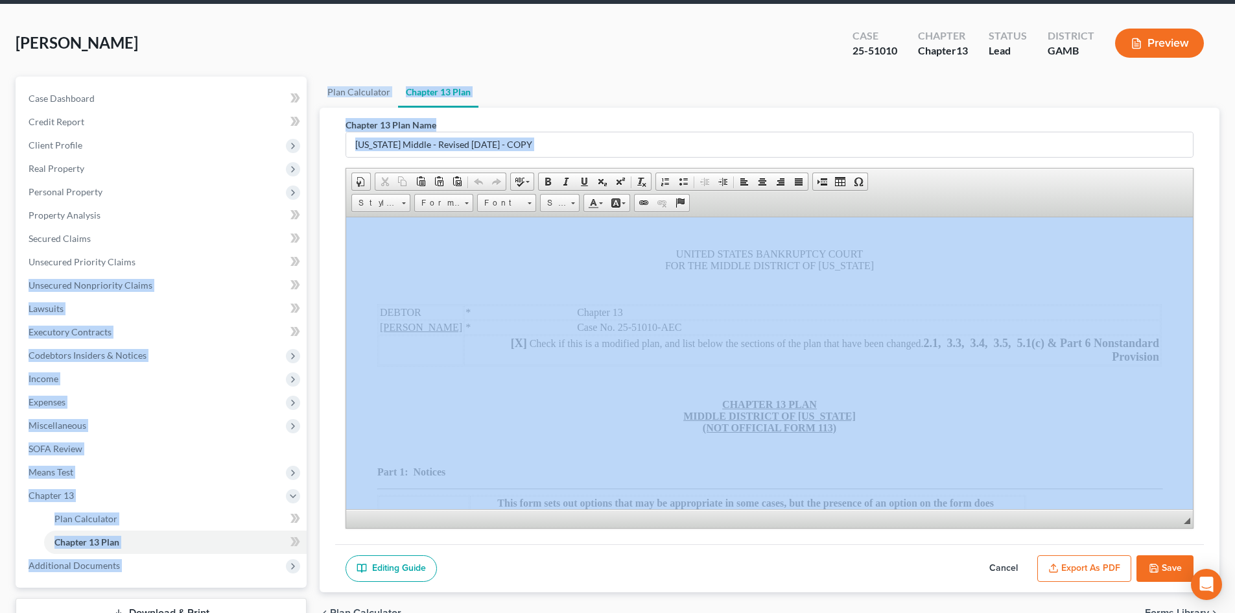
drag, startPoint x: 0, startPoint y: 311, endPoint x: 1244, endPoint y: 429, distance: 1249.8
click at [1235, 467] on html "Home New Case Client Portal Arthur L. Walker and Associates, LLC rdanzy@arthurl…" at bounding box center [617, 331] width 1235 height 759
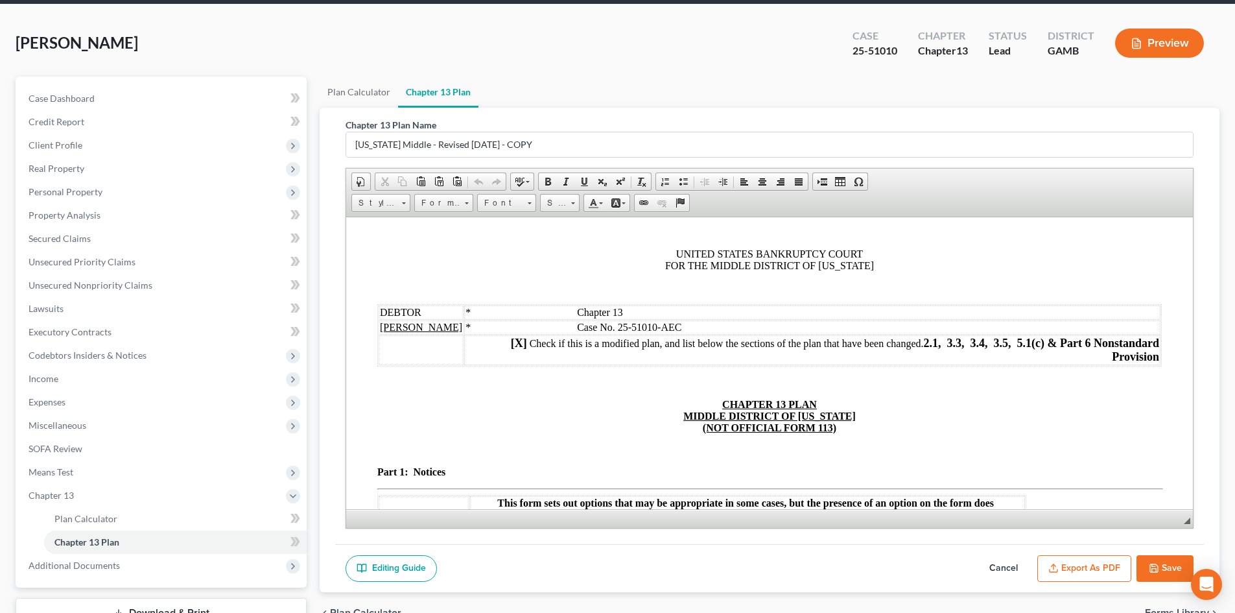
drag, startPoint x: 606, startPoint y: 284, endPoint x: 208, endPoint y: 331, distance: 400.9
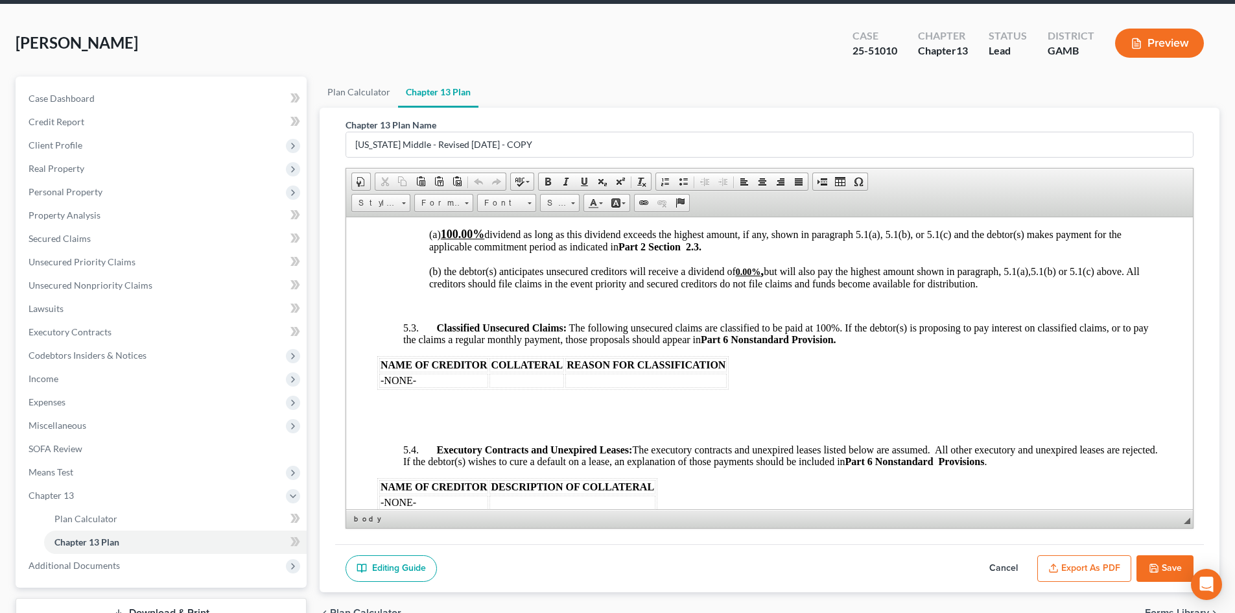
scroll to position [3252, 0]
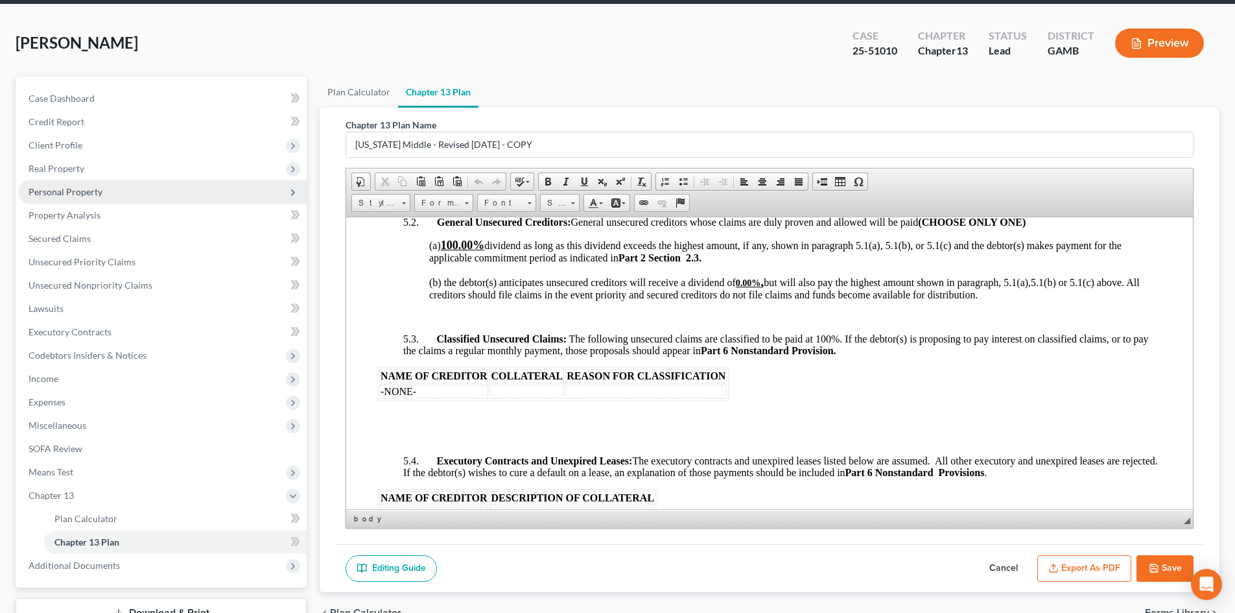
click at [69, 187] on span "Personal Property" at bounding box center [66, 191] width 74 height 11
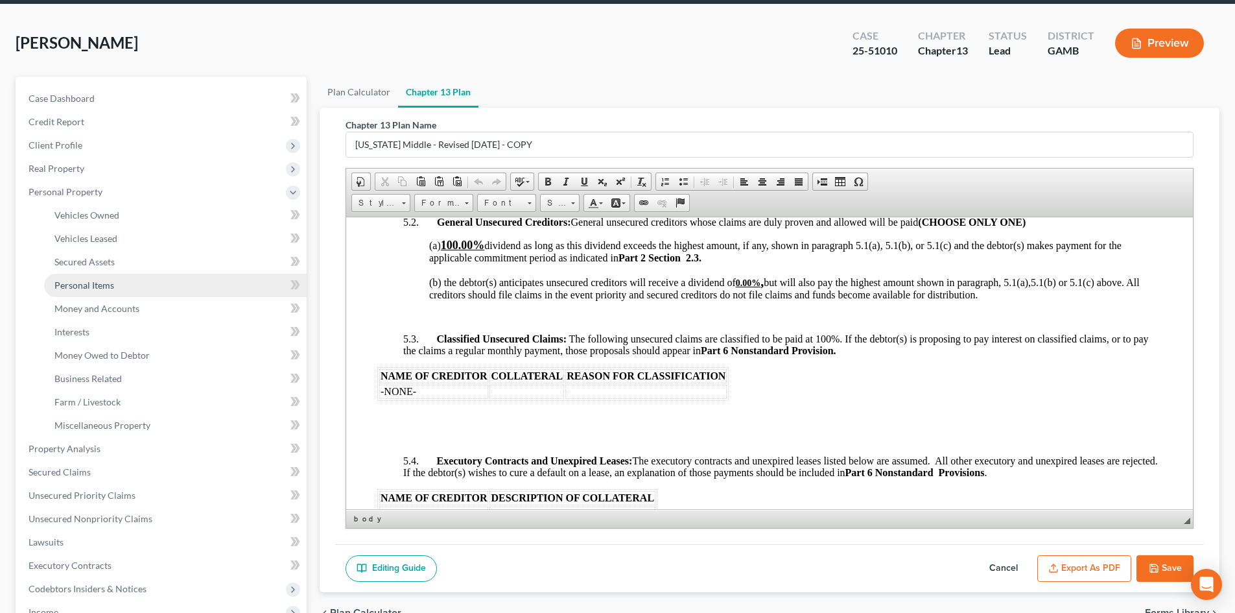
click at [103, 285] on span "Personal Items" at bounding box center [84, 284] width 60 height 11
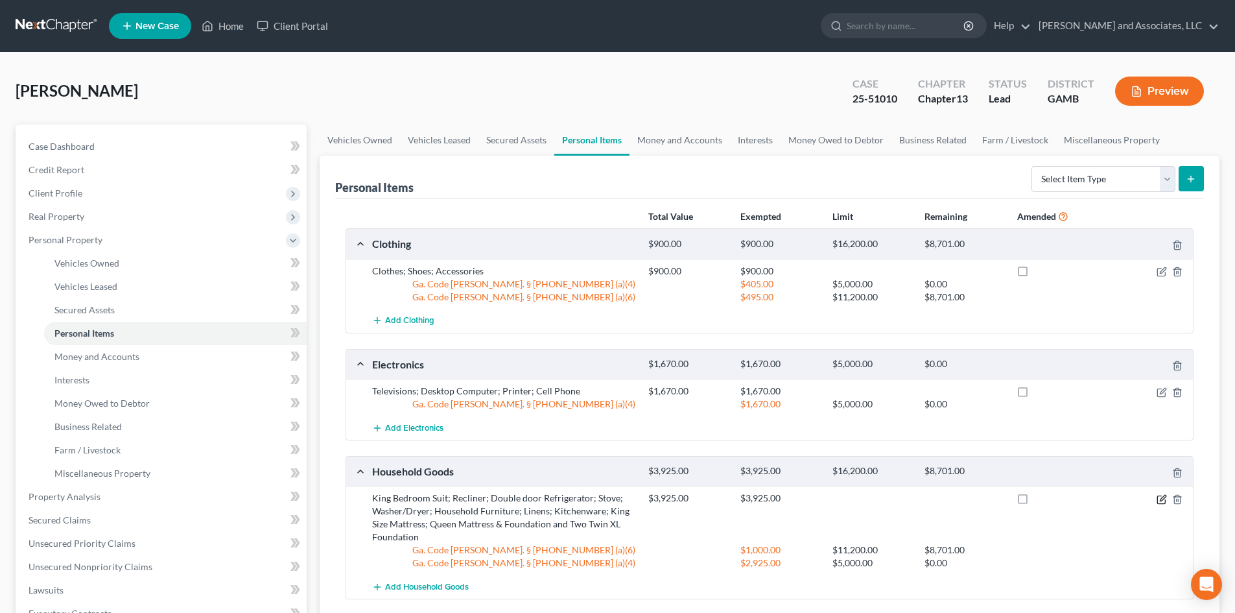
click at [1162, 498] on icon "button" at bounding box center [1162, 499] width 10 height 10
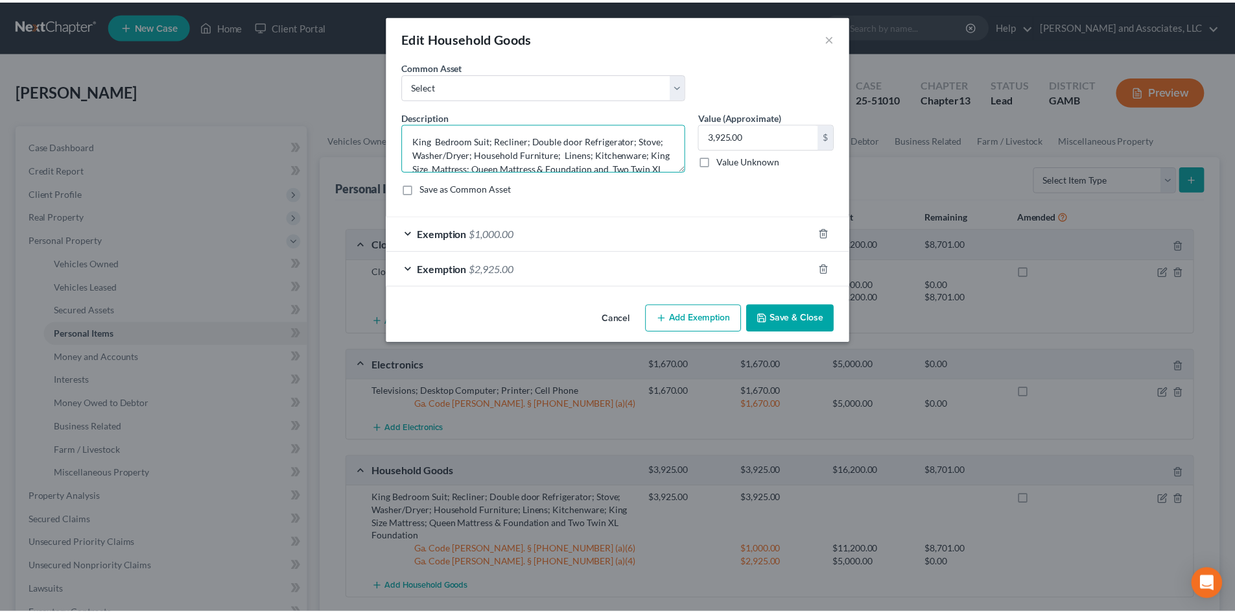
scroll to position [26, 0]
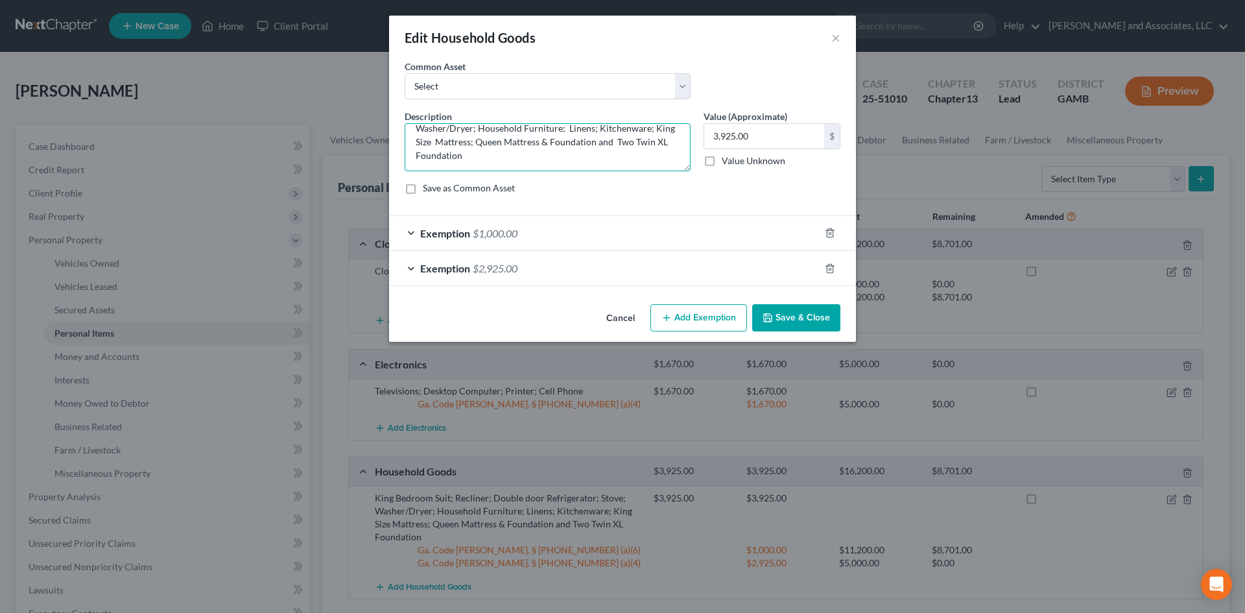
click at [477, 143] on textarea "King Bedroom Suit; Recliner; Double door Refrigerator; Stove; Washer/Dryer; Hou…" at bounding box center [548, 147] width 286 height 48
click at [580, 147] on textarea "King Bedroom Suit; Recliner; Double door Refrigerator; Stove; Washer/Dryer; Hou…" at bounding box center [548, 147] width 286 height 48
click at [637, 140] on textarea "King Bedroom Suit; Recliner; Double door Refrigerator; Stove; Washer/Dryer; Hou…" at bounding box center [548, 147] width 286 height 48
type textarea "King Bedroom Suit; Recliner; Double door Refrigerator; Stove; Washer/Dryer; Hou…"
click at [774, 314] on button "Save & Close" at bounding box center [796, 317] width 88 height 27
